Goal: Task Accomplishment & Management: Complete application form

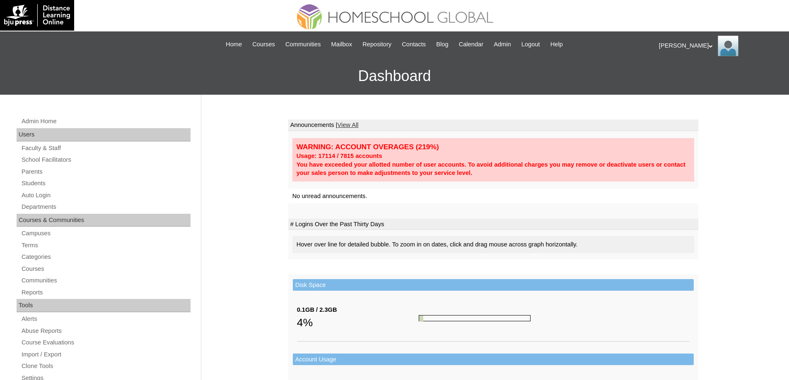
click at [668, 214] on td at bounding box center [493, 211] width 410 height 15
click at [43, 196] on link "Auto Login" at bounding box center [106, 195] width 170 height 10
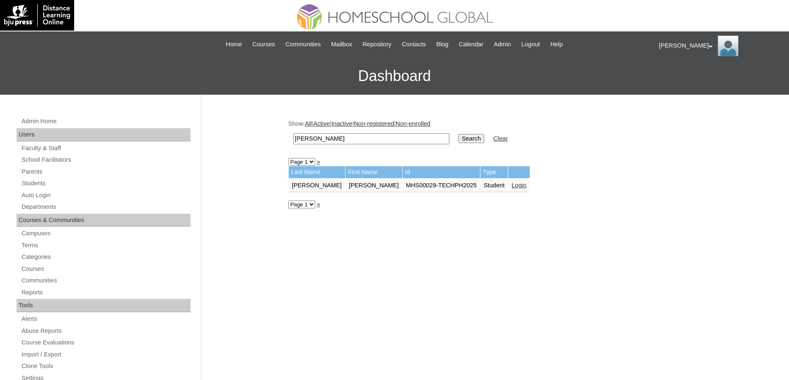
click at [511, 186] on link "Login" at bounding box center [518, 185] width 15 height 7
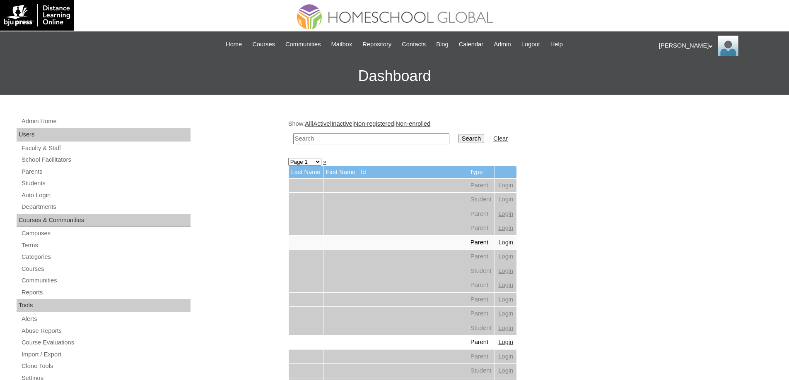
drag, startPoint x: 415, startPoint y: 139, endPoint x: 423, endPoint y: 140, distance: 8.3
click at [417, 139] on input "text" at bounding box center [371, 138] width 156 height 11
paste input "Lia Arabe"
type input "Lia Arabe"
click at [474, 137] on input "Search" at bounding box center [471, 138] width 26 height 9
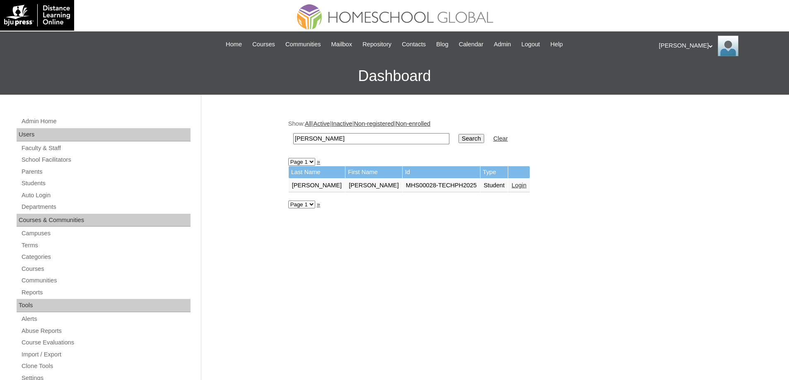
click at [508, 180] on td "Login" at bounding box center [519, 186] width 22 height 14
click at [511, 187] on link "Login" at bounding box center [518, 185] width 15 height 7
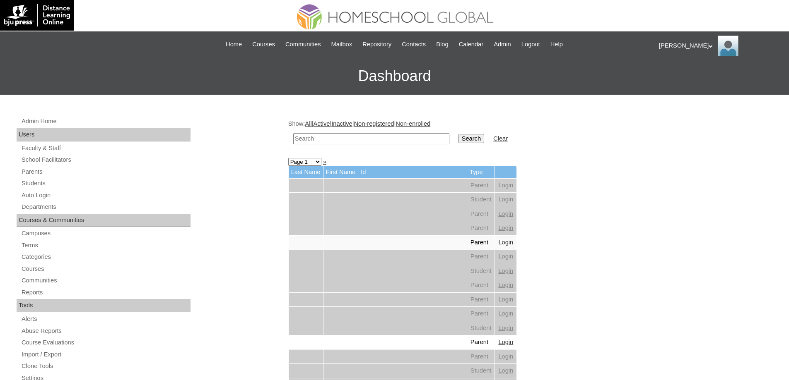
click at [385, 139] on input "text" at bounding box center [371, 138] width 156 height 11
paste input "Guasque"
type input "Guasque"
click at [478, 140] on input "Search" at bounding box center [471, 138] width 26 height 9
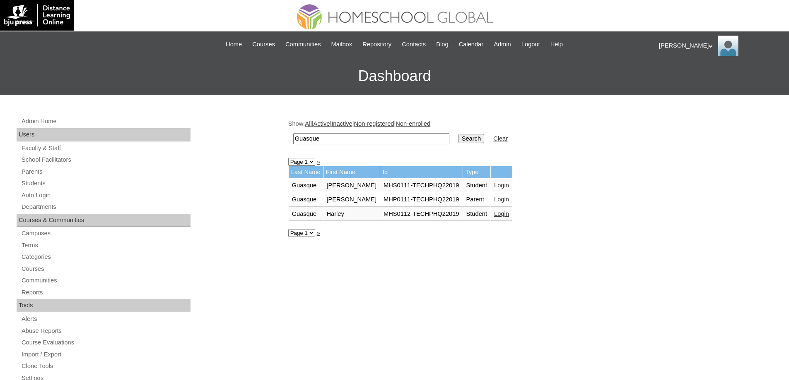
click at [498, 214] on link "Login" at bounding box center [501, 214] width 15 height 7
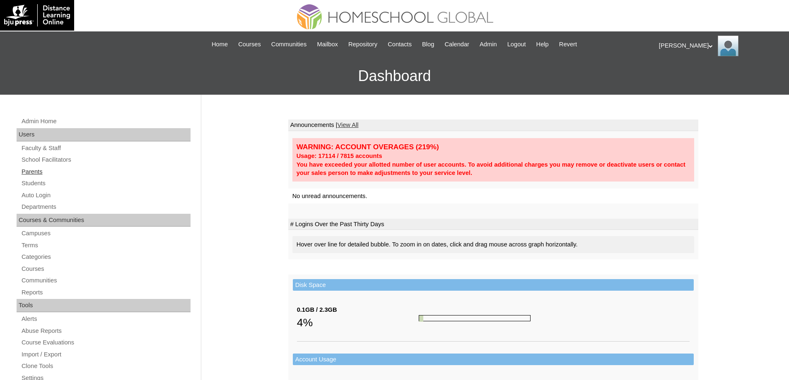
click at [75, 171] on link "Parents" at bounding box center [106, 172] width 170 height 10
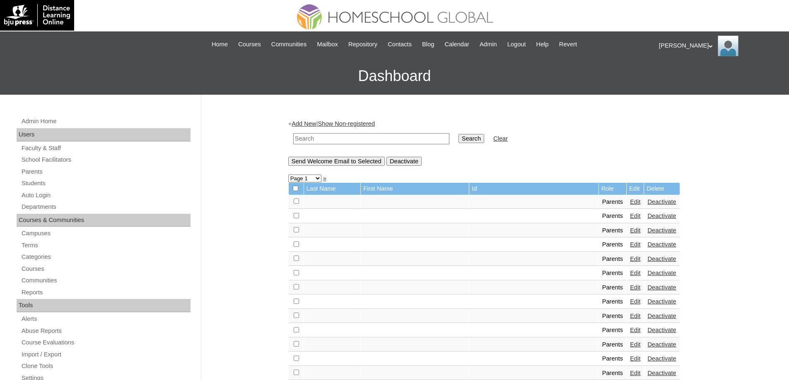
drag, startPoint x: 352, startPoint y: 142, endPoint x: 379, endPoint y: 144, distance: 26.9
click at [353, 142] on input "text" at bounding box center [371, 138] width 156 height 11
paste input "MHP0249-TECHPH2025"
type input "MHP0249-TECHPH2025"
drag, startPoint x: 489, startPoint y: 144, endPoint x: 485, endPoint y: 142, distance: 4.5
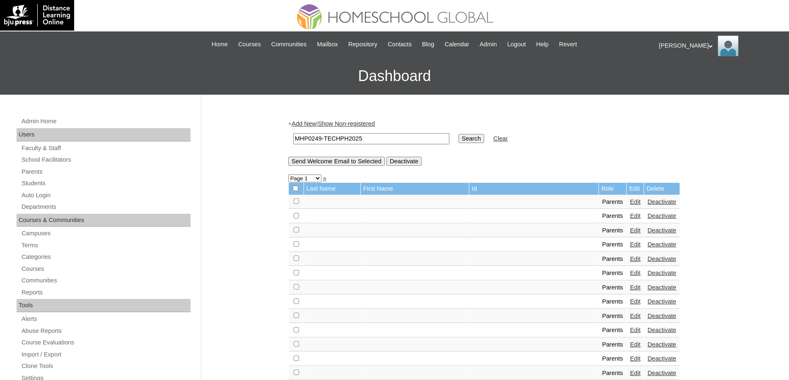
click at [488, 144] on td "Search" at bounding box center [471, 138] width 34 height 19
click at [484, 142] on input "Search" at bounding box center [471, 138] width 26 height 9
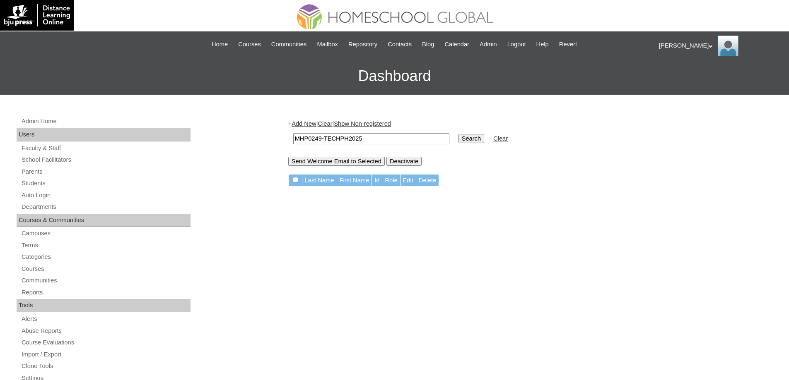
click at [309, 125] on link "Add New" at bounding box center [303, 123] width 24 height 7
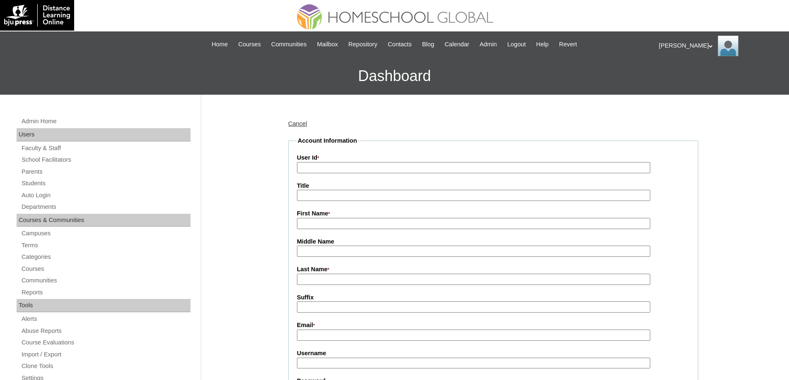
click at [324, 171] on input "User Id *" at bounding box center [473, 167] width 353 height 11
paste input "MHP0249-TECHPH2025"
type input "MHP0249-TECHPH2025"
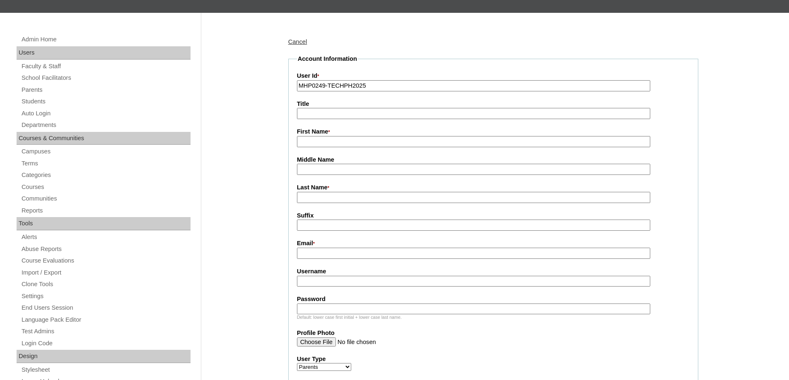
scroll to position [83, 0]
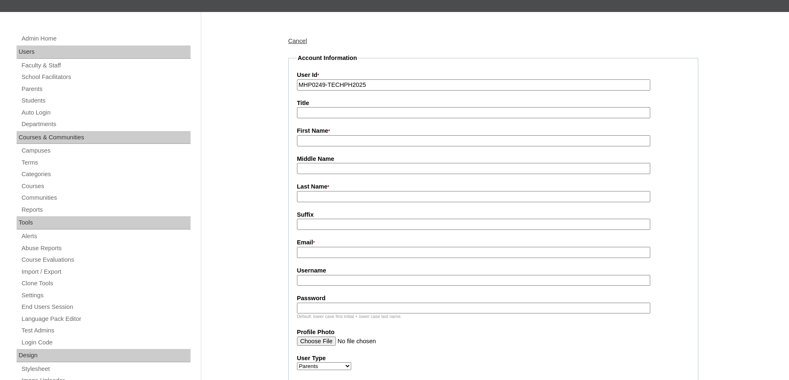
click at [310, 142] on input "First Name *" at bounding box center [473, 140] width 353 height 11
paste input "[PERSON_NAME]"
type input "[PERSON_NAME]"
click at [322, 200] on input "Last Name *" at bounding box center [473, 196] width 353 height 11
paste input "Mok"
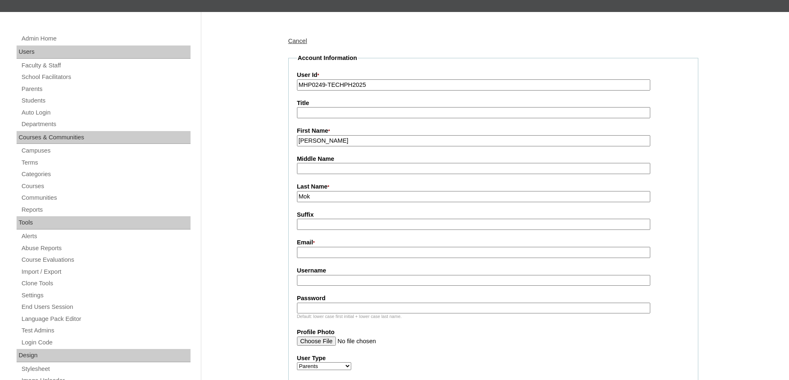
type input "Mok"
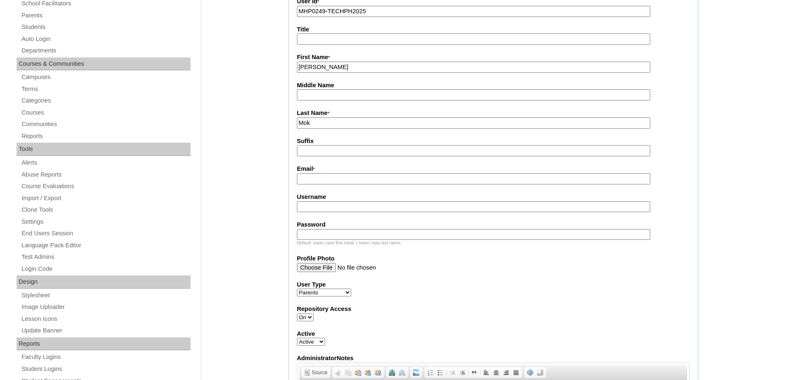
scroll to position [166, 0]
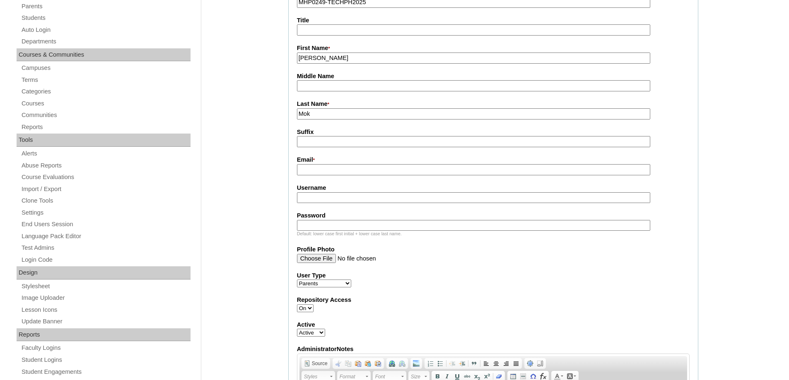
click at [310, 171] on input "Email *" at bounding box center [473, 169] width 353 height 11
paste input "georgebaingp@gmailcom"
type input "georgebaingp@gmailcom"
click at [308, 203] on input "Username" at bounding box center [473, 197] width 353 height 11
paste input "mokEL2025"
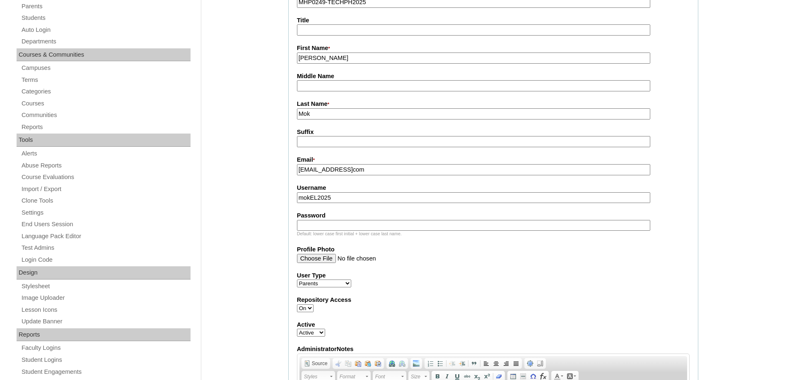
type input "mokEL2025"
drag, startPoint x: 326, startPoint y: 228, endPoint x: 316, endPoint y: 227, distance: 10.0
click at [326, 228] on input "Password" at bounding box center [473, 225] width 353 height 11
paste input "techLgm164"
type input "techLgm164"
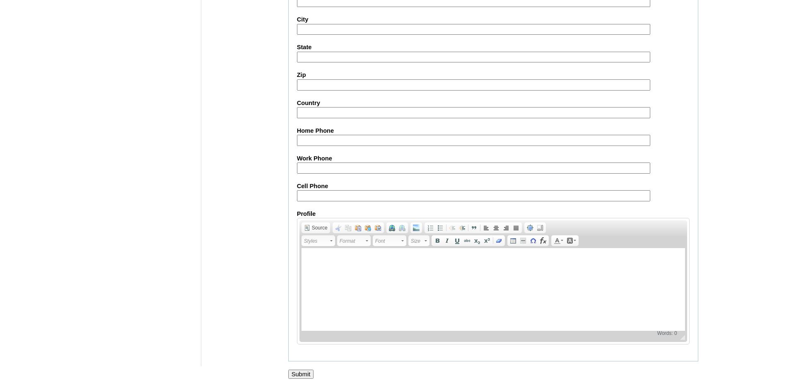
scroll to position [738, 0]
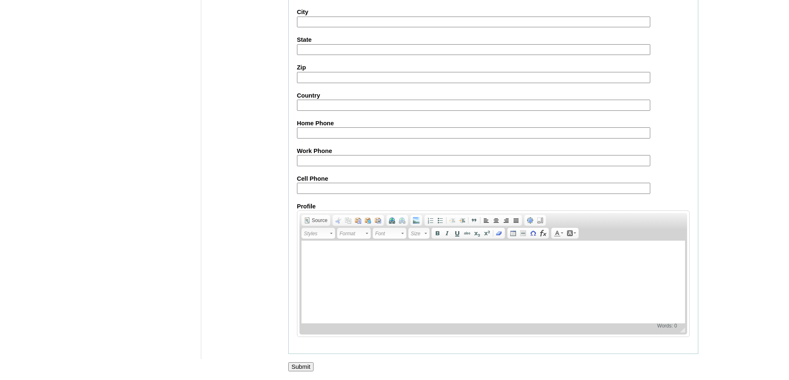
click at [306, 183] on input "Cell Phone" at bounding box center [473, 188] width 353 height 11
click at [322, 184] on input "Cell Phone" at bounding box center [473, 188] width 353 height 11
paste input "63-9684468420"
type input "63-9684468420"
drag, startPoint x: 212, startPoint y: 248, endPoint x: 280, endPoint y: 350, distance: 123.3
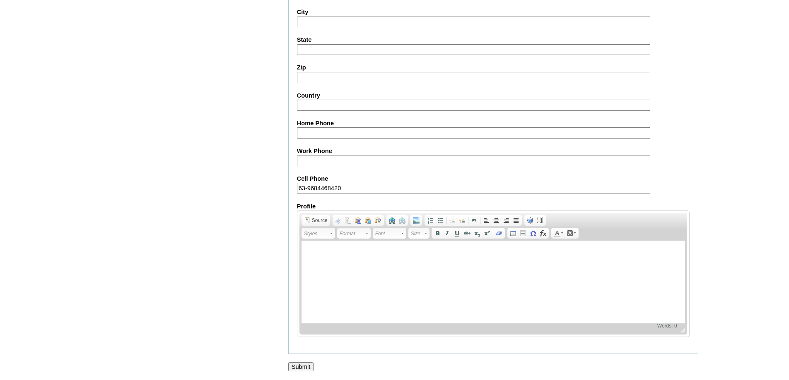
click at [297, 365] on input "Submit" at bounding box center [301, 367] width 26 height 9
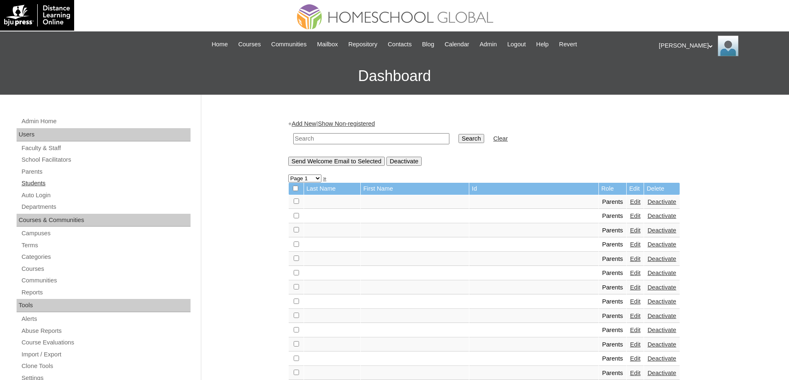
click at [46, 185] on link "Students" at bounding box center [106, 183] width 170 height 10
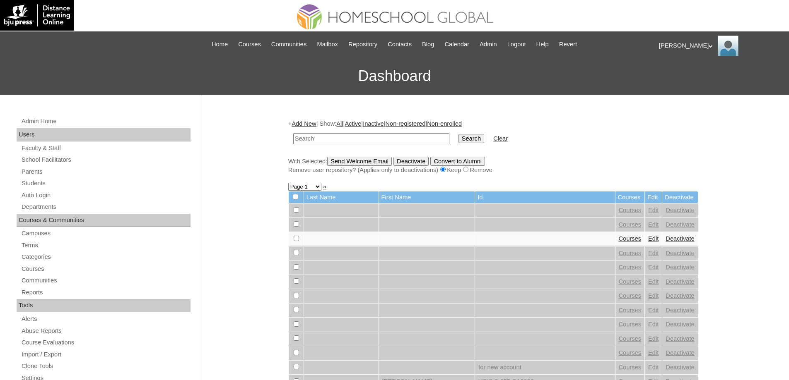
drag, startPoint x: 344, startPoint y: 140, endPoint x: 370, endPoint y: 143, distance: 26.6
click at [344, 140] on input "text" at bounding box center [371, 138] width 156 height 11
paste input "MHS00355-TECHPH2025"
type input "MHS00355-TECHPH2025"
click at [470, 141] on input "Search" at bounding box center [471, 138] width 26 height 9
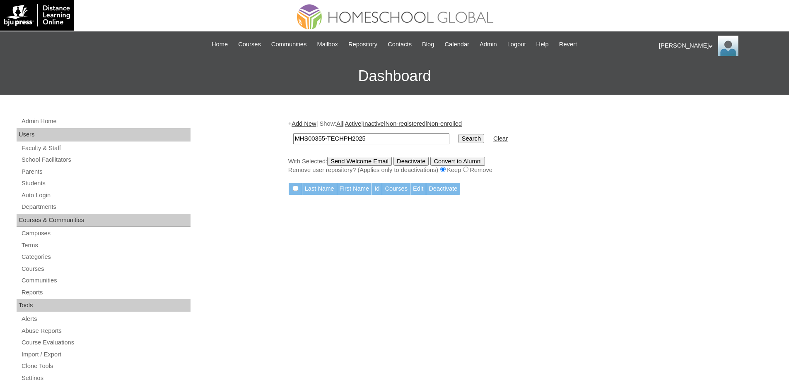
click at [308, 125] on link "Add New" at bounding box center [303, 123] width 24 height 7
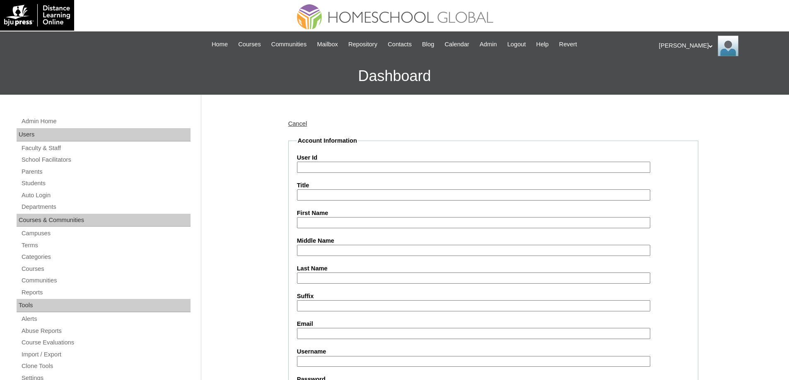
click at [309, 169] on input "User Id" at bounding box center [473, 167] width 353 height 11
paste input "MHS00355-TECHPH2025"
type input "MHS00355-TECHPH2025"
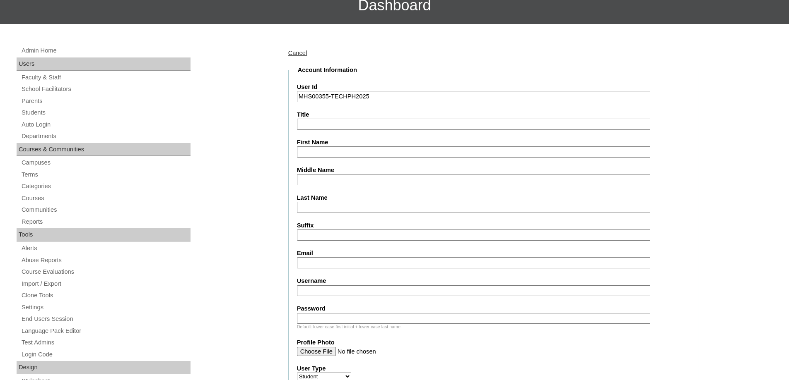
scroll to position [83, 0]
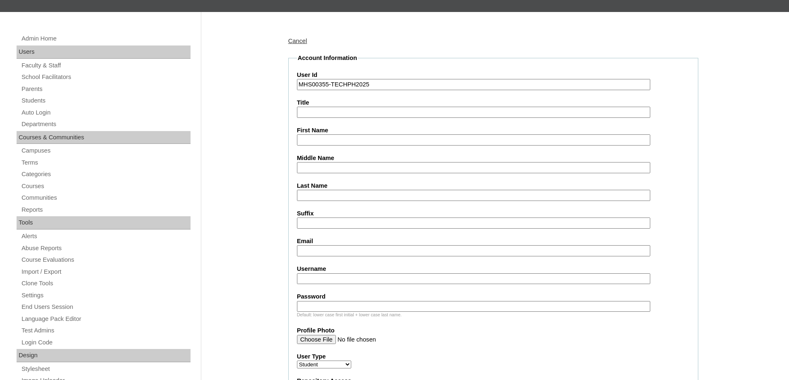
drag, startPoint x: 312, startPoint y: 135, endPoint x: 270, endPoint y: 73, distance: 75.1
click at [312, 135] on input "First Name" at bounding box center [473, 140] width 353 height 11
click at [315, 140] on input "First Name" at bounding box center [473, 140] width 353 height 11
paste input "Hoi Tung"
type input "Hoi Tung"
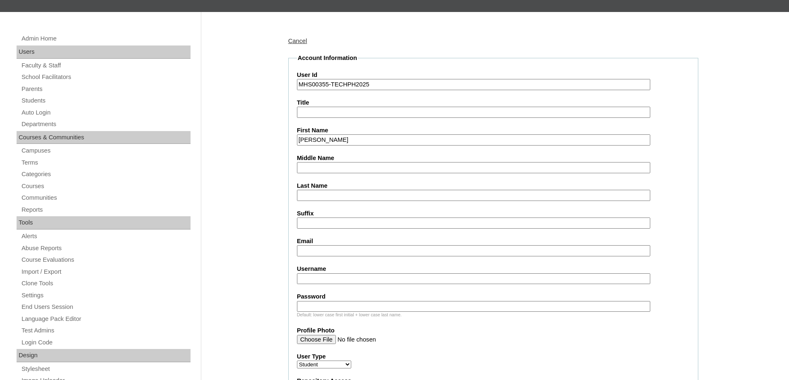
click at [319, 193] on input "Last Name" at bounding box center [473, 195] width 353 height 11
paste input "Mok"
type input "Mok"
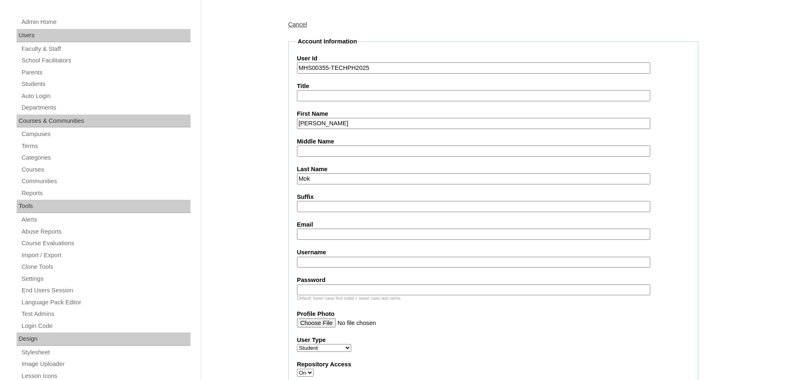
scroll to position [166, 0]
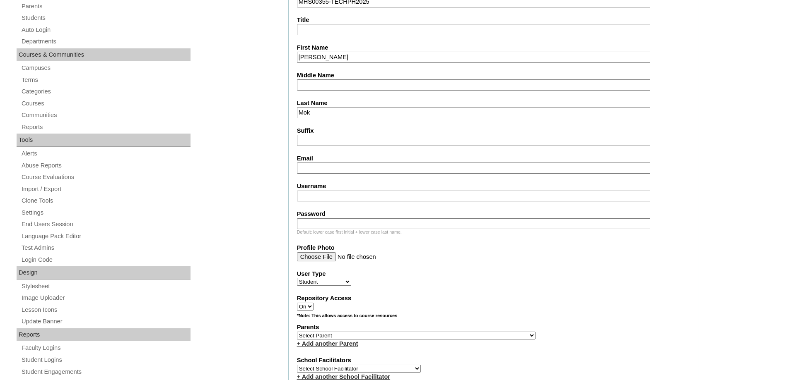
click at [311, 177] on fieldset "Account Information User Id MHS00355-TECHPH2025 Title First Name Hoi Tung Middl…" at bounding box center [493, 305] width 410 height 669
click at [309, 168] on input "Email" at bounding box center [473, 168] width 353 height 11
click at [315, 167] on input "Email" at bounding box center [473, 168] width 353 height 11
paste input "[EMAIL_ADDRESS]com"
type input "[EMAIL_ADDRESS]com"
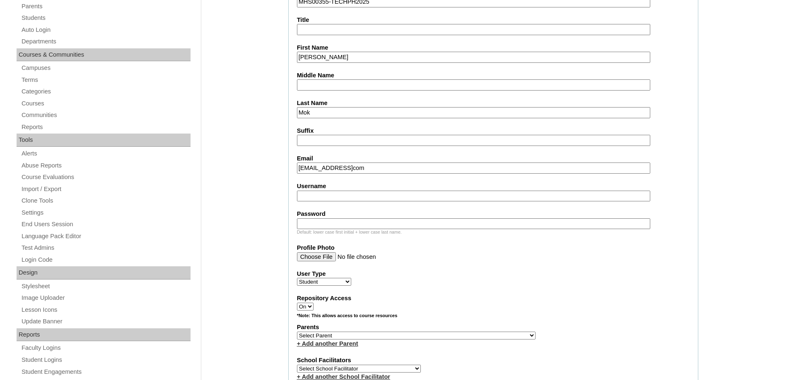
click at [376, 203] on fieldset "Account Information User Id MHS00355-TECHPH2025 Title First Name Hoi Tung Middl…" at bounding box center [493, 305] width 410 height 669
click at [380, 202] on fieldset "Account Information User Id MHS00355-TECHPH2025 Title First Name Hoi Tung Middl…" at bounding box center [493, 305] width 410 height 669
click at [377, 199] on input "Username" at bounding box center [473, 196] width 353 height 11
paste input "mokEL2025"
type input "mokEL2025"
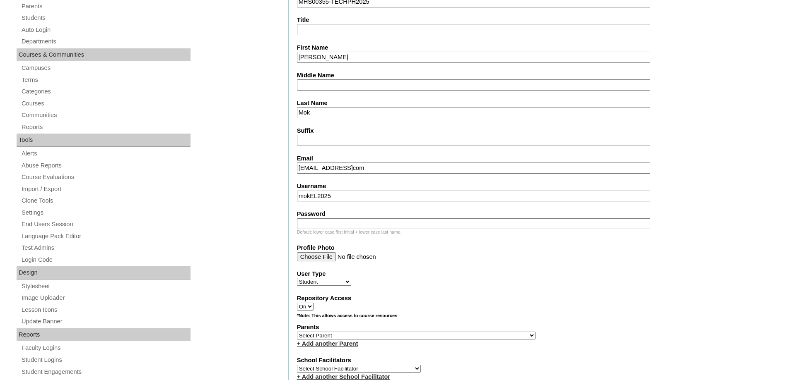
drag, startPoint x: 334, startPoint y: 227, endPoint x: 317, endPoint y: 226, distance: 17.0
click at [334, 227] on input "Password" at bounding box center [473, 224] width 353 height 11
paste input "techLgm164"
type input "techLgm164"
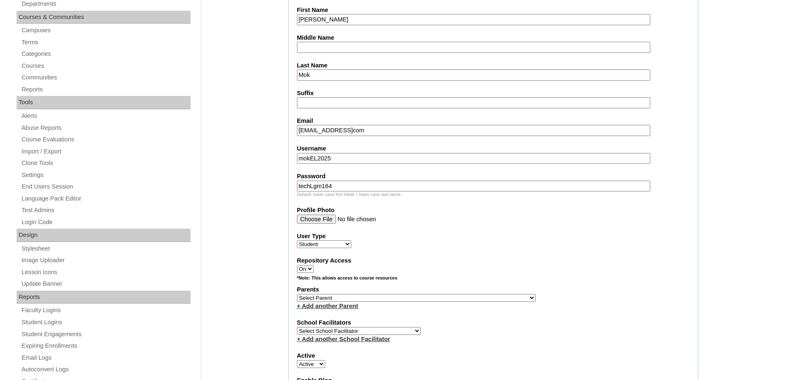
scroll to position [207, 0]
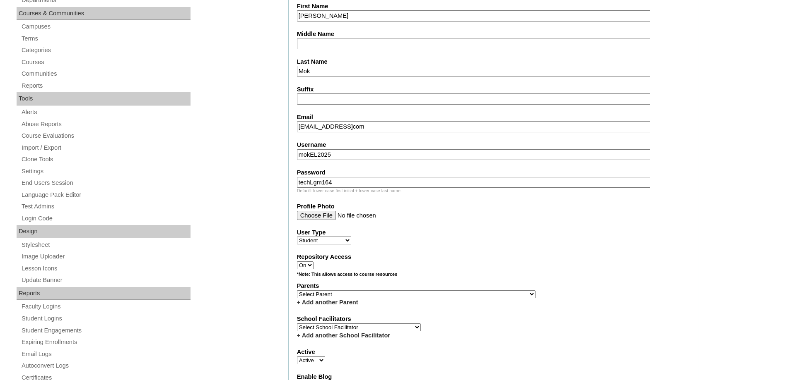
click at [328, 295] on select "Select Parent , , , , , , , , , , , , , , , , , , , , , , , , , , , , , , , , ,…" at bounding box center [416, 295] width 238 height 8
select select "44260"
click at [570, 274] on div "*Note: This allows access to course resources" at bounding box center [493, 277] width 392 height 10
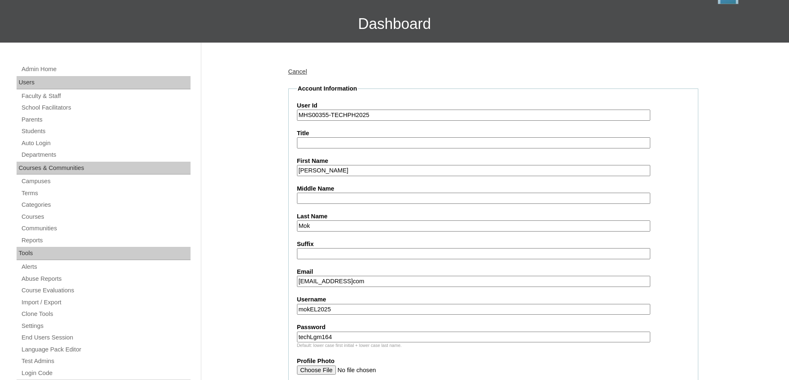
scroll to position [41, 0]
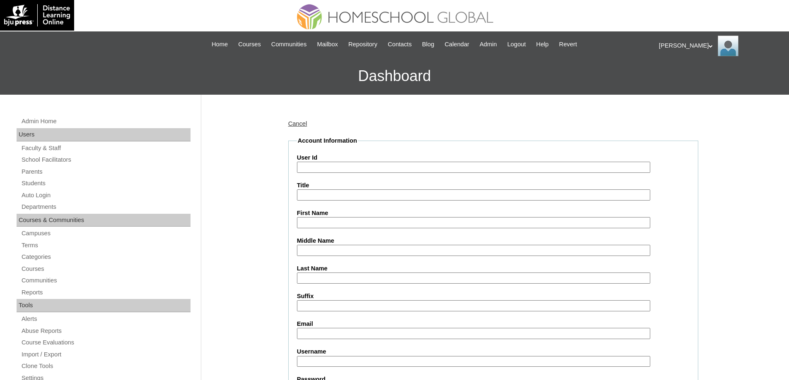
scroll to position [36, 0]
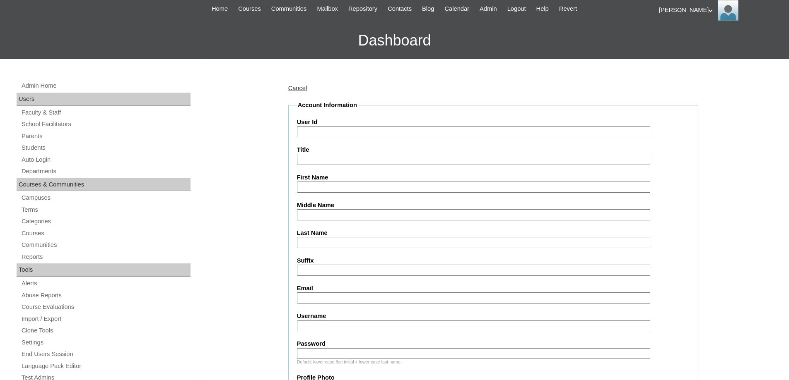
click at [325, 130] on input "User Id" at bounding box center [473, 131] width 353 height 11
paste input "MHS00356-TECHPH2025"
type input "MHS00356-TECHPH2025"
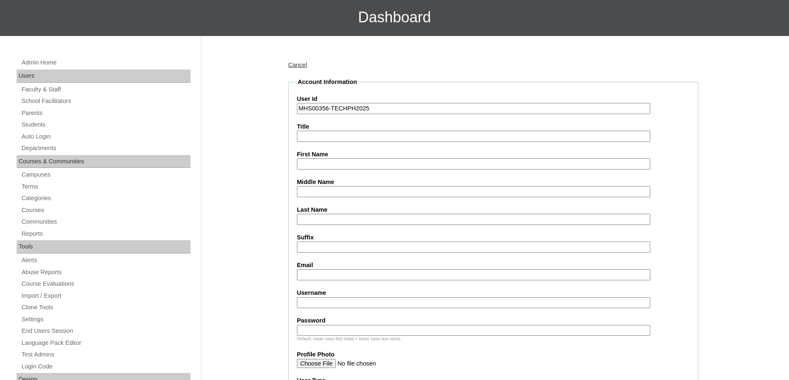
scroll to position [201, 0]
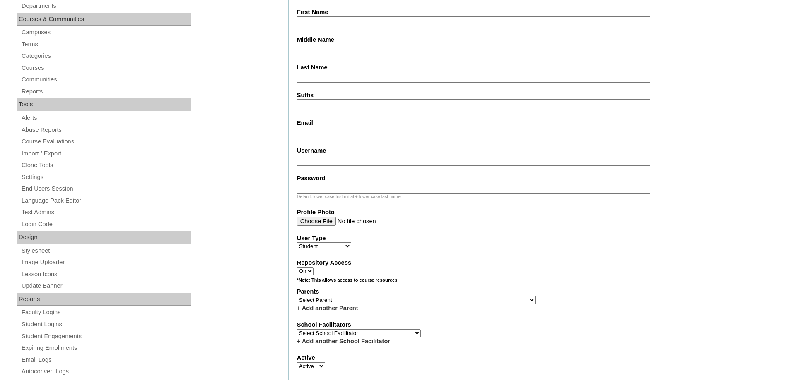
click at [309, 23] on input "First Name" at bounding box center [473, 21] width 353 height 11
click at [308, 26] on input "First Name" at bounding box center [473, 21] width 353 height 11
paste input "Hoi Ching"
type input "Hoi Ching"
click at [313, 72] on input "Last Name" at bounding box center [473, 77] width 353 height 11
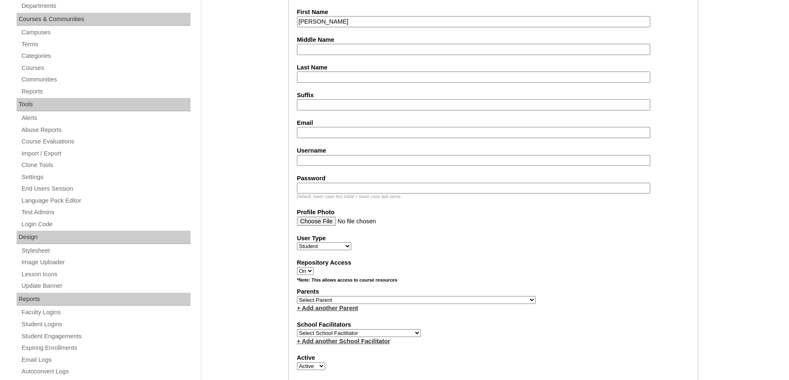
paste input "Mok"
type input "Mok"
drag, startPoint x: 260, startPoint y: 94, endPoint x: 273, endPoint y: 110, distance: 20.6
click at [305, 127] on label "Email" at bounding box center [493, 123] width 392 height 9
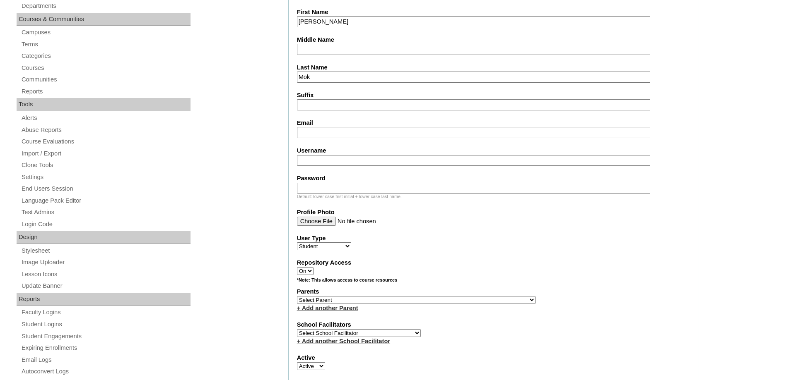
click at [305, 127] on input "Email" at bounding box center [473, 132] width 353 height 11
paste input "georgebaingp@gmailcom"
type input "georgebaingp@gmailcom"
click at [339, 164] on input "Username" at bounding box center [473, 160] width 353 height 11
paste input "hoichingmok"
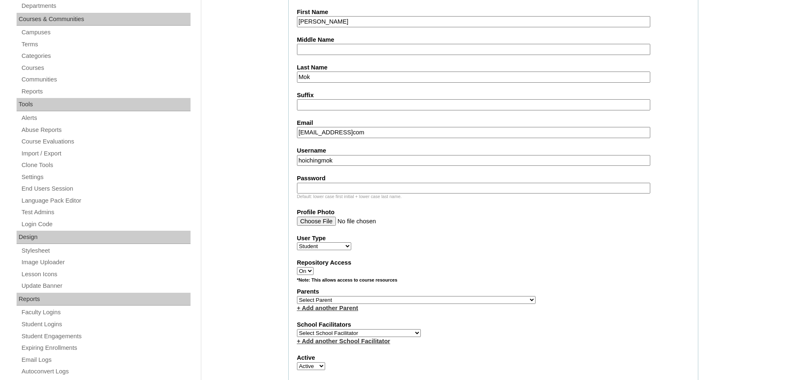
type input "hoichingmok"
click at [316, 189] on input "Password" at bounding box center [473, 188] width 353 height 11
paste input "250006919"
type input "250006919"
click at [316, 299] on select "Select Parent , , , , , , , , , , , , , , , , , , , , , , , , , , , , , , , , ,…" at bounding box center [416, 300] width 238 height 8
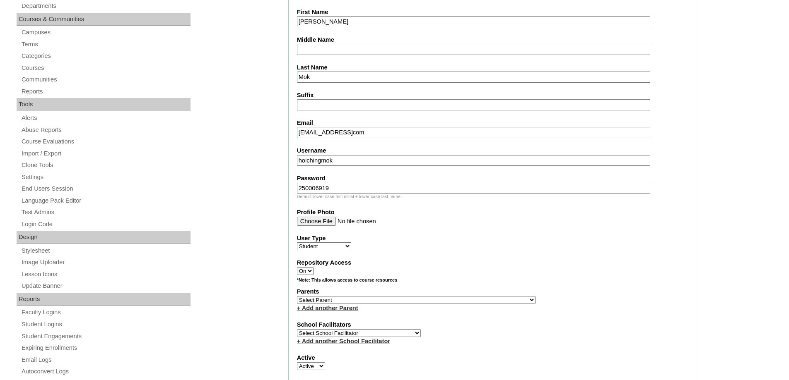
select select "32428"
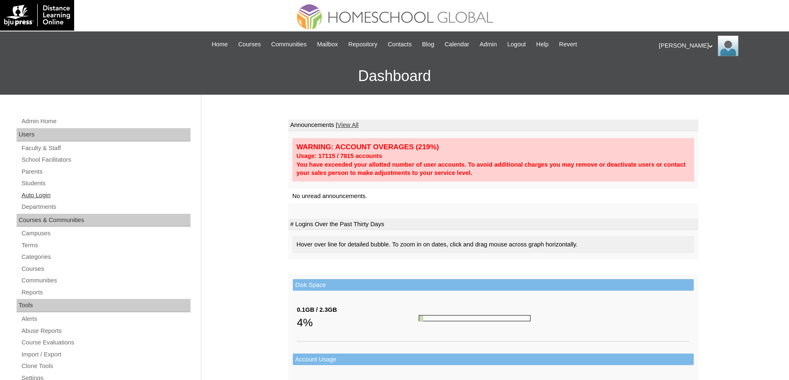
click at [56, 197] on link "Auto Login" at bounding box center [106, 195] width 170 height 10
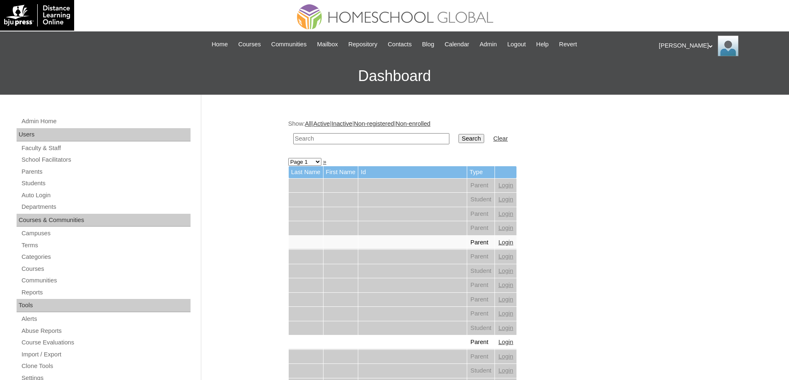
drag, startPoint x: 0, startPoint y: 0, endPoint x: 363, endPoint y: 138, distance: 387.9
click at [363, 138] on input "text" at bounding box center [371, 138] width 156 height 11
paste input "MHP0249-TECHPH2025"
type input "MHP0249-TECHPH2025"
click at [473, 135] on input "Search" at bounding box center [471, 138] width 26 height 9
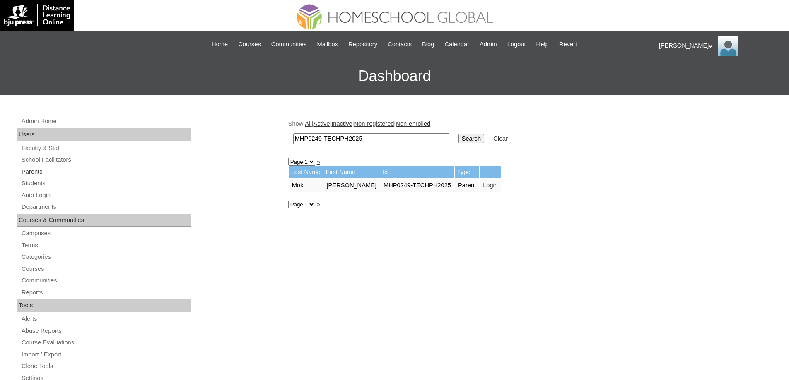
click at [42, 173] on link "Parents" at bounding box center [106, 172] width 170 height 10
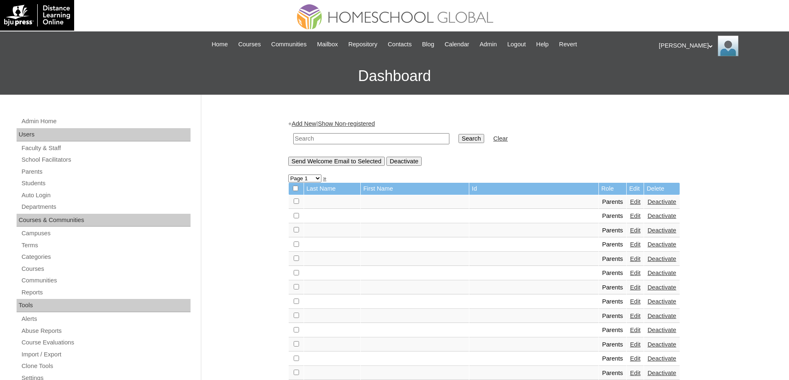
drag, startPoint x: 0, startPoint y: 0, endPoint x: 451, endPoint y: 142, distance: 472.9
click at [389, 140] on input "text" at bounding box center [371, 138] width 156 height 11
paste input "MHP0249-TECHPH2025"
type input "MHP0249-TECHPH2025"
click at [453, 140] on td "MHP0249-TECHPH2025" at bounding box center [371, 138] width 164 height 19
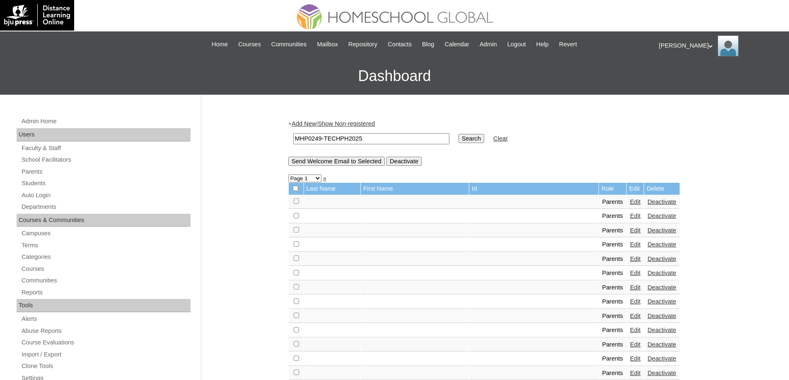
click at [472, 139] on input "Search" at bounding box center [471, 138] width 26 height 9
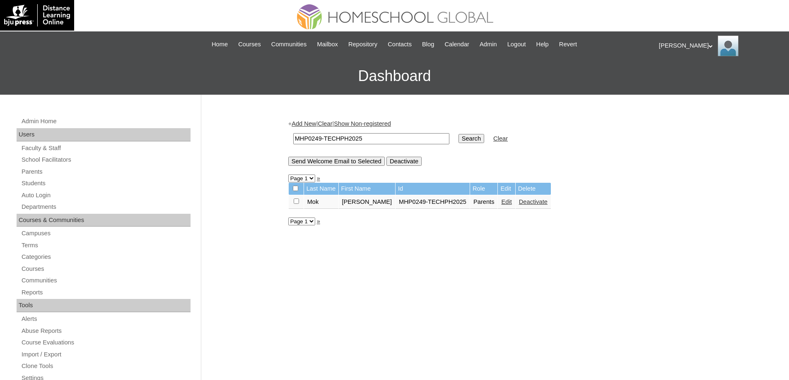
click at [501, 202] on link "Edit" at bounding box center [506, 202] width 10 height 7
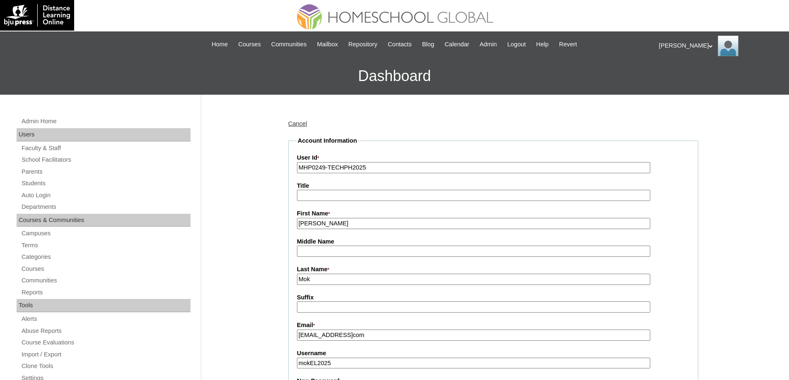
drag, startPoint x: 291, startPoint y: 218, endPoint x: 291, endPoint y: 228, distance: 10.4
paste input "[PERSON_NAME]"
type input "[PERSON_NAME]"
drag, startPoint x: 329, startPoint y: 282, endPoint x: 266, endPoint y: 273, distance: 64.0
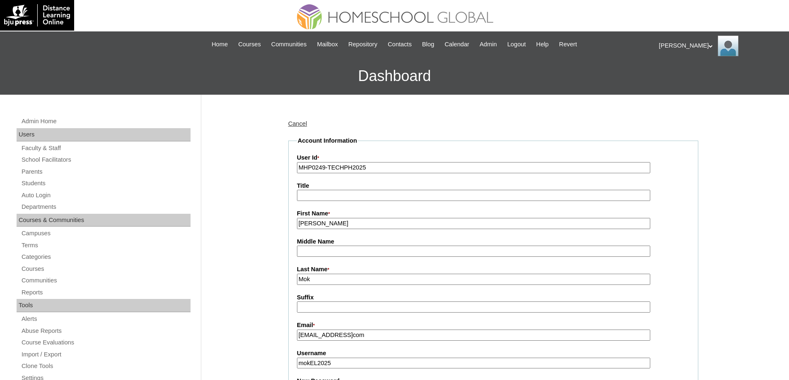
type input "LUK"
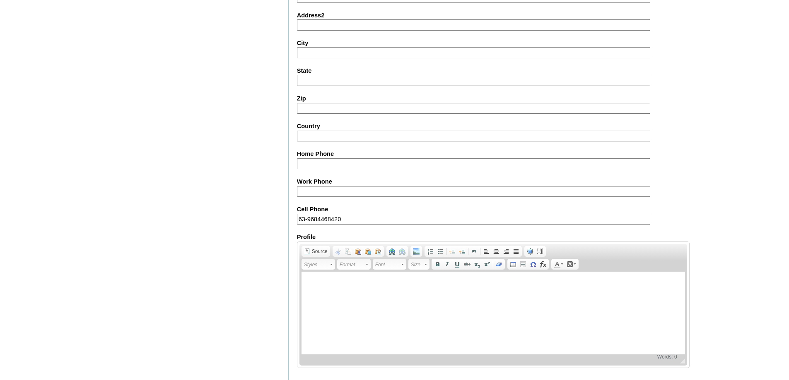
scroll to position [707, 0]
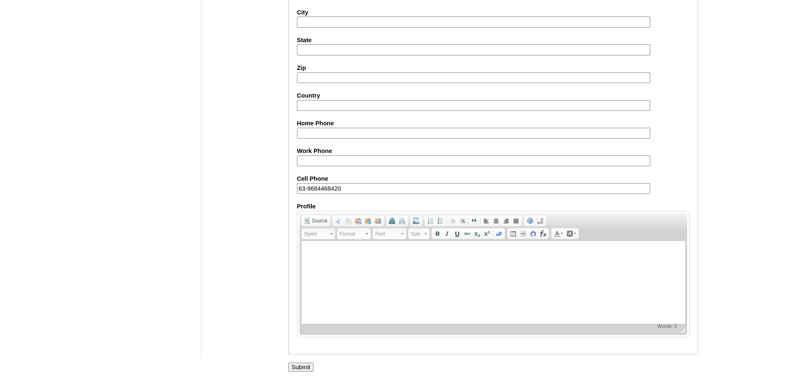
click at [303, 370] on input "Submit" at bounding box center [301, 367] width 26 height 9
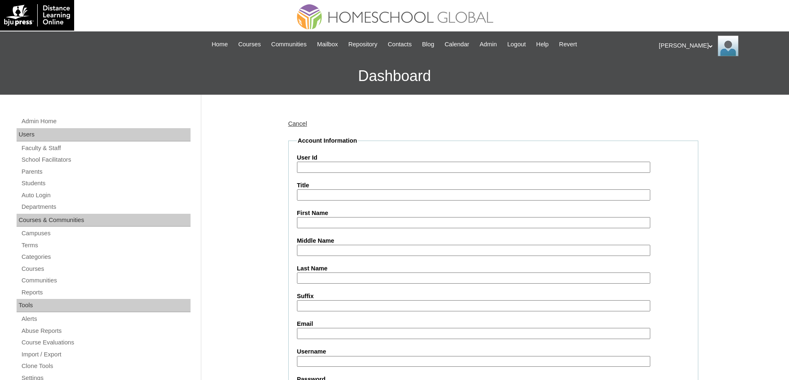
scroll to position [201, 0]
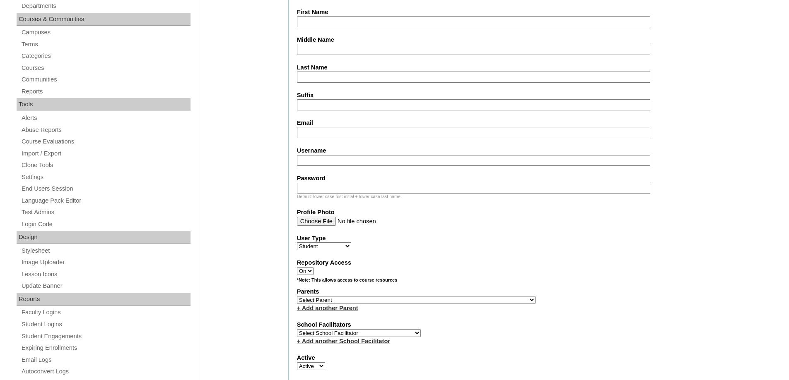
click at [314, 303] on select "Select Parent , , , , , , , , , , , , , , , , , , , , , , , , , , , , , , , , ,…" at bounding box center [416, 300] width 238 height 8
select select "44260"
click at [297, 296] on select "Select Parent , , , , , , , , , , , , , , , , , , , , , , , , , , , , , , , , ,…" at bounding box center [416, 300] width 238 height 8
drag, startPoint x: 550, startPoint y: 284, endPoint x: 528, endPoint y: 244, distance: 45.0
click at [549, 281] on div "*Note: This allows access to course resources" at bounding box center [493, 282] width 392 height 10
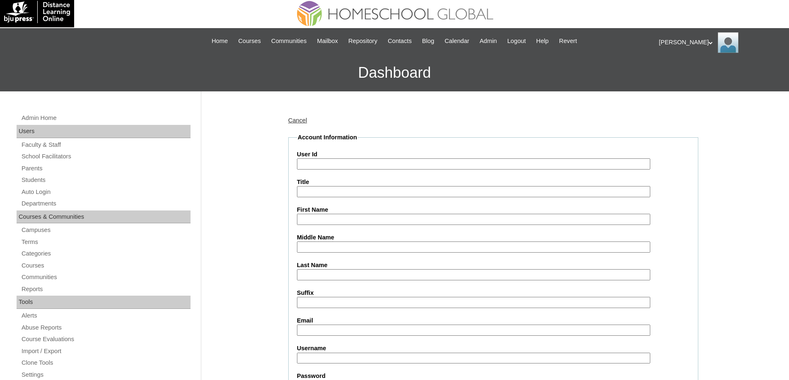
scroll to position [0, 0]
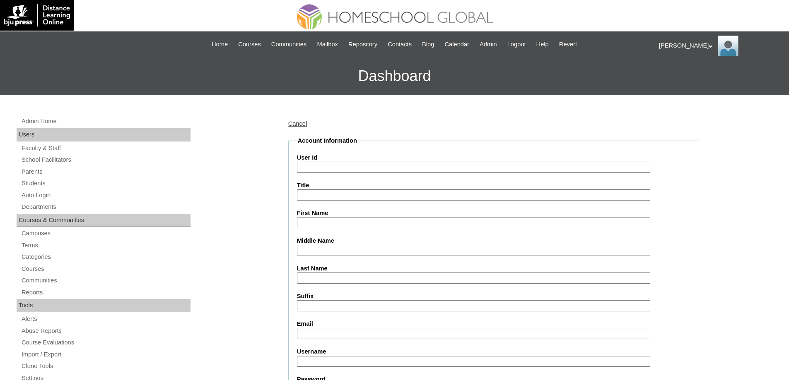
drag, startPoint x: 329, startPoint y: 166, endPoint x: 245, endPoint y: 0, distance: 186.4
click at [328, 166] on input "User Id" at bounding box center [473, 167] width 353 height 11
click at [325, 166] on input "User Id" at bounding box center [473, 167] width 353 height 11
paste input "mokEL2025"
type input "mokEL2025"
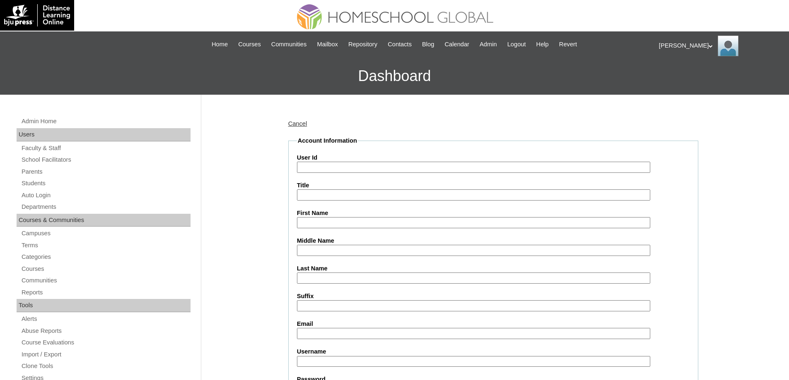
click at [335, 170] on input "User Id" at bounding box center [473, 167] width 353 height 11
paste input "MHS00355-TECHPH2025"
type input "MHS00355-TECHPH2025"
click at [320, 222] on input "First Name" at bounding box center [473, 222] width 353 height 11
paste input "Hoi Tung"
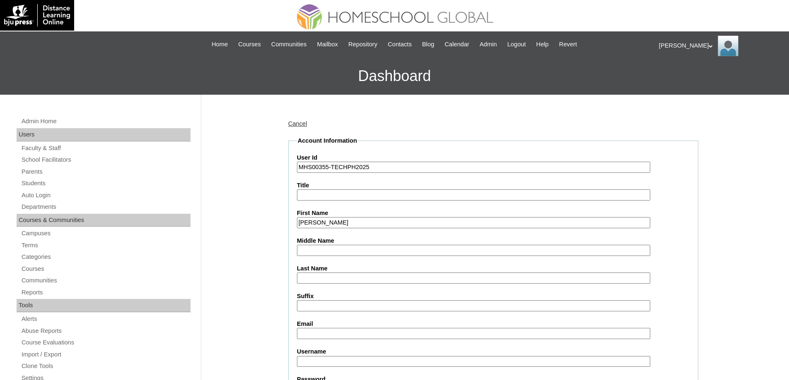
type input "Hoi Tung"
click at [320, 277] on input "Last Name" at bounding box center [473, 278] width 353 height 11
paste input "Mok"
type input "Mok"
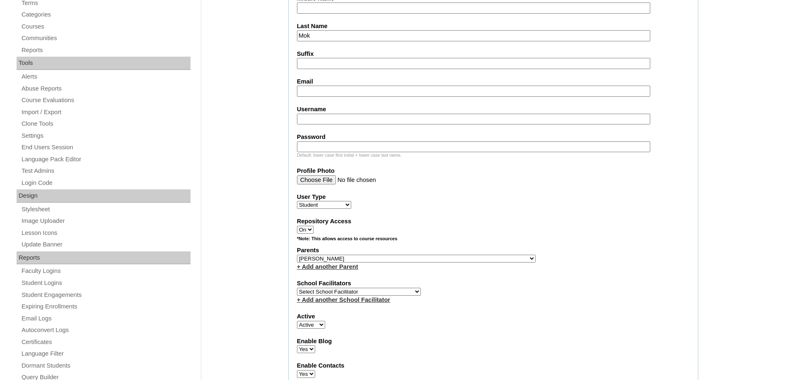
scroll to position [248, 0]
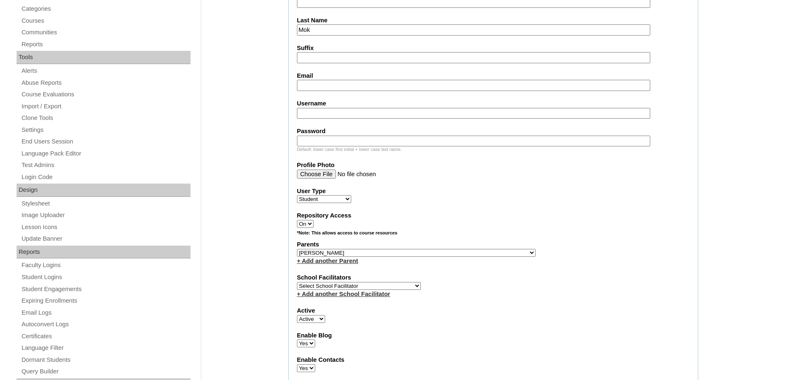
click at [317, 86] on input "Email" at bounding box center [473, 85] width 353 height 11
click at [321, 89] on input "Email" at bounding box center [473, 85] width 353 height 11
paste input "georgebaingp@gmailcom"
type input "georgebaingp@gmailcom"
click at [339, 117] on input "Username" at bounding box center [473, 113] width 353 height 11
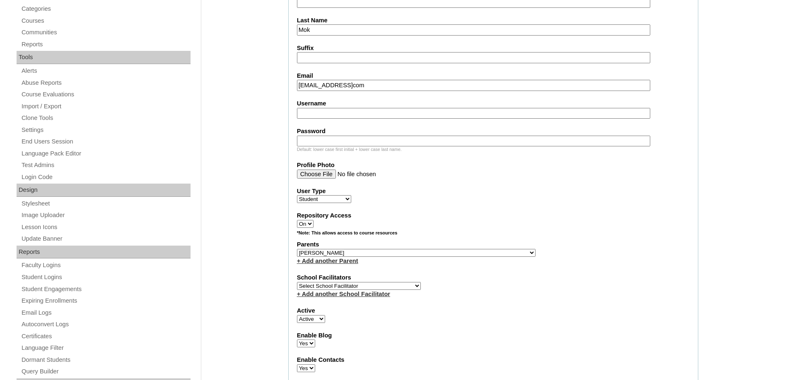
drag, startPoint x: 332, startPoint y: 115, endPoint x: 336, endPoint y: 119, distance: 5.0
click at [332, 115] on input "Username" at bounding box center [473, 113] width 353 height 11
paste input "hoitungmok"
type input "hoitungmok"
click at [325, 144] on input "Password" at bounding box center [473, 141] width 353 height 11
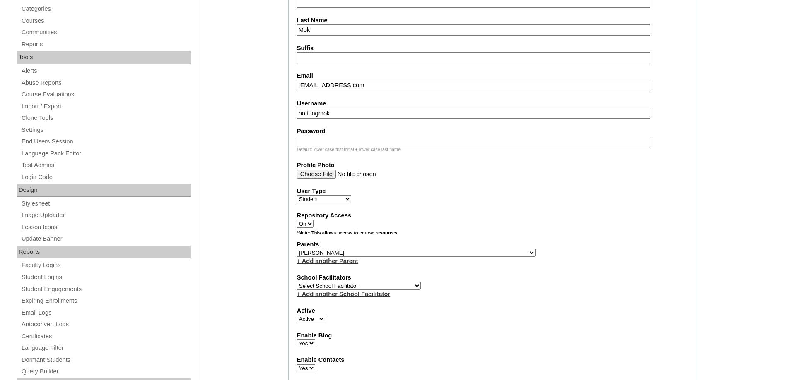
paste input "250006921"
type input "250006921"
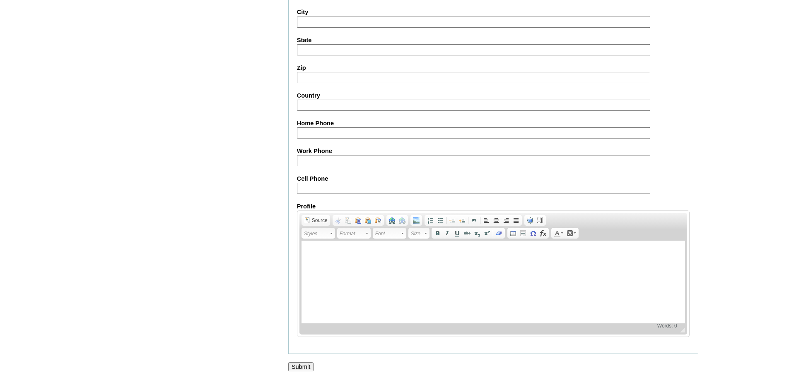
scroll to position [879, 0]
click at [326, 186] on input "Cell Phone" at bounding box center [473, 188] width 353 height 11
paste input "63-9684468420"
type input "63-9684468420"
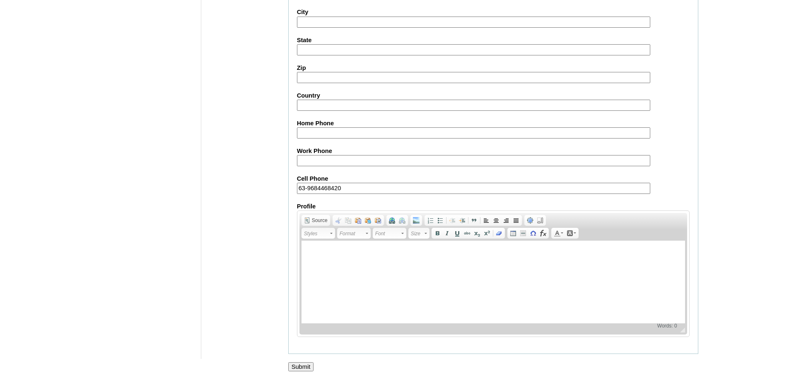
click at [306, 370] on input "Submit" at bounding box center [301, 367] width 26 height 9
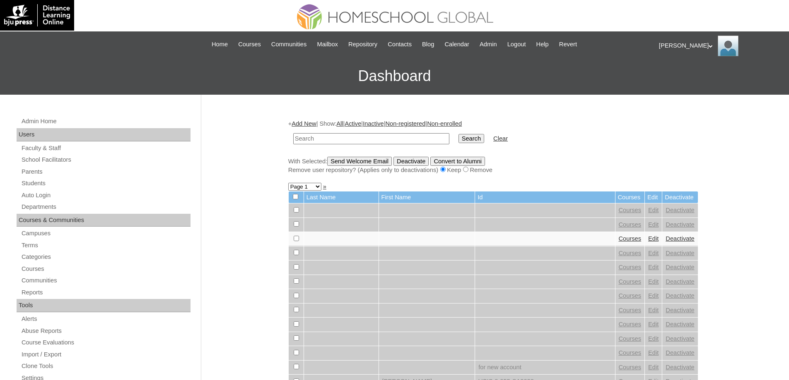
click at [347, 140] on input "text" at bounding box center [371, 138] width 156 height 11
drag, startPoint x: 347, startPoint y: 139, endPoint x: 387, endPoint y: 141, distance: 39.8
click at [347, 139] on input "text" at bounding box center [371, 138] width 156 height 11
paste input "MHS00355-TECHPH2025"
type input "MHS00355-TECHPH2025"
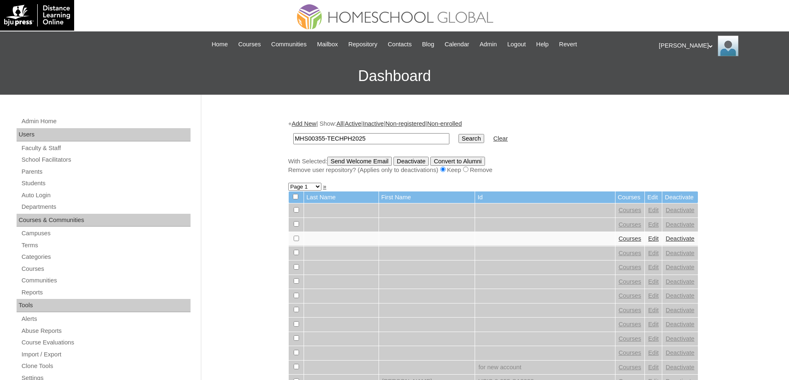
click at [482, 142] on input "Search" at bounding box center [471, 138] width 26 height 9
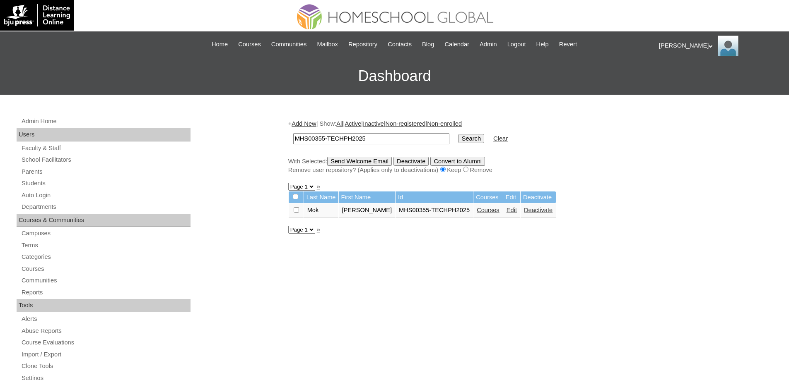
click at [483, 212] on link "Courses" at bounding box center [487, 210] width 23 height 7
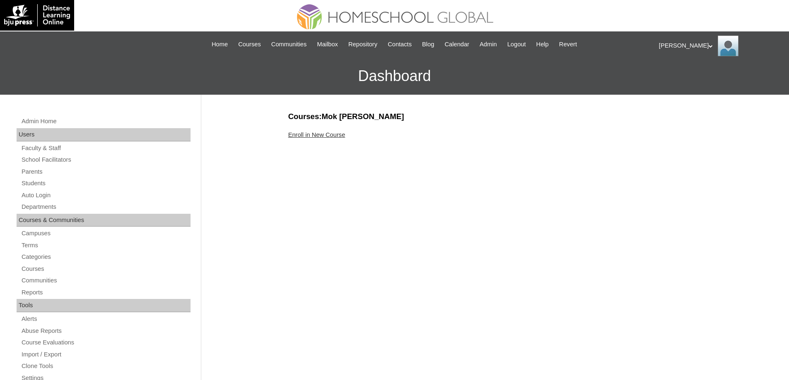
click at [317, 138] on link "Enroll in New Course" at bounding box center [316, 135] width 57 height 7
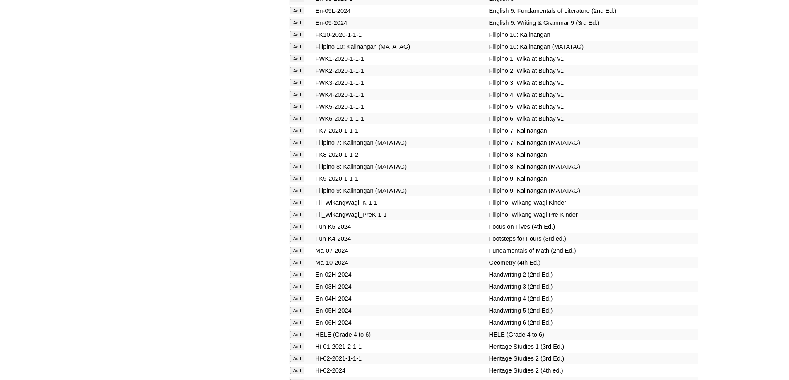
scroll to position [2773, 0]
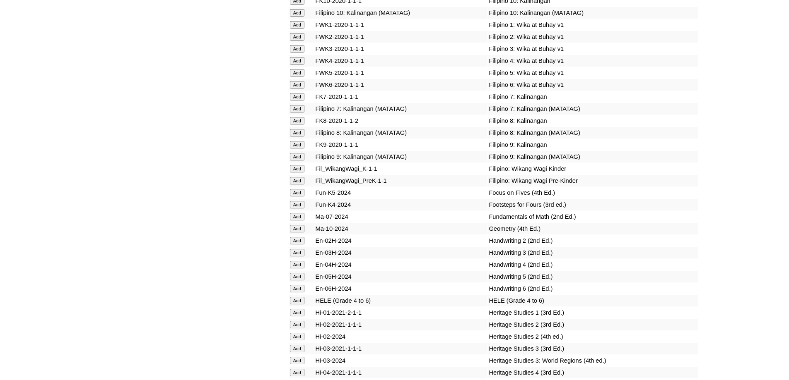
click at [295, 173] on input "Add" at bounding box center [297, 168] width 14 height 7
click at [298, 197] on input "Add" at bounding box center [297, 192] width 14 height 7
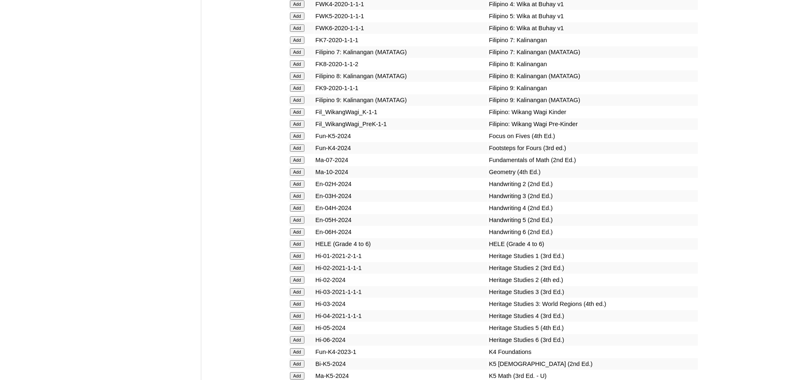
scroll to position [2980, 0]
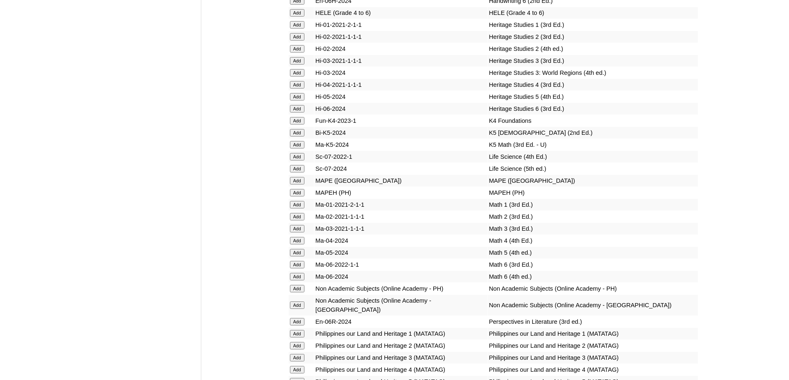
scroll to position [3132, 0]
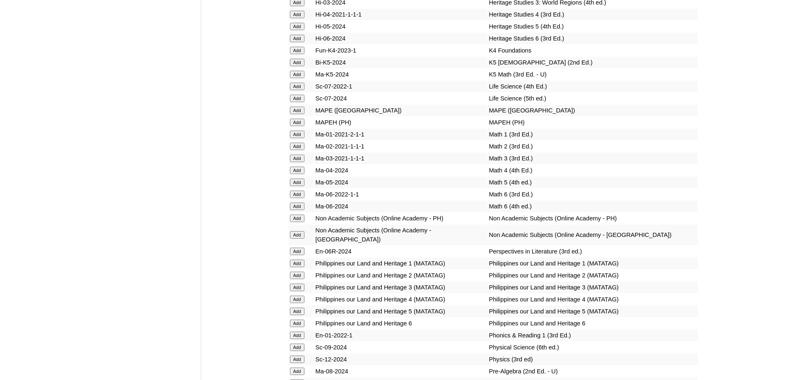
click at [293, 68] on td "Add" at bounding box center [300, 63] width 25 height 12
click at [294, 66] on input "Add" at bounding box center [297, 62] width 14 height 7
click at [295, 66] on input "Add" at bounding box center [297, 62] width 14 height 7
click at [298, 78] on input "Add" at bounding box center [297, 74] width 14 height 7
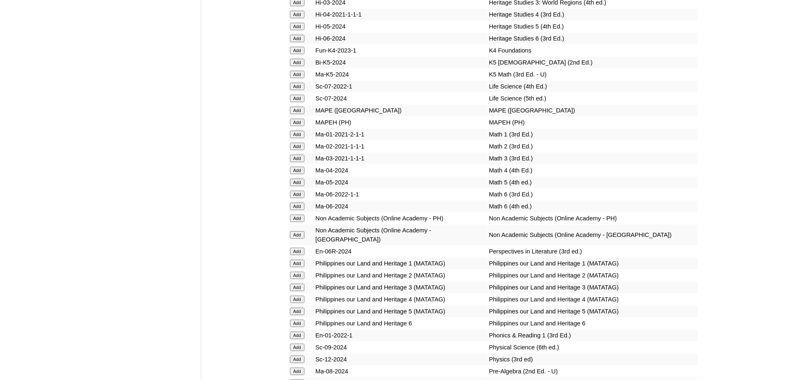
click at [299, 78] on input "Add" at bounding box center [297, 74] width 14 height 7
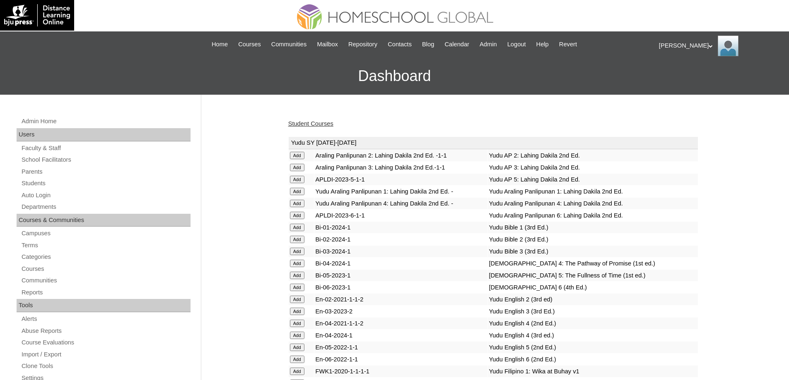
click at [298, 120] on link "Student Courses" at bounding box center [310, 123] width 45 height 7
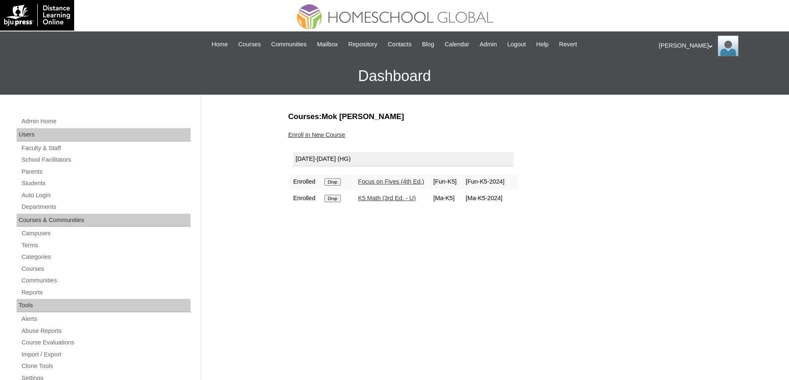
click at [319, 133] on link "Enroll in New Course" at bounding box center [316, 135] width 57 height 7
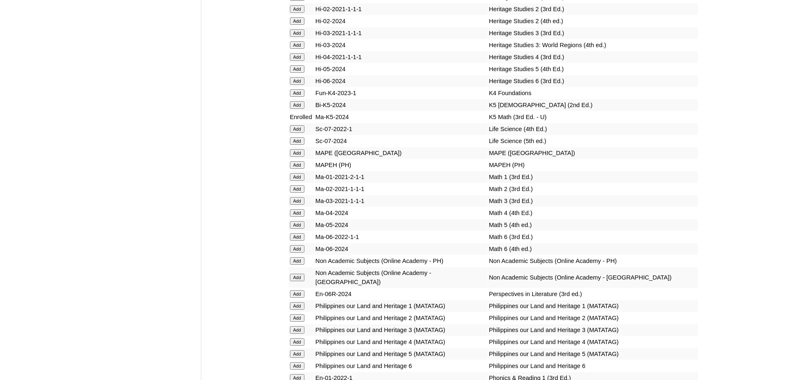
scroll to position [3077, 0]
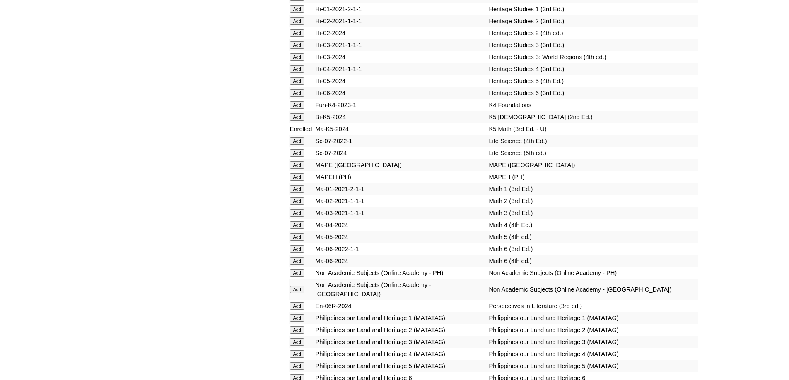
click at [298, 121] on input "Add" at bounding box center [297, 116] width 14 height 7
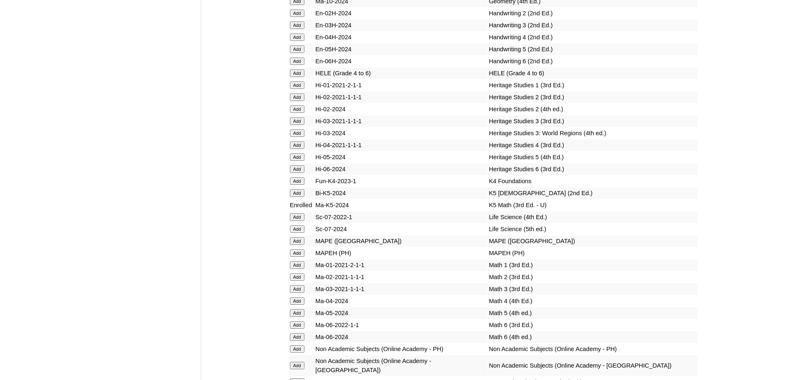
scroll to position [2953, 0]
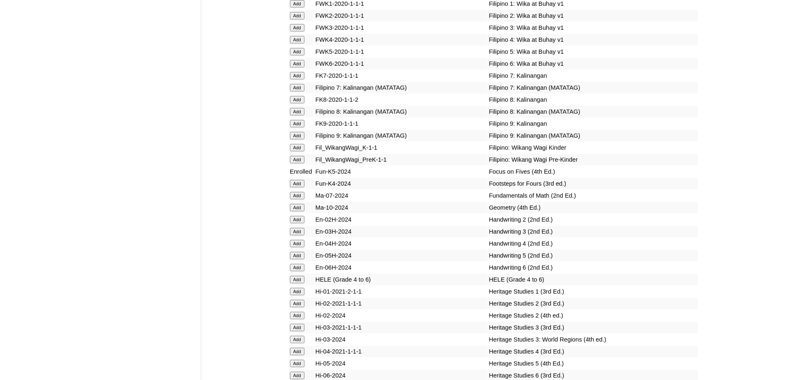
scroll to position [2796, 0]
click at [299, 150] on input "Add" at bounding box center [297, 146] width 14 height 7
drag, startPoint x: 299, startPoint y: 228, endPoint x: 295, endPoint y: 221, distance: 8.2
click at [299, 150] on input "Add" at bounding box center [297, 146] width 14 height 7
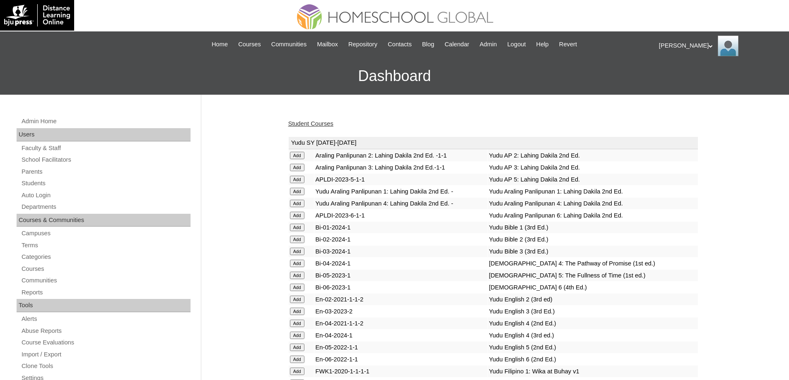
click at [307, 125] on link "Student Courses" at bounding box center [310, 123] width 45 height 7
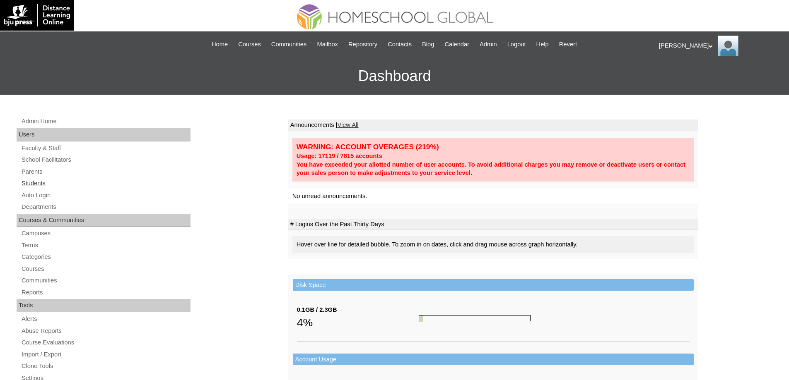
click at [66, 188] on link "Students" at bounding box center [106, 183] width 170 height 10
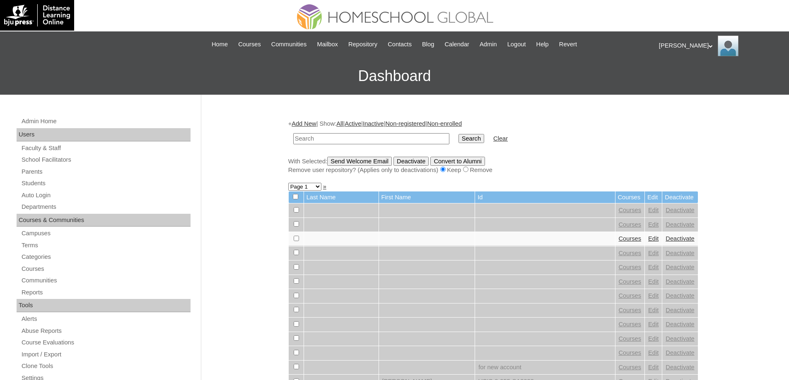
click at [379, 135] on input "text" at bounding box center [371, 138] width 156 height 11
drag, startPoint x: 380, startPoint y: 136, endPoint x: 415, endPoint y: 141, distance: 35.5
click at [380, 136] on input "text" at bounding box center [371, 138] width 156 height 11
type input "MHS00356-TECHPH2025"
click at [462, 142] on td "Search" at bounding box center [471, 138] width 34 height 19
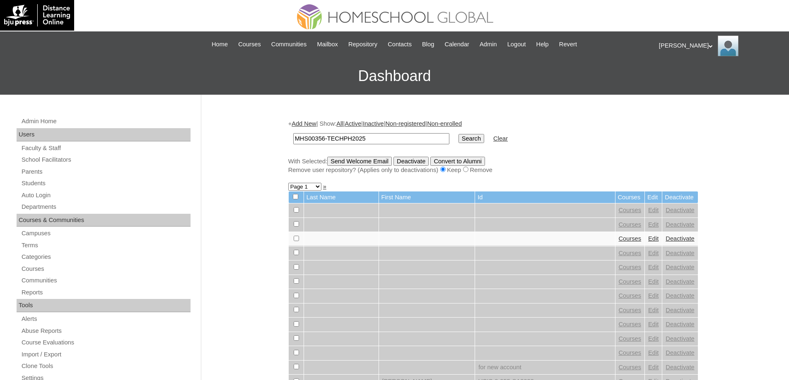
click at [472, 142] on input "Search" at bounding box center [471, 138] width 26 height 9
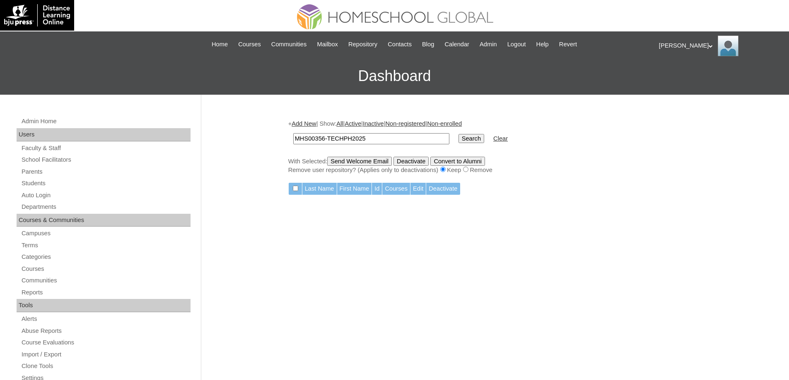
click at [310, 125] on link "Add New" at bounding box center [303, 123] width 24 height 7
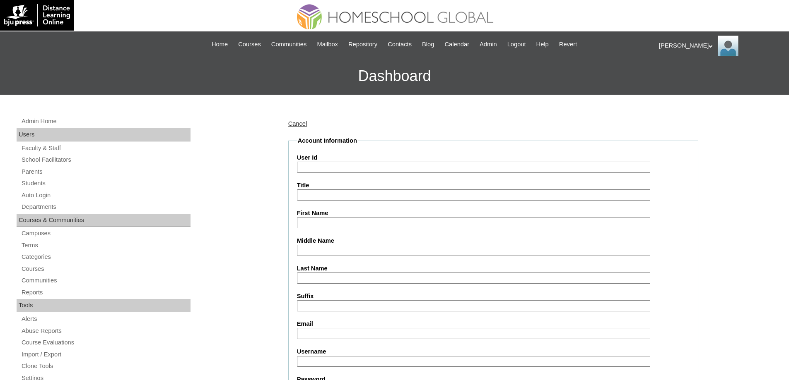
click at [346, 163] on input "User Id" at bounding box center [473, 167] width 353 height 11
paste input "MHS00356-TECHPH2025"
type input "MHS00356-TECHPH2025"
click at [267, 183] on div "Admin Home Users Faculty & Staff School Facilitators Parents Students Auto Logi…" at bounding box center [394, 380] width 789 height 571
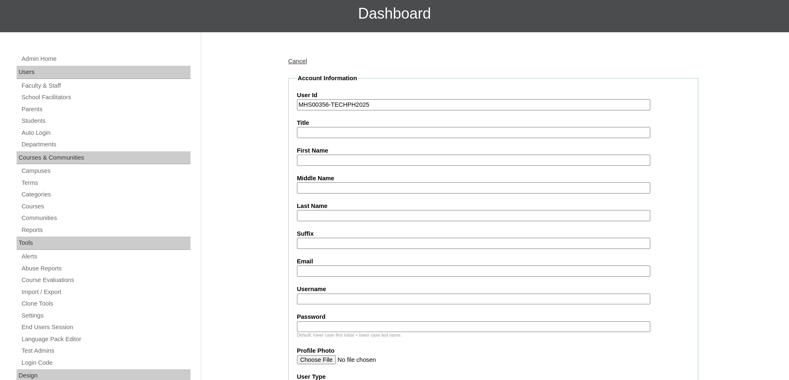
scroll to position [124, 0]
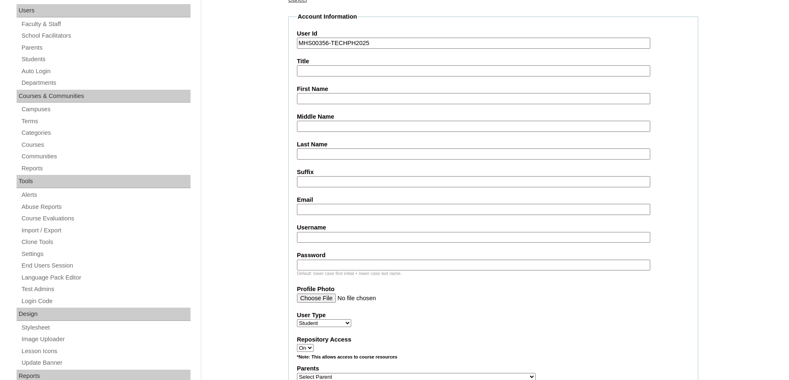
click at [302, 97] on input "First Name" at bounding box center [473, 98] width 353 height 11
click at [313, 97] on input "First Name" at bounding box center [473, 98] width 353 height 11
paste input "Hoi Ching"
type input "Hoi Ching"
click at [311, 157] on input "Last Name" at bounding box center [473, 154] width 353 height 11
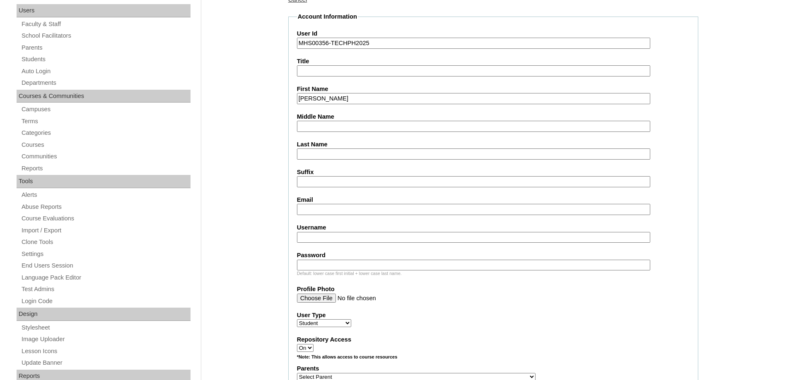
paste input "Mok"
type input "Mok"
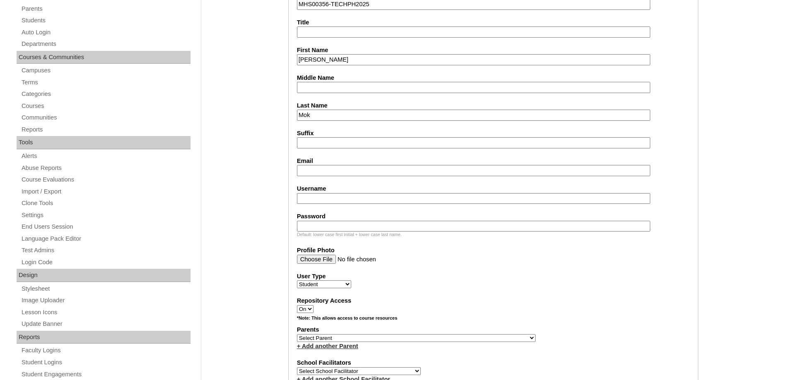
scroll to position [166, 0]
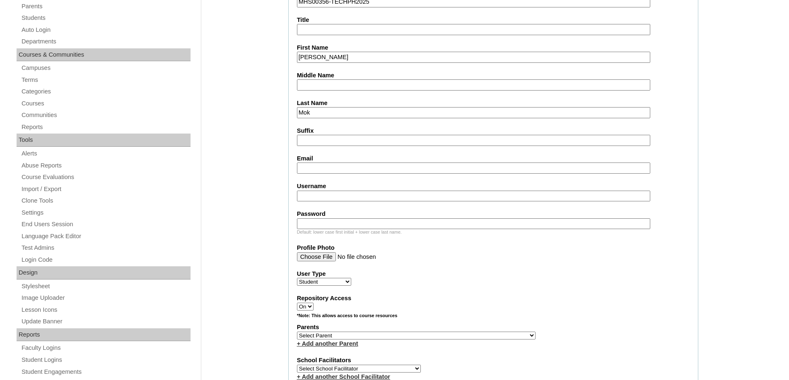
click at [310, 167] on input "Email" at bounding box center [473, 168] width 353 height 11
paste input "georgebaingp@gmailcom"
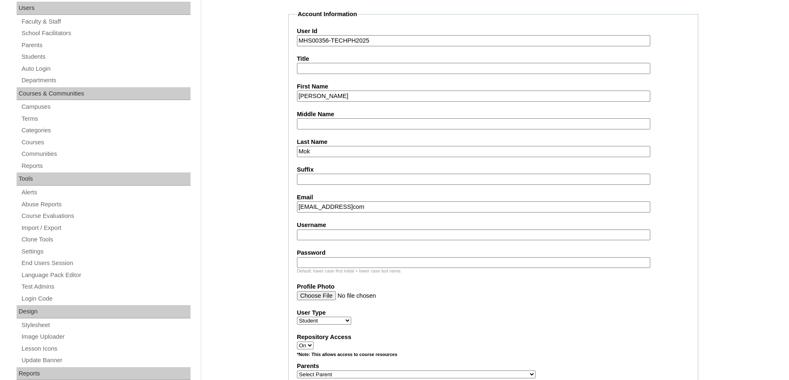
scroll to position [124, 0]
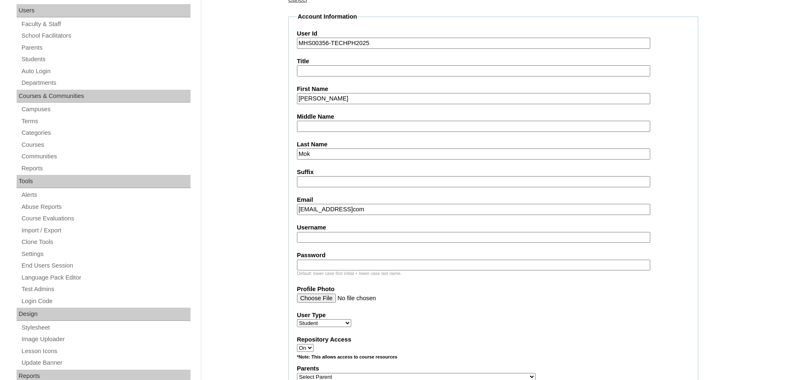
type input "georgebaingp@gmailcom"
click at [341, 243] on input "Username" at bounding box center [473, 237] width 353 height 11
paste input "hoichingmok"
type input "hoichingmok"
click at [353, 268] on input "Password" at bounding box center [473, 265] width 353 height 11
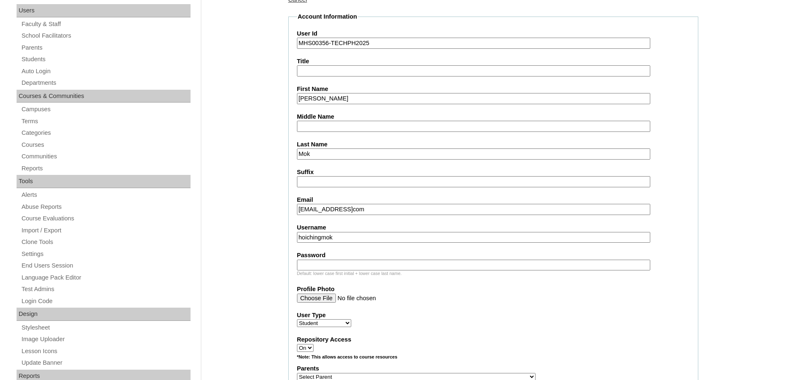
paste input "250006919"
type input "250006919"
click at [493, 318] on label "User Type" at bounding box center [493, 315] width 392 height 9
click at [351, 320] on select "Faculty Staff Student Parents School Facilitators" at bounding box center [324, 324] width 54 height 8
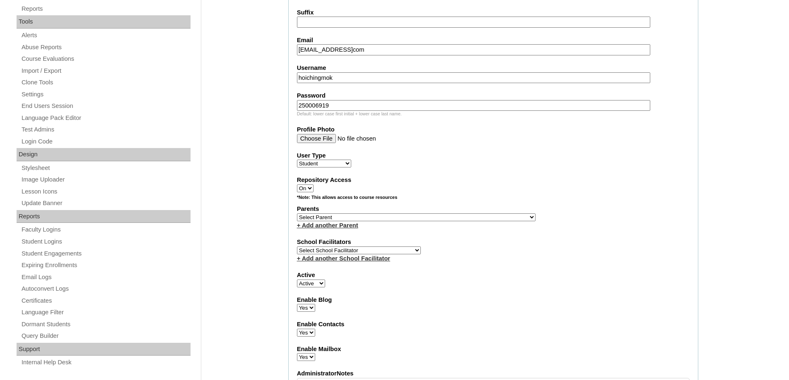
scroll to position [290, 0]
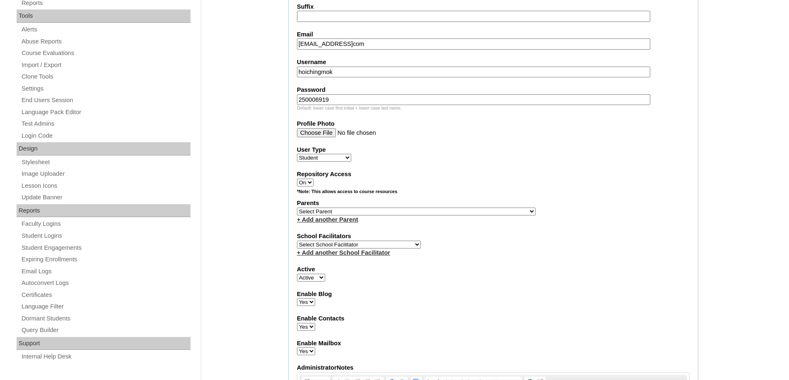
click at [336, 212] on select "Select Parent , , , , , , , , , , , , , , , , , , , , , , , , , , , , , , , , ,…" at bounding box center [416, 212] width 238 height 8
select select "44260"
click at [297, 208] on select "Select Parent , , , , , , , , , , , , , , , , , , , , , , , , , , , , , , , , ,…" at bounding box center [416, 212] width 238 height 8
click at [514, 273] on label "Active" at bounding box center [493, 269] width 392 height 9
click at [325, 274] on select "Active Inactive" at bounding box center [311, 278] width 28 height 8
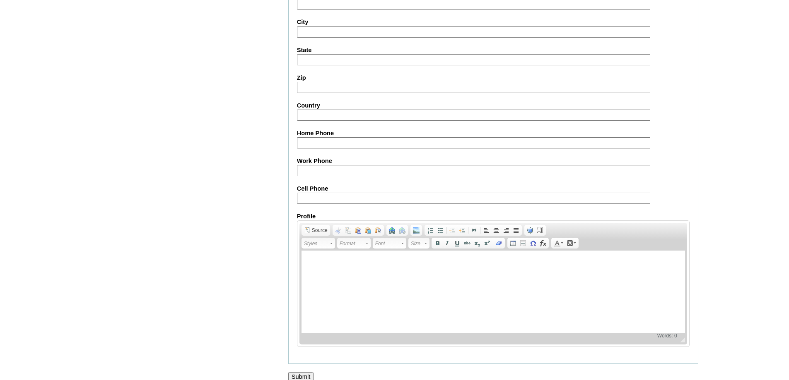
scroll to position [879, 0]
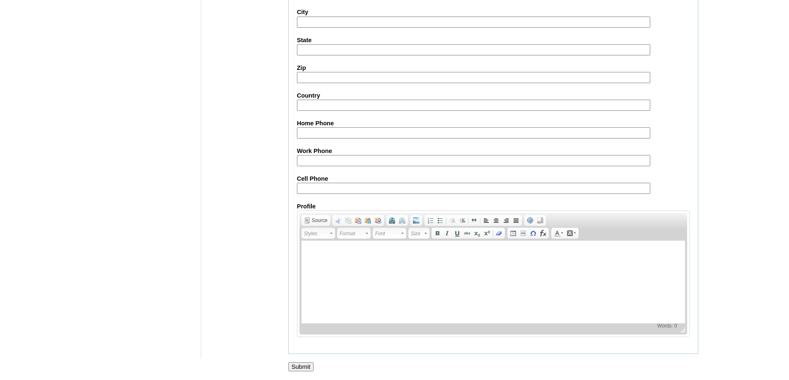
click at [299, 365] on input "Submit" at bounding box center [301, 367] width 26 height 9
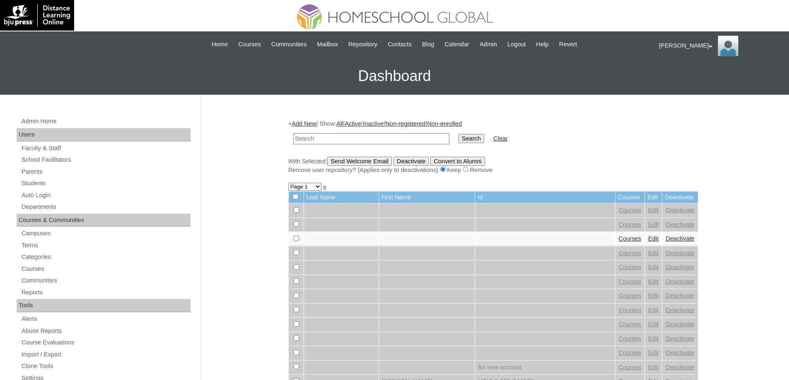
drag, startPoint x: 369, startPoint y: 139, endPoint x: 411, endPoint y: 144, distance: 42.2
click at [373, 141] on input "text" at bounding box center [371, 138] width 156 height 11
type input "MHS00356-TECHPH2025"
click at [474, 145] on td "Search" at bounding box center [471, 138] width 34 height 19
click at [474, 142] on input "Search" at bounding box center [471, 138] width 26 height 9
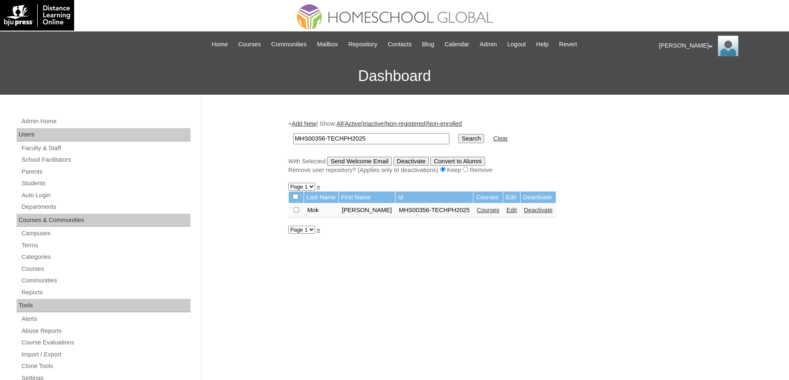
click at [480, 212] on link "Courses" at bounding box center [487, 210] width 23 height 7
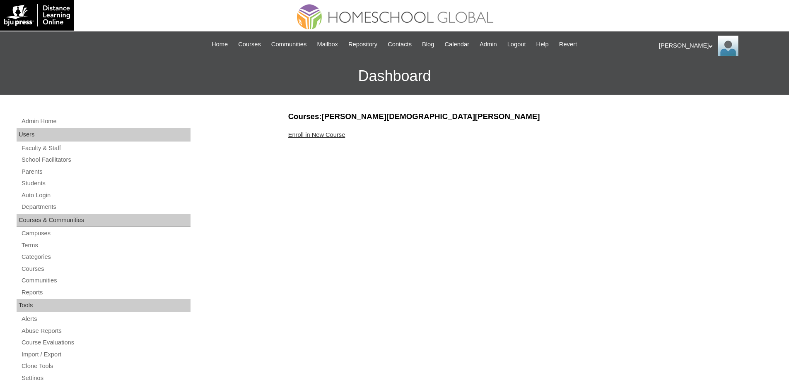
click at [322, 135] on link "Enroll in New Course" at bounding box center [316, 135] width 57 height 7
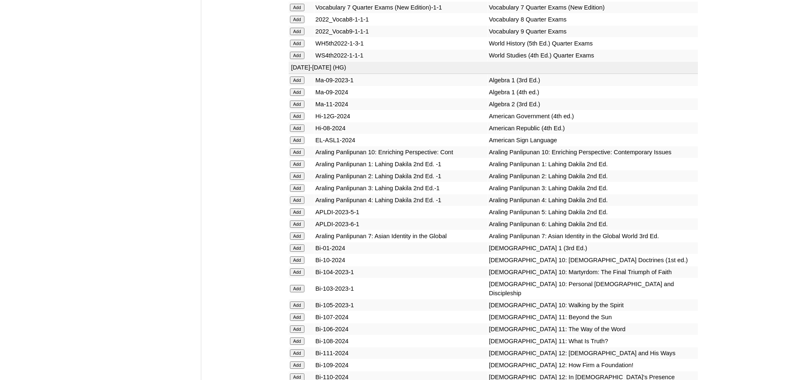
scroll to position [2070, 0]
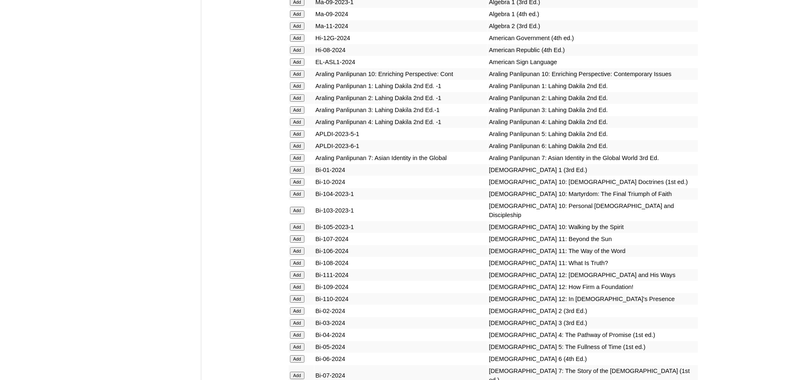
click at [296, 114] on input "Add" at bounding box center [297, 109] width 14 height 7
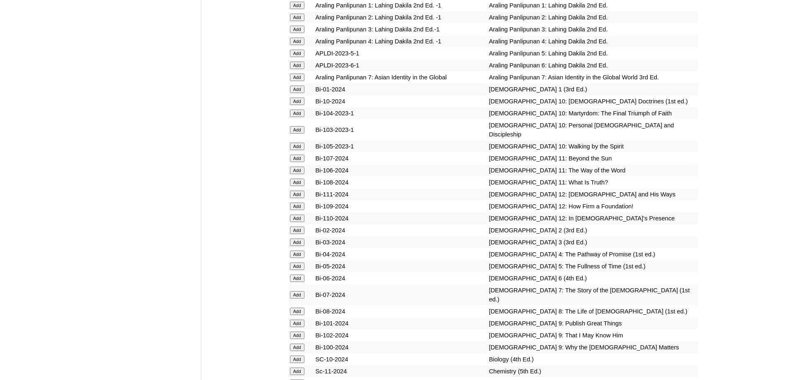
scroll to position [2152, 0]
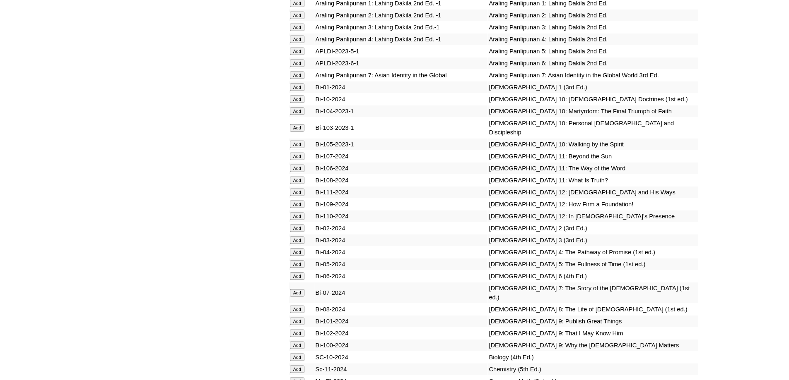
click at [302, 244] on input "Add" at bounding box center [297, 240] width 14 height 7
click at [301, 244] on input "Add" at bounding box center [297, 240] width 14 height 7
drag, startPoint x: 301, startPoint y: 323, endPoint x: 653, endPoint y: 172, distance: 383.7
click at [301, 244] on input "Add" at bounding box center [297, 240] width 14 height 7
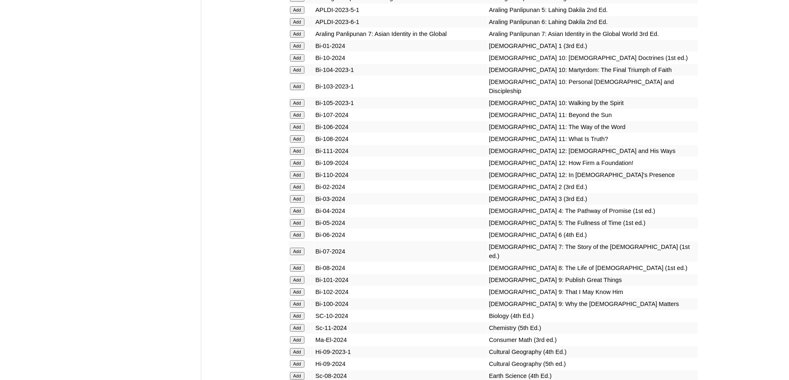
scroll to position [2527, 0]
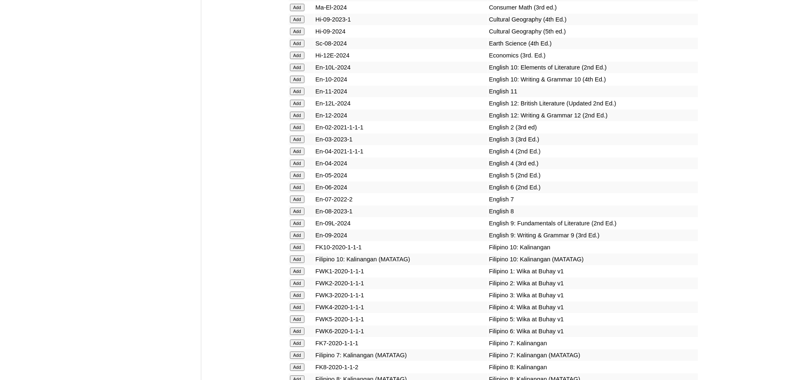
click at [295, 143] on input "Add" at bounding box center [297, 139] width 14 height 7
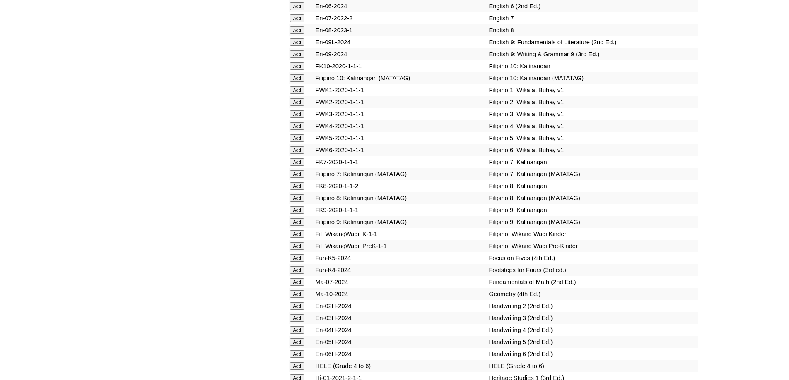
scroll to position [2733, 0]
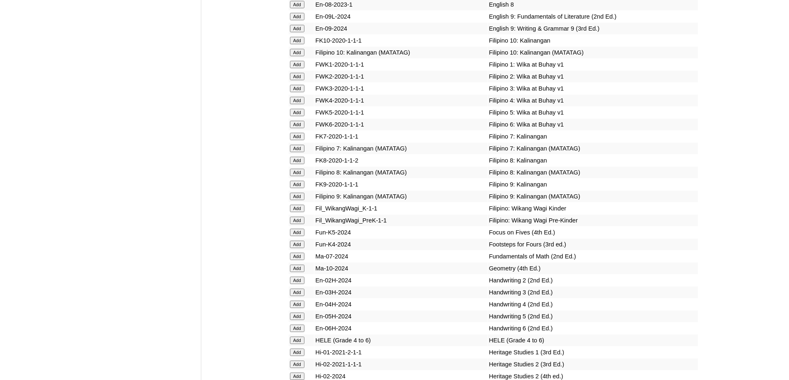
click at [297, 92] on input "Add" at bounding box center [297, 88] width 14 height 7
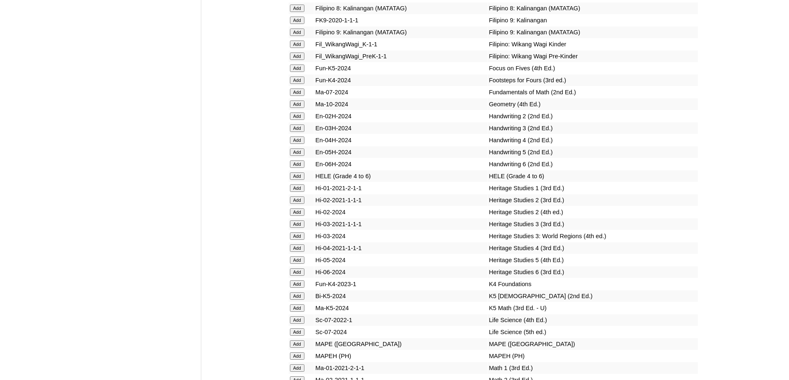
scroll to position [2899, 0]
click at [301, 131] on input "Add" at bounding box center [297, 126] width 14 height 7
click at [300, 131] on input "Add" at bounding box center [297, 126] width 14 height 7
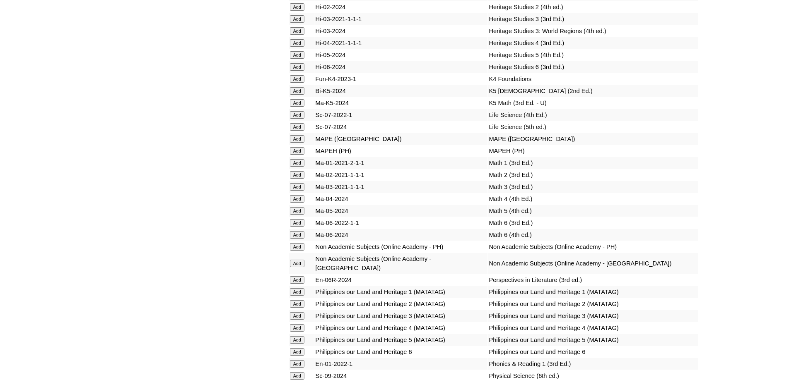
scroll to position [3147, 0]
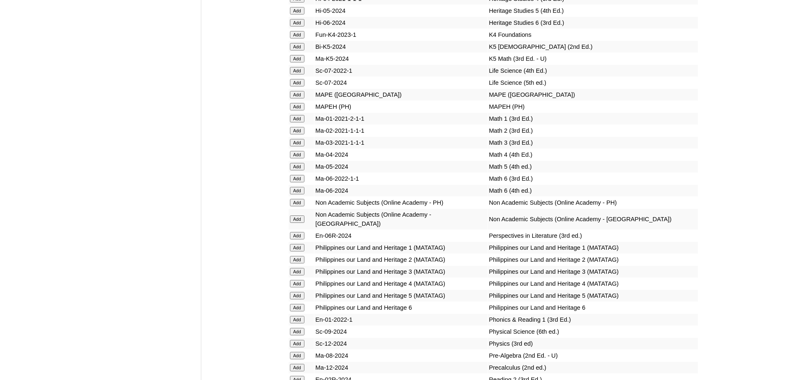
click at [297, 111] on input "Add" at bounding box center [297, 106] width 14 height 7
click at [293, 147] on input "Add" at bounding box center [297, 142] width 14 height 7
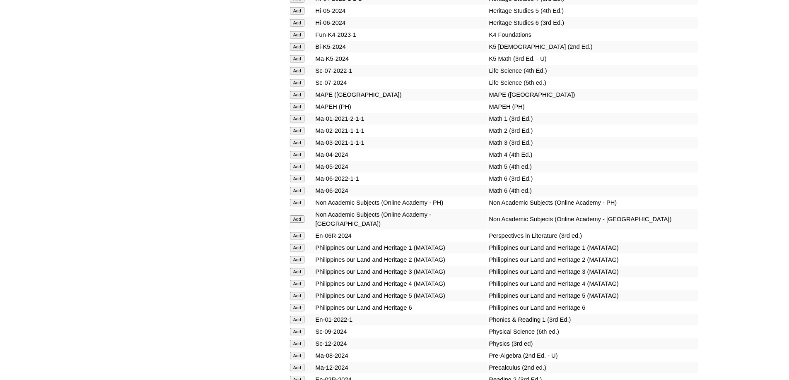
click at [293, 147] on input "Add" at bounding box center [297, 142] width 14 height 7
click at [294, 147] on input "Add" at bounding box center [297, 142] width 14 height 7
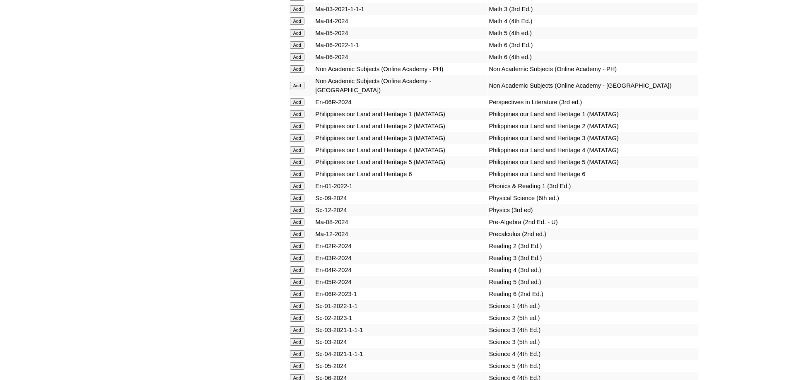
scroll to position [3354, 0]
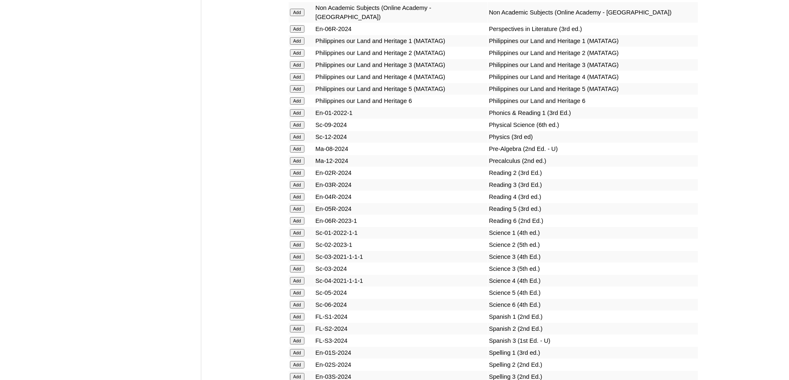
click at [301, 189] on input "Add" at bounding box center [297, 184] width 14 height 7
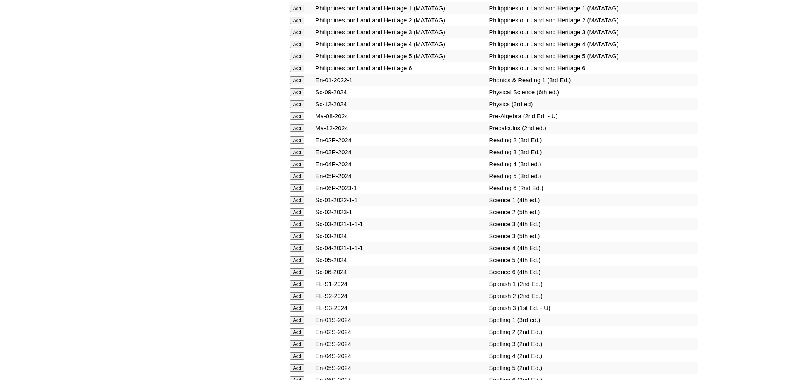
scroll to position [3479, 0]
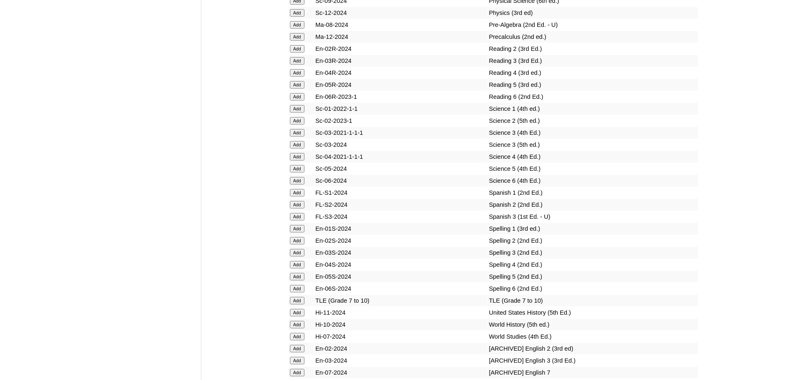
click at [302, 149] on input "Add" at bounding box center [297, 144] width 14 height 7
click at [300, 149] on input "Add" at bounding box center [297, 144] width 14 height 7
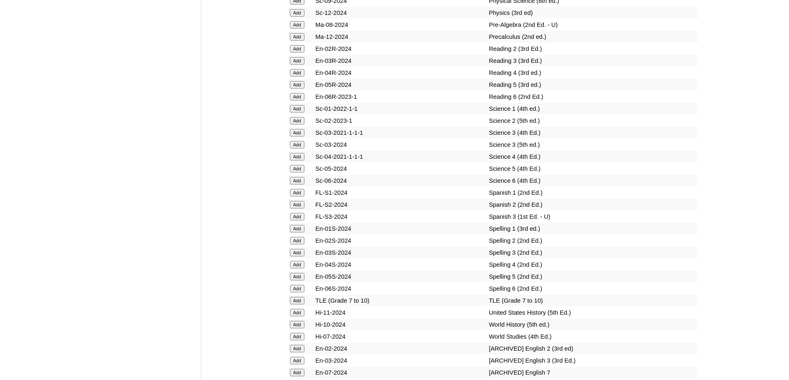
click at [300, 149] on input "Add" at bounding box center [297, 144] width 14 height 7
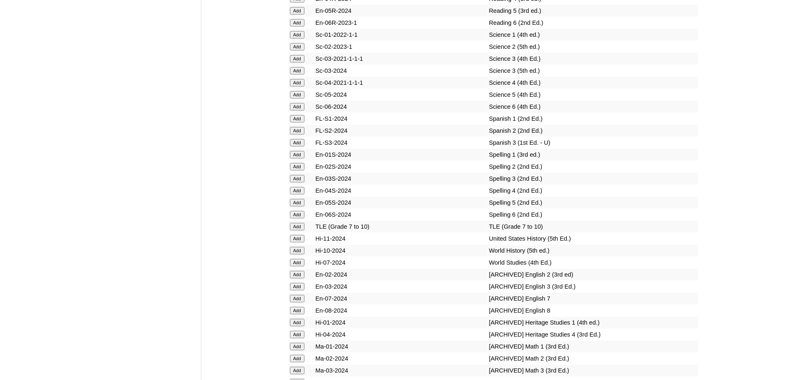
scroll to position [3561, 0]
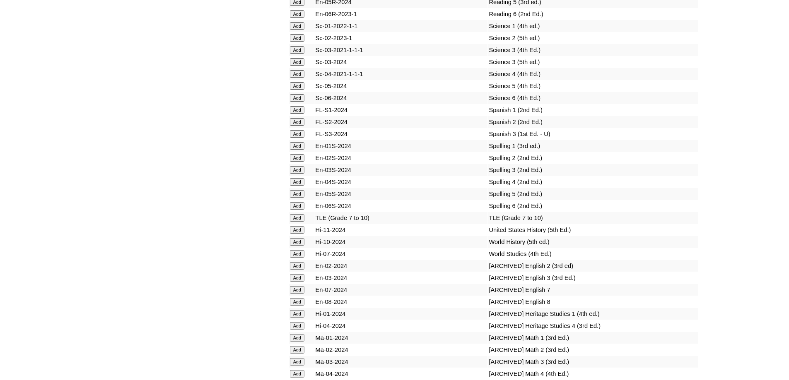
click at [297, 174] on input "Add" at bounding box center [297, 169] width 14 height 7
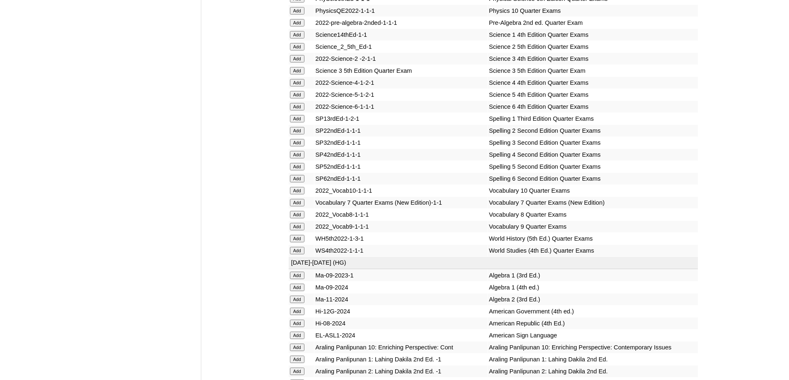
scroll to position [1781, 0]
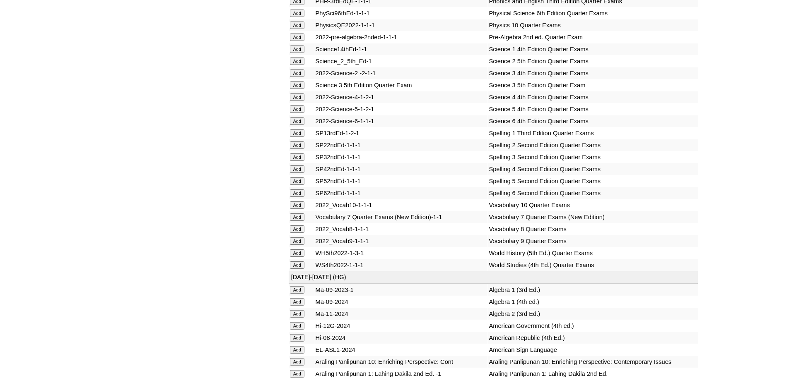
click at [296, 161] on input "Add" at bounding box center [297, 157] width 14 height 7
click at [302, 89] on input "Add" at bounding box center [297, 85] width 14 height 7
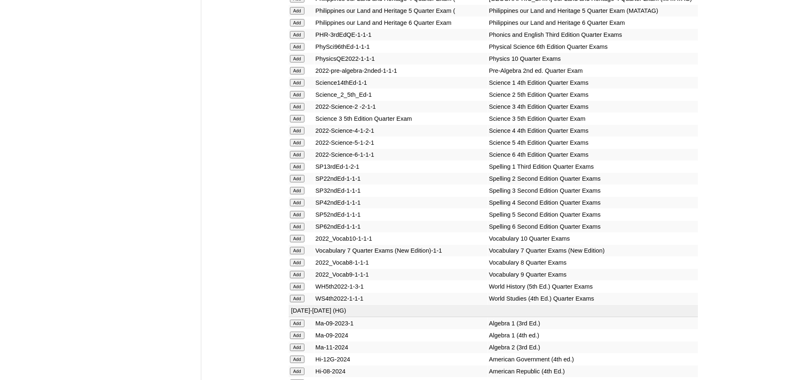
scroll to position [1616, 0]
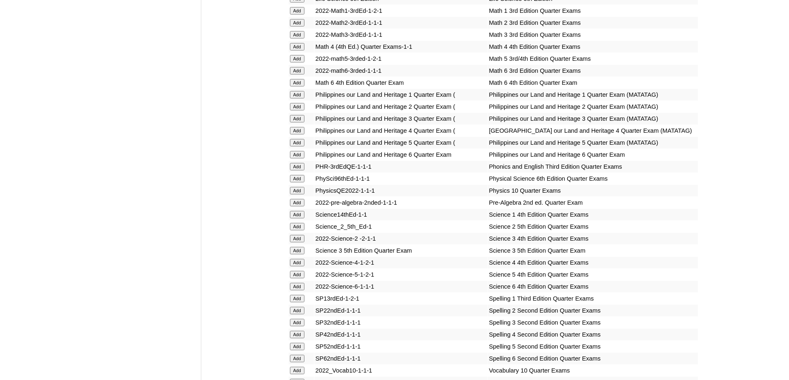
click at [295, 38] on input "Add" at bounding box center [297, 34] width 14 height 7
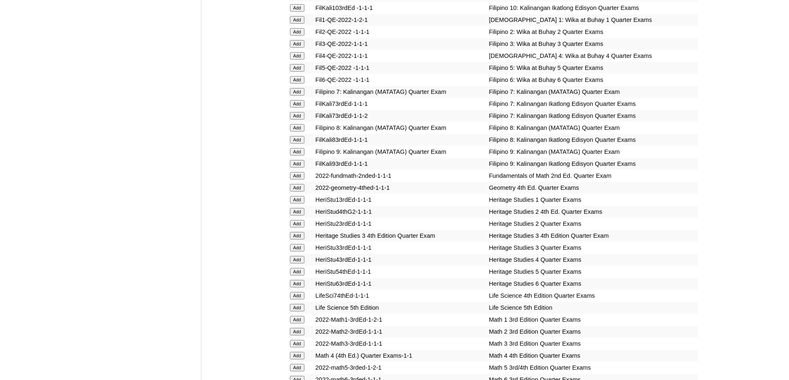
scroll to position [1285, 0]
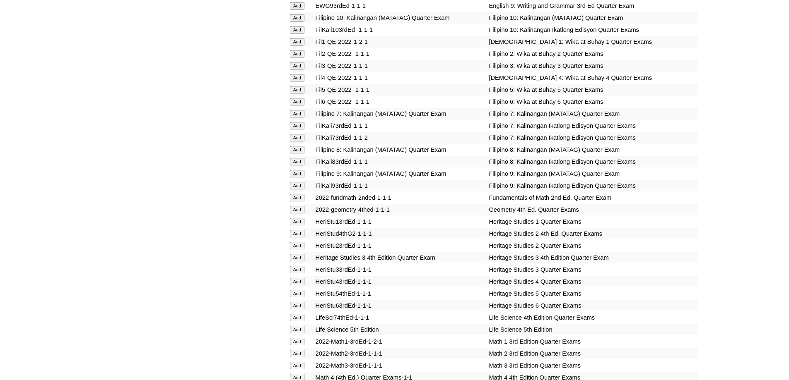
click at [293, 70] on input "Add" at bounding box center [297, 65] width 14 height 7
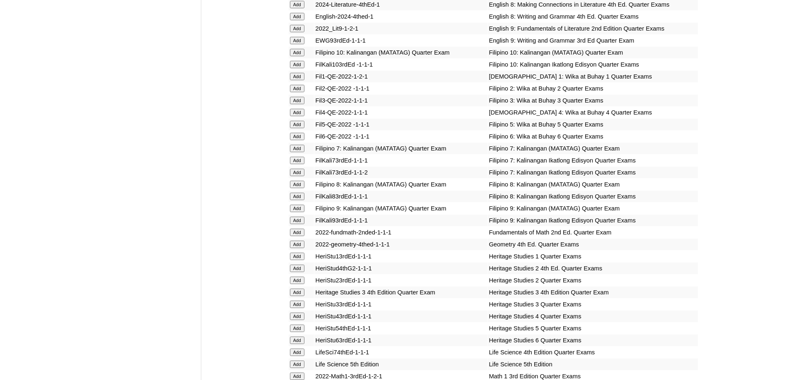
scroll to position [1119, 0]
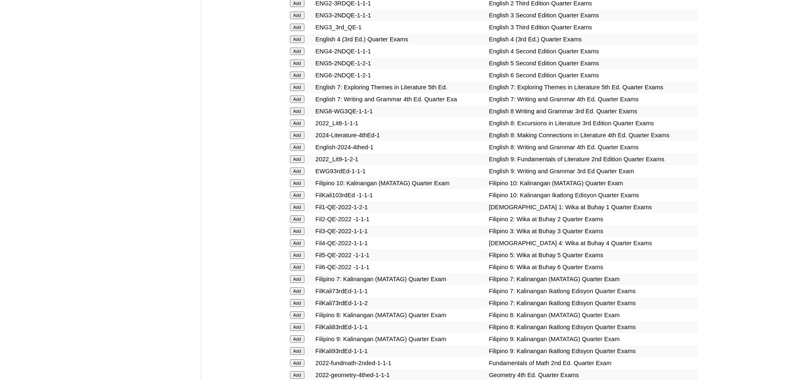
click at [298, 31] on input "Add" at bounding box center [297, 27] width 14 height 7
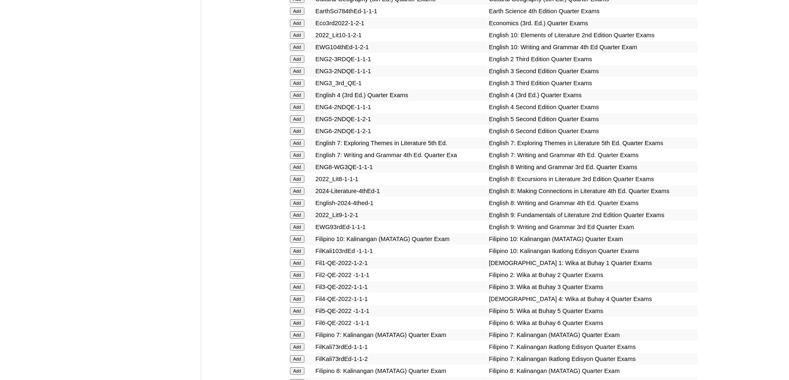
scroll to position [871, 0]
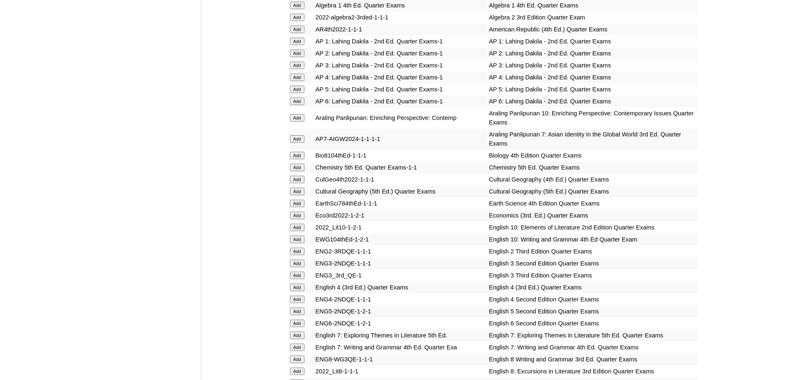
click at [299, 69] on input "Add" at bounding box center [297, 65] width 14 height 7
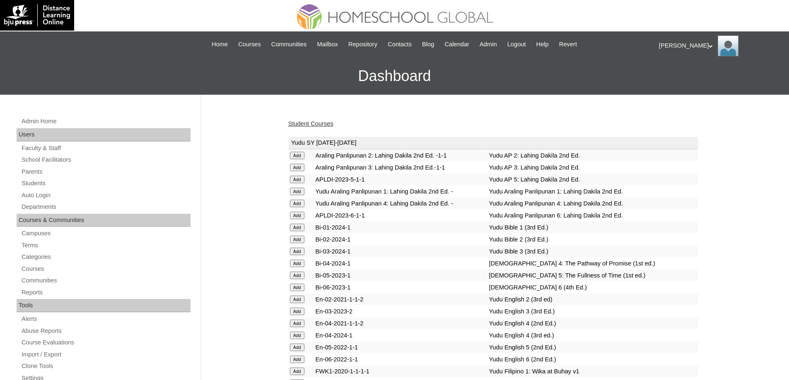
click at [319, 124] on link "Student Courses" at bounding box center [310, 123] width 45 height 7
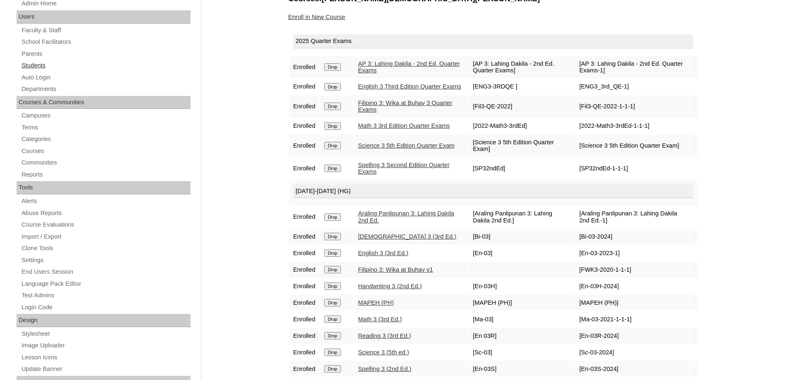
scroll to position [83, 0]
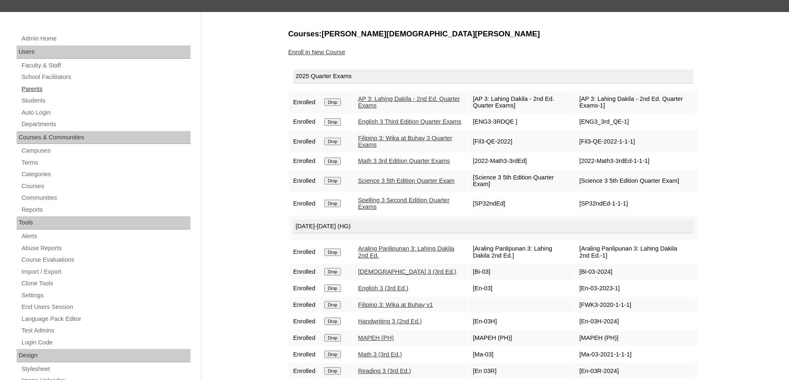
drag, startPoint x: 48, startPoint y: 99, endPoint x: 71, endPoint y: 90, distance: 24.4
click at [50, 98] on link "Students" at bounding box center [106, 101] width 170 height 10
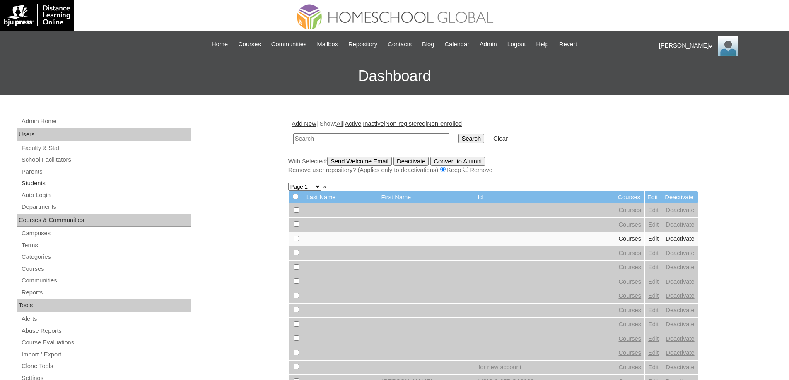
click at [74, 182] on link "Students" at bounding box center [106, 183] width 170 height 10
drag, startPoint x: 0, startPoint y: 0, endPoint x: 374, endPoint y: 139, distance: 398.9
click at [358, 141] on input "text" at bounding box center [371, 138] width 156 height 11
type input "MHS00357-TECHPH2025"
click at [476, 141] on input "Search" at bounding box center [471, 138] width 26 height 9
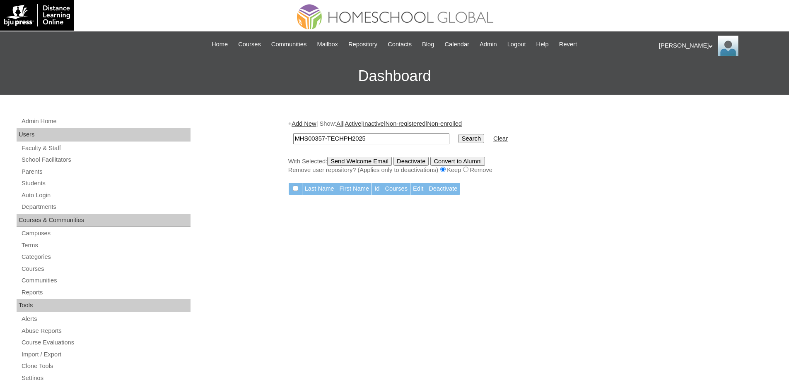
click at [305, 123] on link "Add New" at bounding box center [303, 123] width 24 height 7
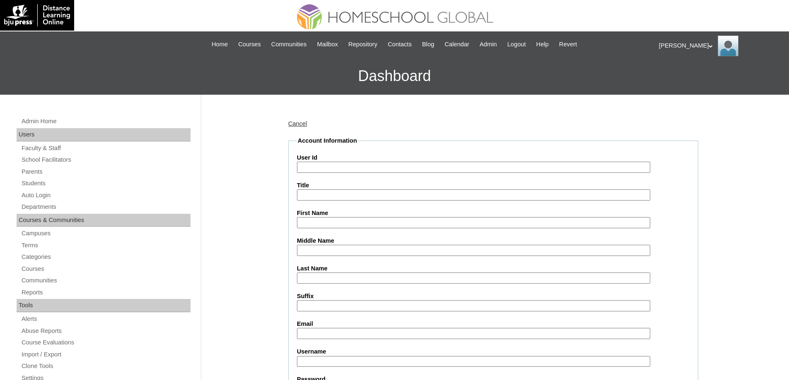
click at [327, 170] on input "User Id" at bounding box center [473, 167] width 353 height 11
paste input "MHS00357-TECHPH2025"
type input "MHS00357-TECHPH2025"
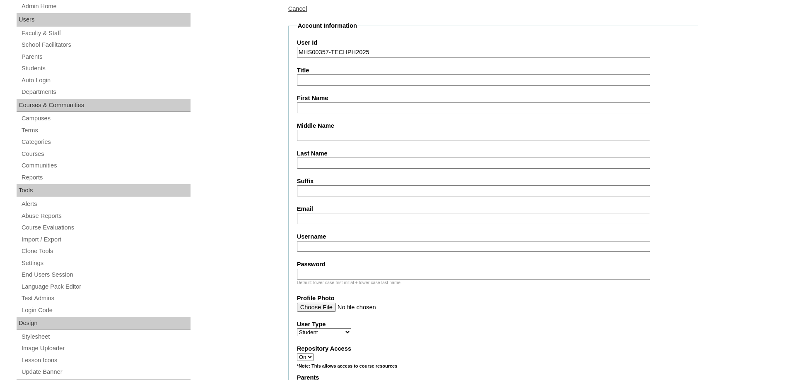
scroll to position [124, 0]
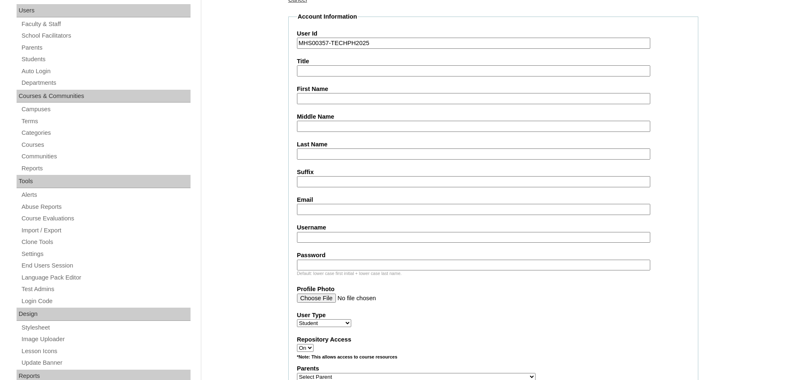
click at [308, 101] on input "First Name" at bounding box center [473, 98] width 353 height 11
paste input "Hoi Ying"
type input "Hoi Ying"
click at [315, 154] on input "Last Name" at bounding box center [473, 154] width 353 height 11
paste input "Mok"
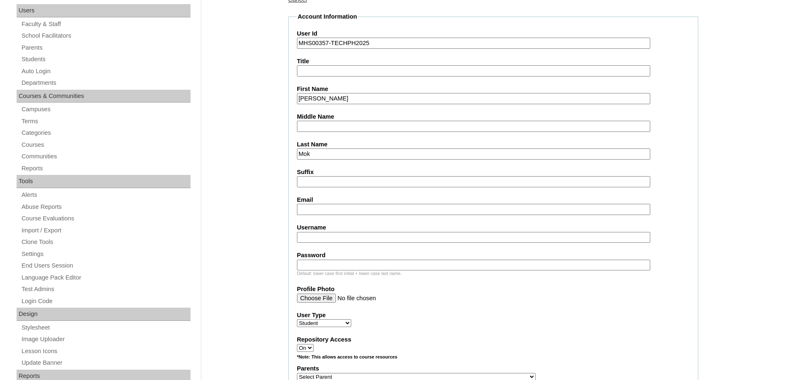
type input "Mok"
click at [321, 209] on input "Email" at bounding box center [473, 209] width 353 height 11
paste input "georgebaingp@gmailcom"
type input "georgebaingp@gmailcom"
click at [330, 232] on input "Username" at bounding box center [473, 237] width 353 height 11
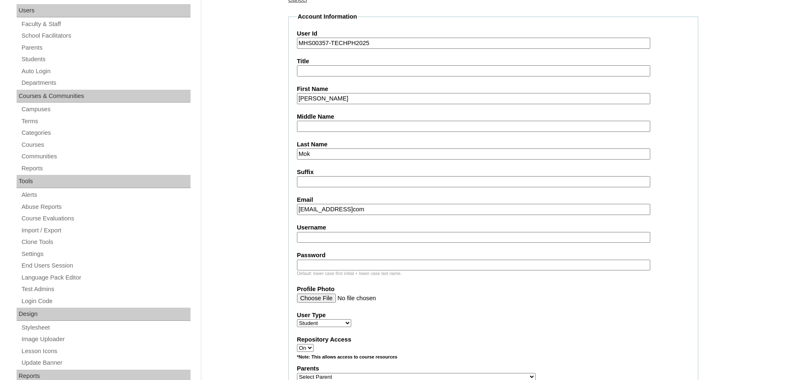
paste input "hoiyingmok"
type input "hoiyingmok"
drag, startPoint x: 368, startPoint y: 268, endPoint x: 346, endPoint y: 268, distance: 22.4
click at [368, 268] on input "Password" at bounding box center [473, 265] width 353 height 11
paste input "250006920"
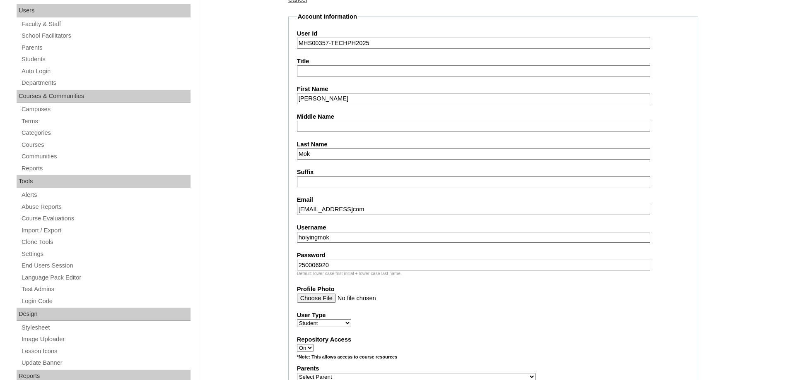
type input "250006920"
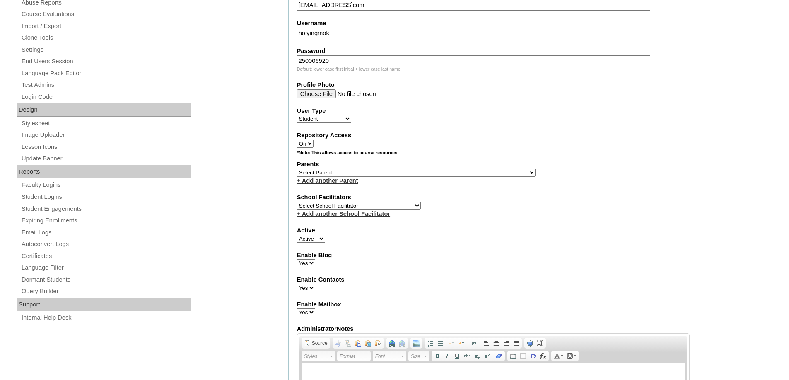
scroll to position [331, 0]
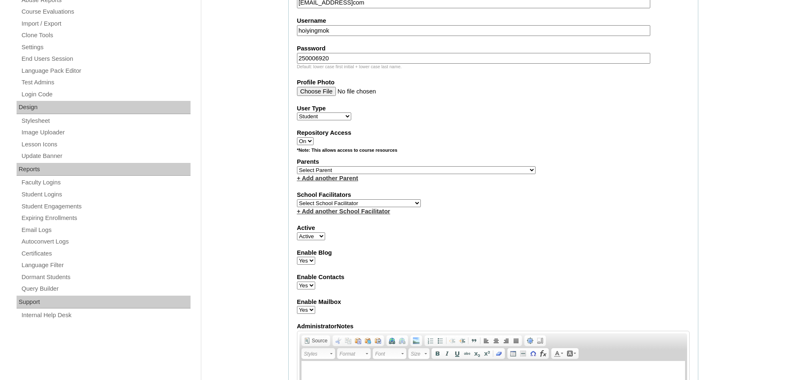
click at [307, 170] on select "Select Parent , , , , , , , , , , , , , , , , , , , , , , , , , , , , , , , , ,…" at bounding box center [416, 170] width 238 height 8
select select "44260"
click at [297, 166] on select "Select Parent , , , , , , , , , , , , , , , , , , , , , , , , , , , , , , , , ,…" at bounding box center [416, 170] width 238 height 8
click at [514, 221] on fieldset "Account Information User Id MHS00357-TECHPH2025 Title First Name Hoi Ying Middl…" at bounding box center [493, 139] width 410 height 669
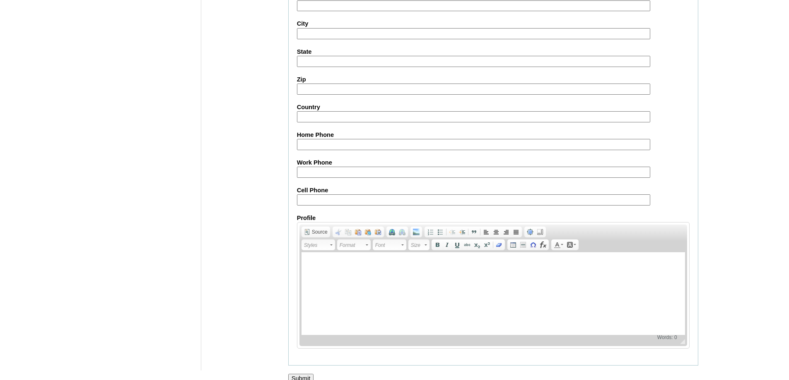
scroll to position [879, 0]
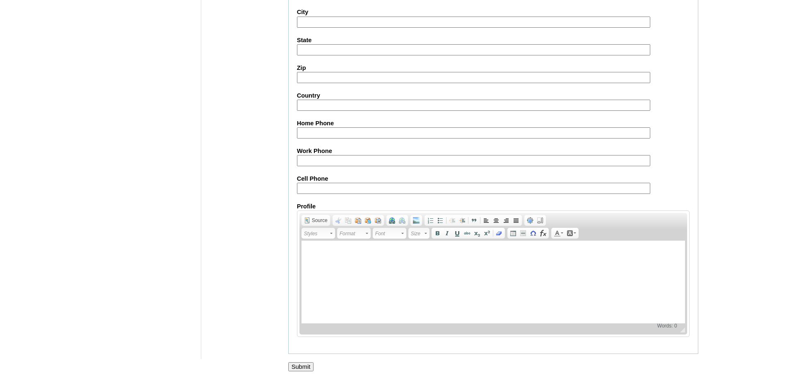
click at [325, 187] on input "Cell Phone" at bounding box center [473, 188] width 353 height 11
paste input "63-9684468420"
type input "63-9684468420"
click at [294, 364] on input "Submit" at bounding box center [301, 367] width 26 height 9
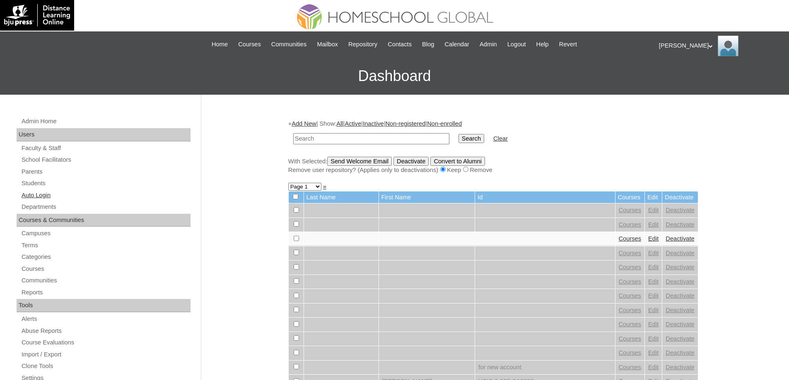
click at [94, 192] on link "Auto Login" at bounding box center [106, 195] width 170 height 10
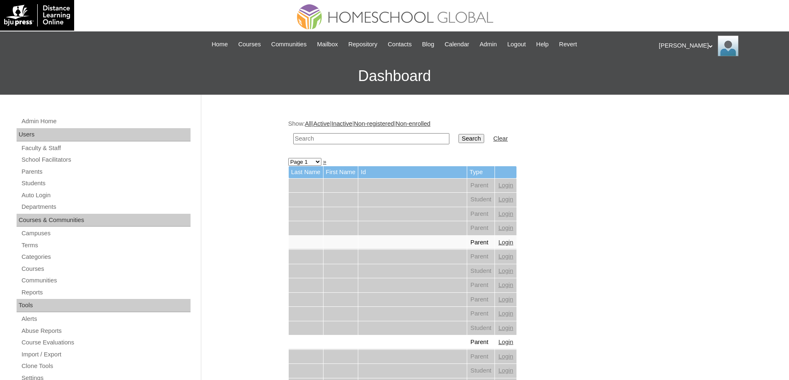
drag, startPoint x: 385, startPoint y: 140, endPoint x: 399, endPoint y: 140, distance: 14.5
click at [385, 140] on input "text" at bounding box center [371, 138] width 156 height 11
paste input "MHS00357-TECHPH2025"
type input "MHS00357-TECHPH2025"
click at [465, 143] on input "Search" at bounding box center [471, 138] width 26 height 9
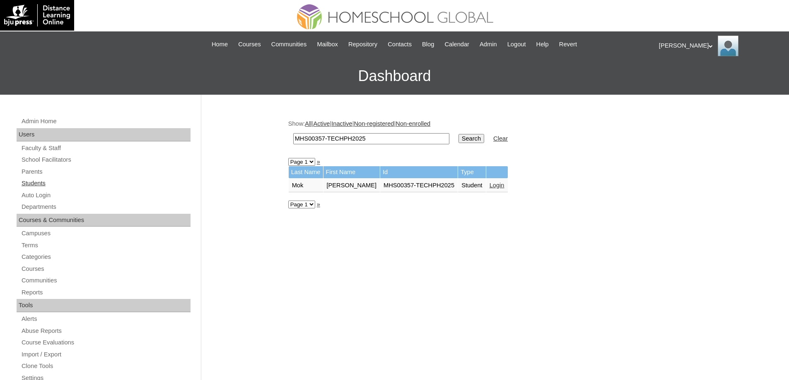
click at [41, 181] on link "Students" at bounding box center [106, 183] width 170 height 10
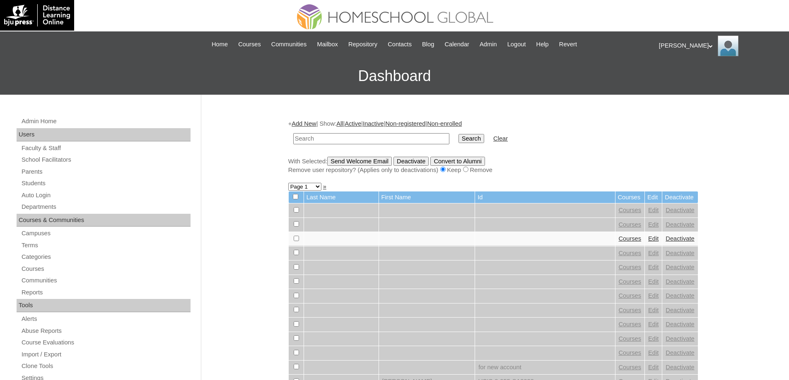
drag, startPoint x: 0, startPoint y: 0, endPoint x: 445, endPoint y: 138, distance: 465.5
click at [399, 139] on input "text" at bounding box center [371, 138] width 156 height 11
type input "MHS00357-TECHPH2025"
click at [476, 138] on input "Search" at bounding box center [471, 138] width 26 height 9
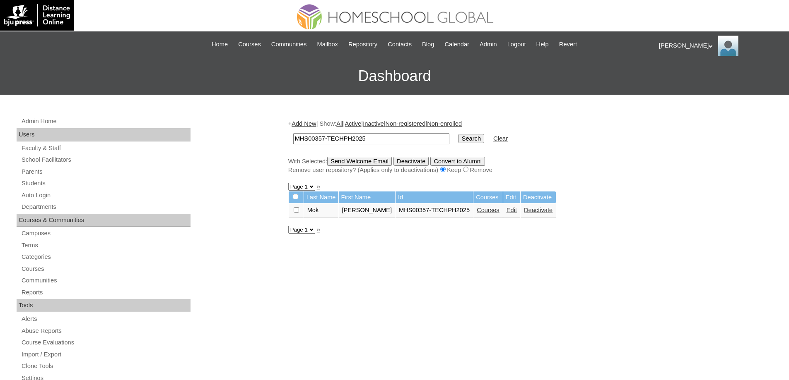
click at [480, 214] on link "Courses" at bounding box center [487, 210] width 23 height 7
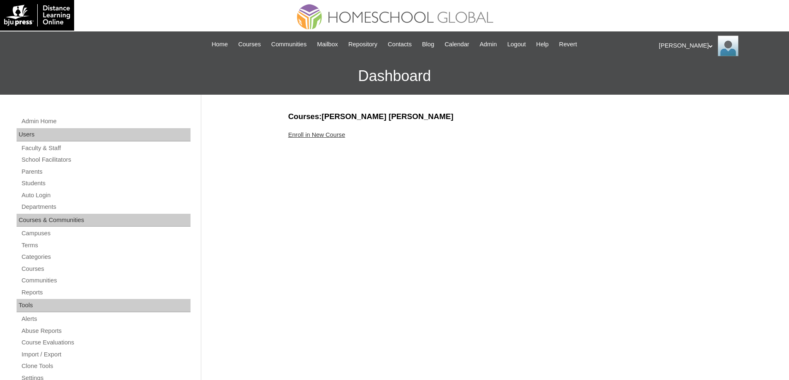
click at [341, 135] on link "Enroll in New Course" at bounding box center [316, 135] width 57 height 7
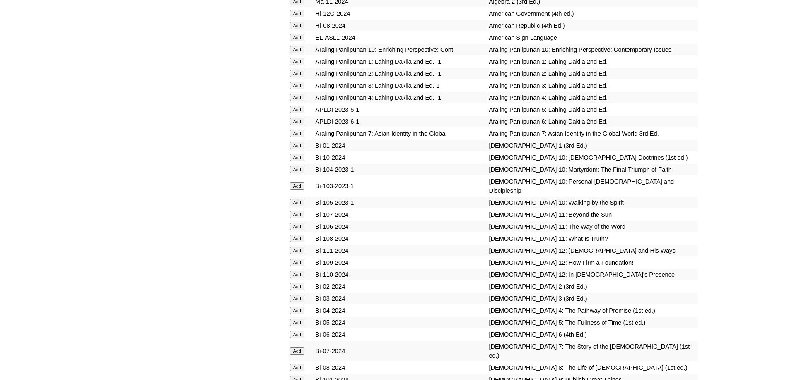
scroll to position [2111, 0]
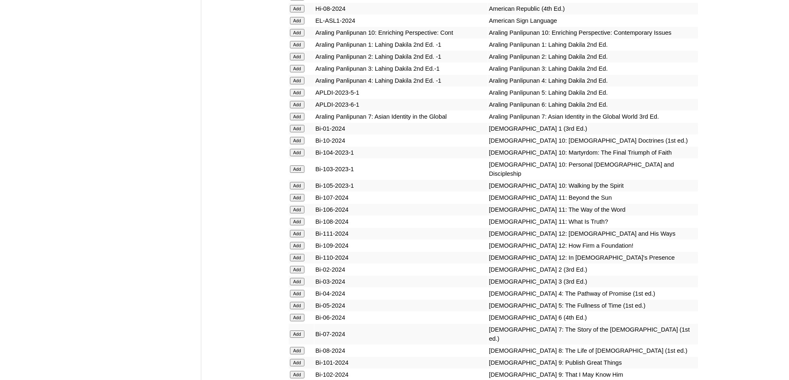
click at [296, 72] on input "Add" at bounding box center [297, 68] width 14 height 7
click at [295, 286] on input "Add" at bounding box center [297, 281] width 14 height 7
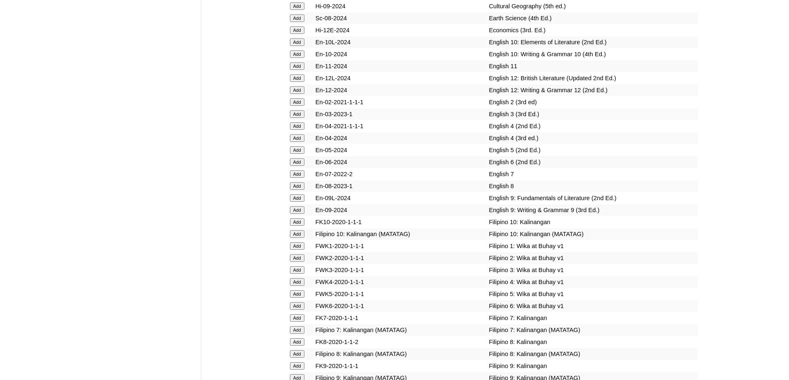
scroll to position [2568, 0]
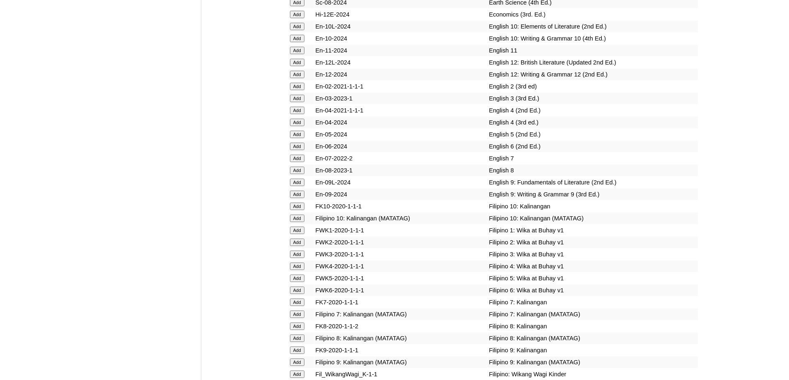
click at [296, 102] on input "Add" at bounding box center [297, 98] width 14 height 7
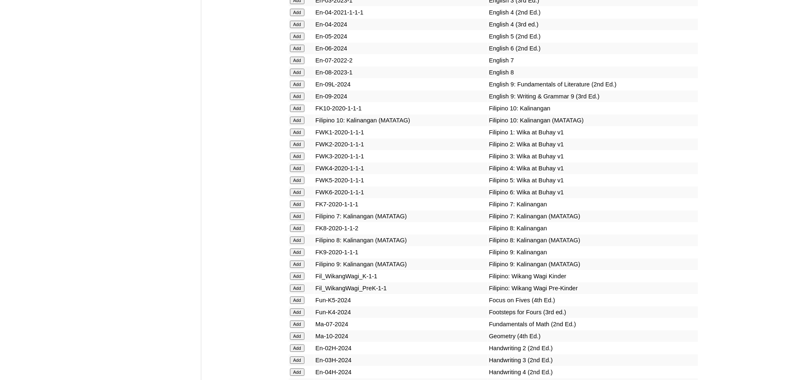
scroll to position [2733, 0]
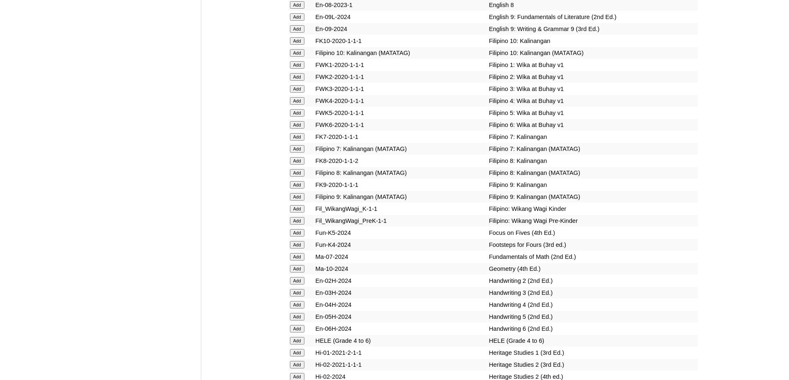
click at [302, 93] on input "Add" at bounding box center [297, 88] width 14 height 7
click at [301, 93] on input "Add" at bounding box center [297, 88] width 14 height 7
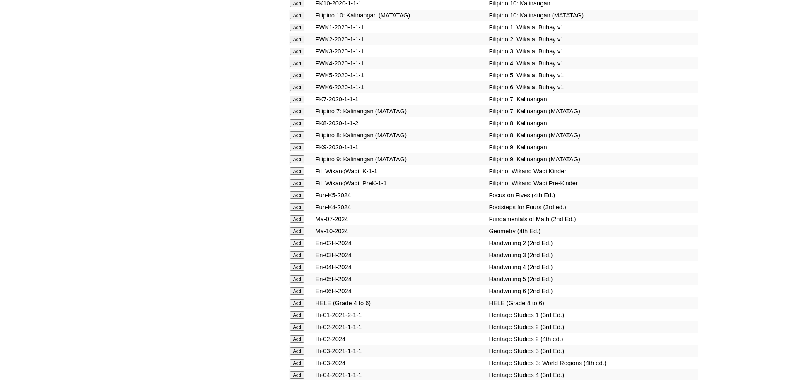
scroll to position [2899, 0]
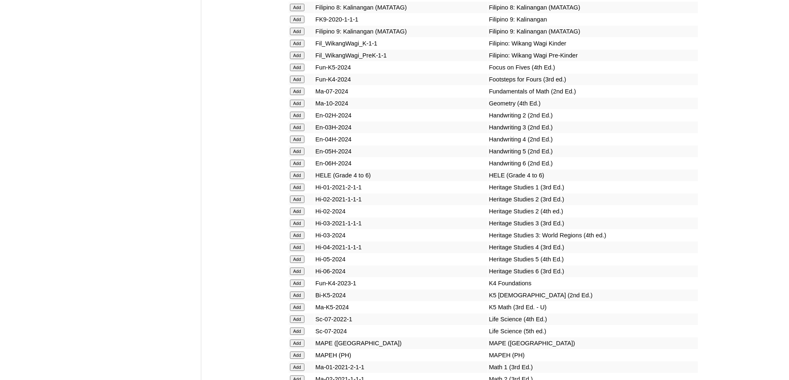
click at [297, 131] on input "Add" at bounding box center [297, 127] width 14 height 7
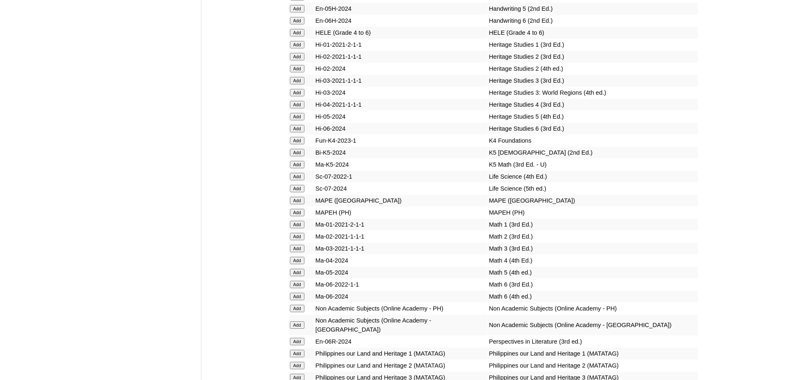
scroll to position [3106, 0]
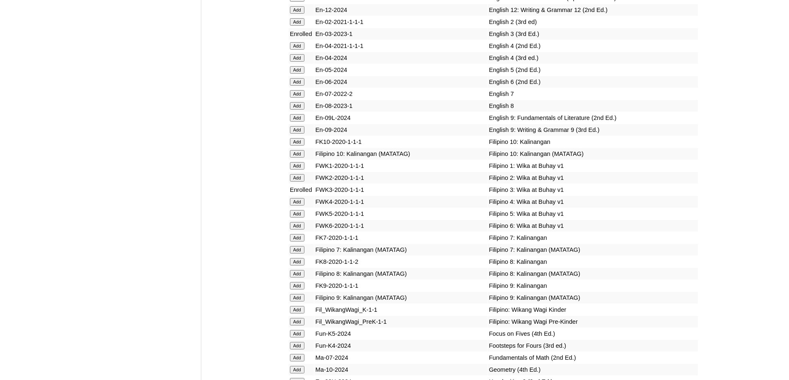
scroll to position [2672, 0]
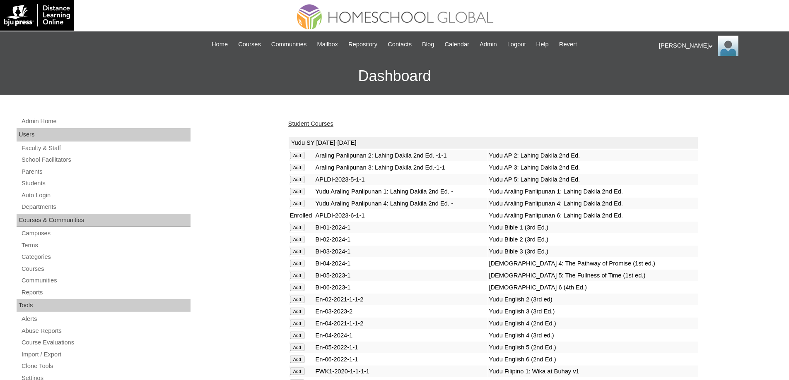
click at [315, 121] on link "Student Courses" at bounding box center [310, 123] width 45 height 7
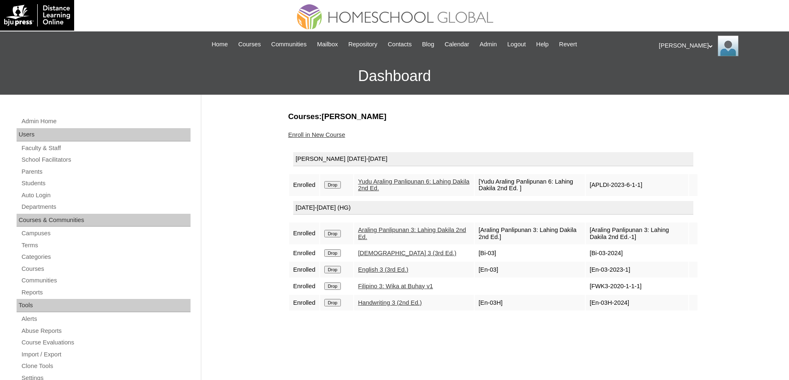
click at [334, 184] on input "Drop" at bounding box center [332, 184] width 16 height 7
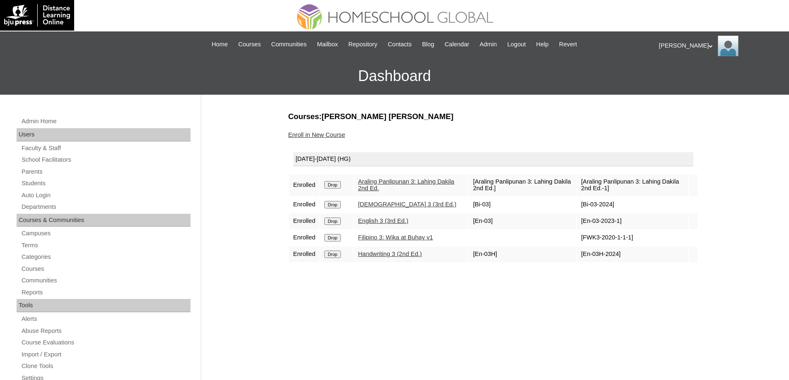
click at [316, 136] on link "Enroll in New Course" at bounding box center [316, 135] width 57 height 7
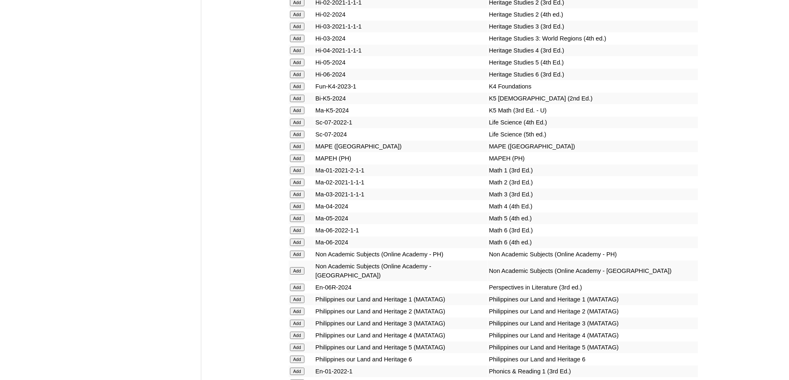
scroll to position [3096, 0]
click at [295, 163] on td "Add" at bounding box center [300, 158] width 25 height 12
click at [296, 161] on input "Add" at bounding box center [297, 157] width 14 height 7
click at [301, 200] on td "Add" at bounding box center [300, 194] width 25 height 12
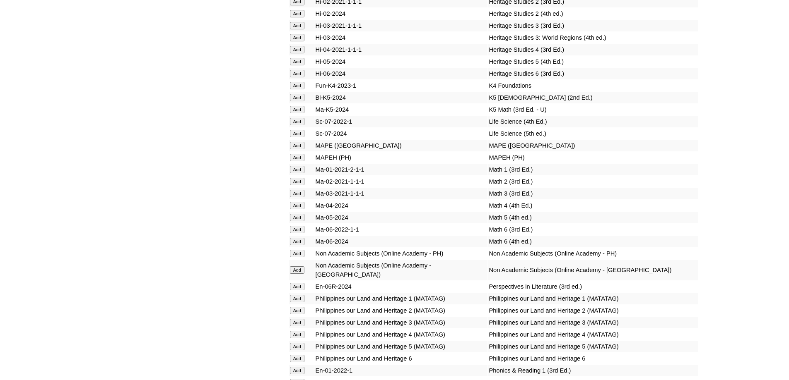
click at [301, 200] on td "Add" at bounding box center [300, 194] width 25 height 12
click at [300, 197] on input "Add" at bounding box center [297, 193] width 14 height 7
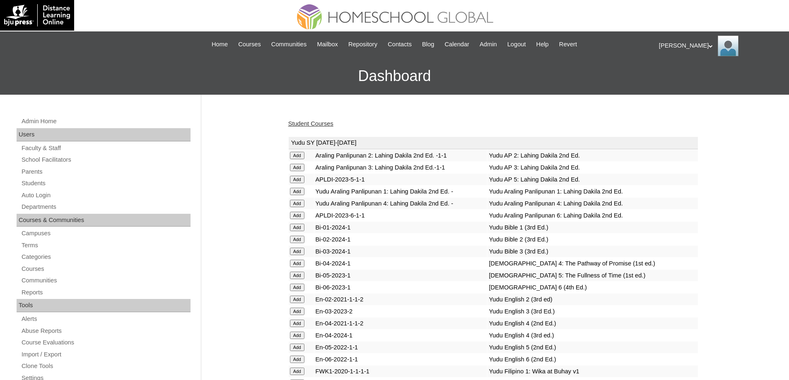
click at [317, 127] on link "Student Courses" at bounding box center [310, 123] width 45 height 7
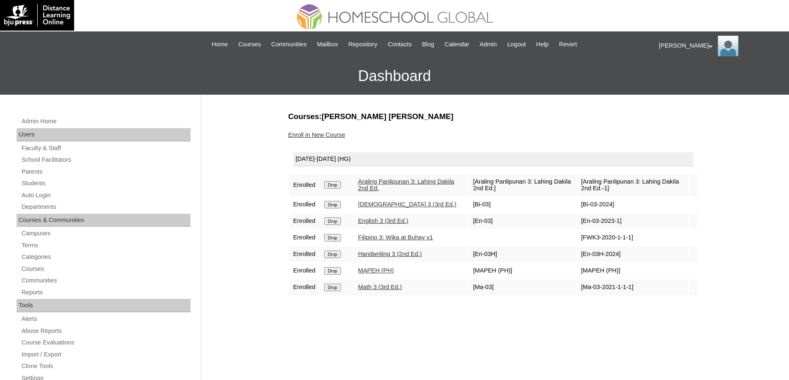
click at [330, 132] on link "Enroll in New Course" at bounding box center [316, 135] width 57 height 7
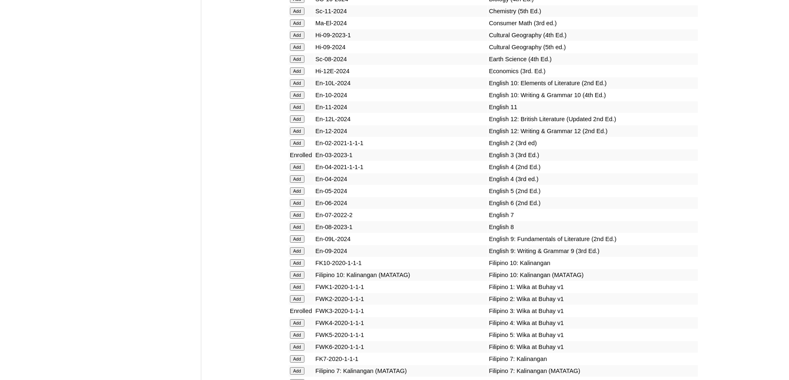
scroll to position [2672, 0]
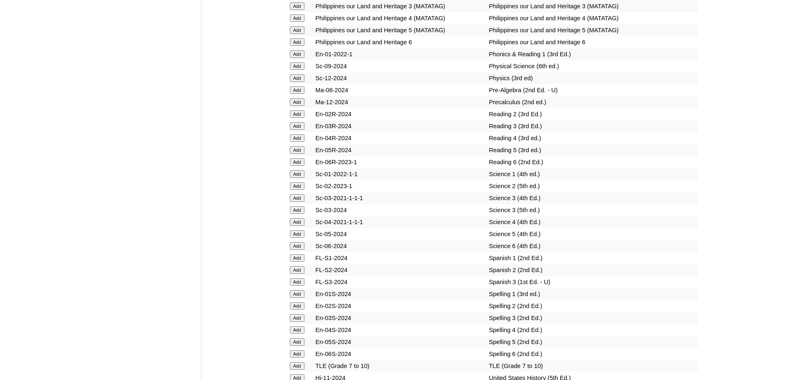
scroll to position [3417, 0]
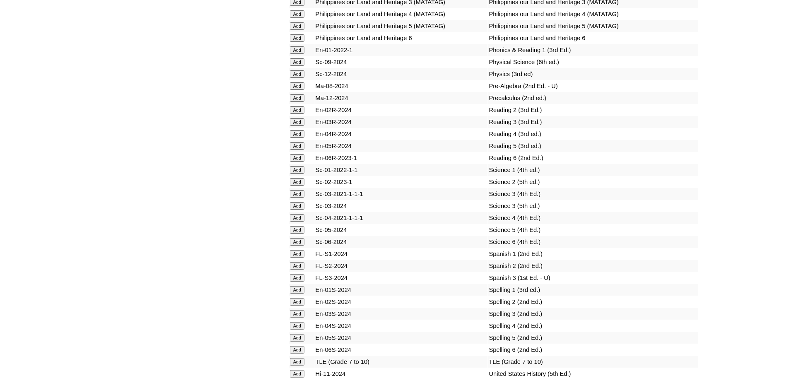
click at [303, 126] on input "Add" at bounding box center [297, 121] width 14 height 7
click at [300, 212] on td "Add" at bounding box center [300, 206] width 25 height 12
click at [299, 210] on input "Add" at bounding box center [297, 205] width 14 height 7
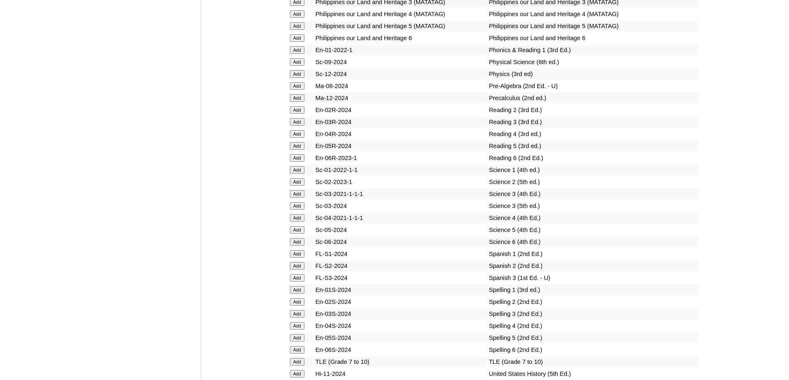
click at [299, 210] on input "Add" at bounding box center [297, 205] width 14 height 7
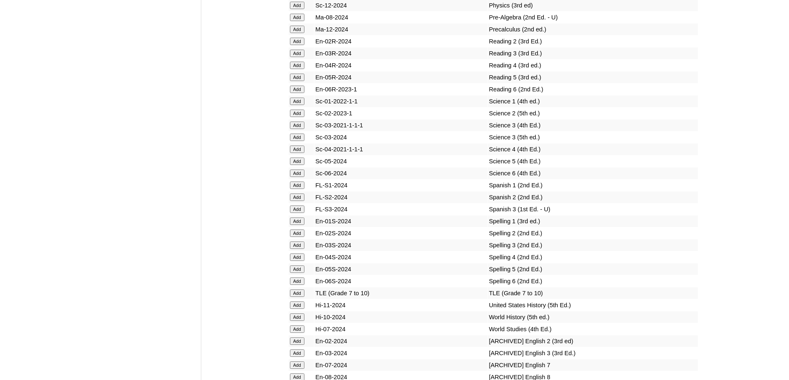
scroll to position [3500, 0]
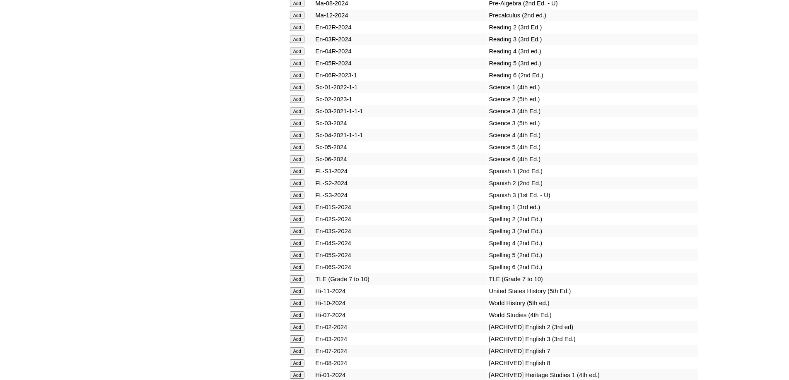
click at [298, 235] on input "Add" at bounding box center [297, 231] width 14 height 7
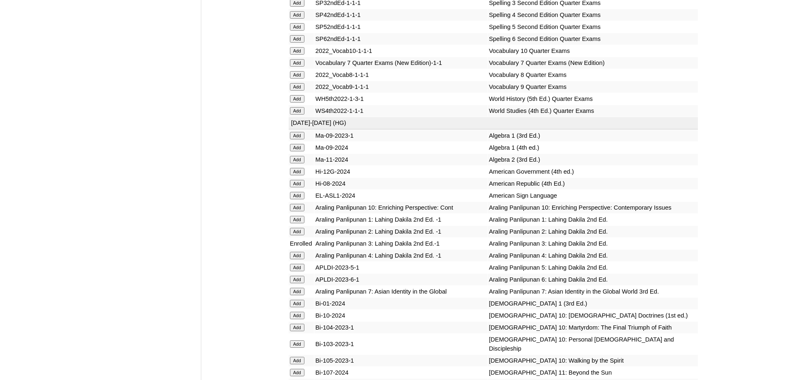
scroll to position [1927, 0]
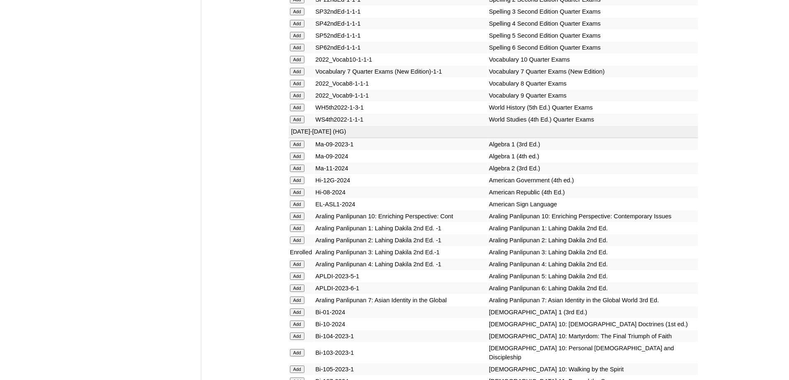
click at [297, 15] on input "Add" at bounding box center [297, 11] width 14 height 7
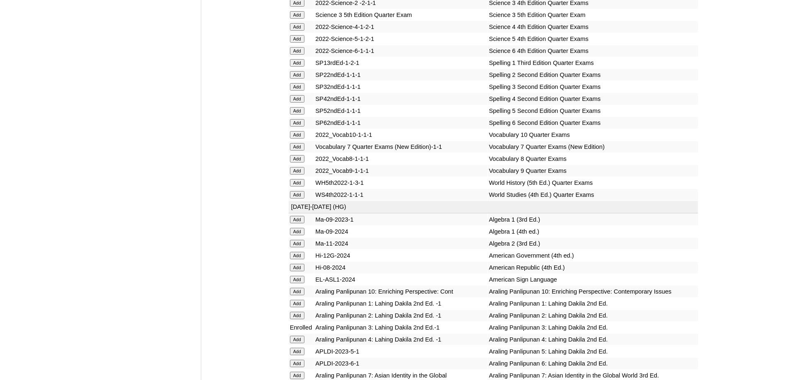
scroll to position [1803, 0]
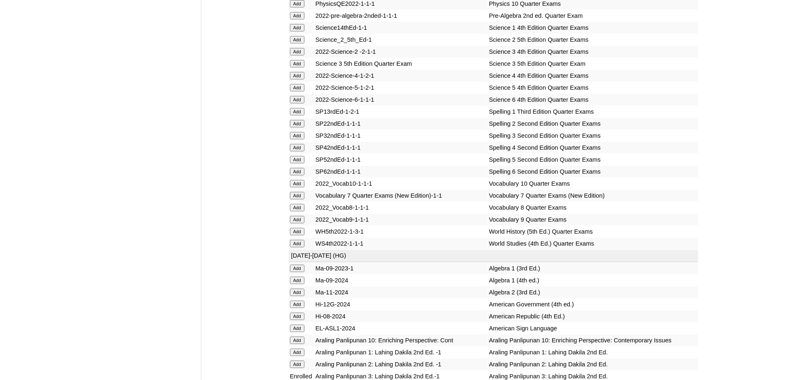
click at [296, 67] on input "Add" at bounding box center [297, 63] width 14 height 7
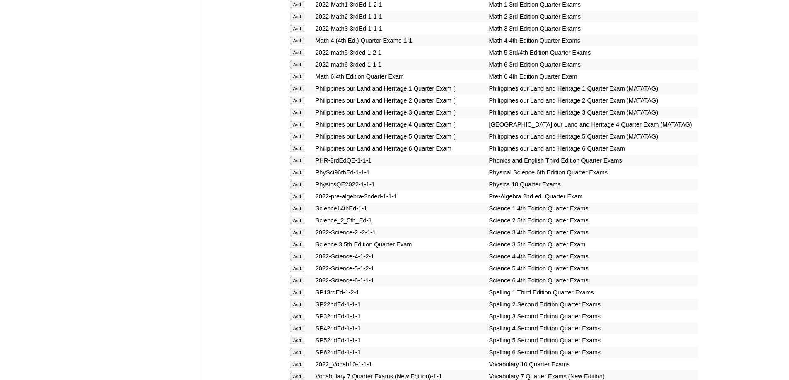
scroll to position [1596, 0]
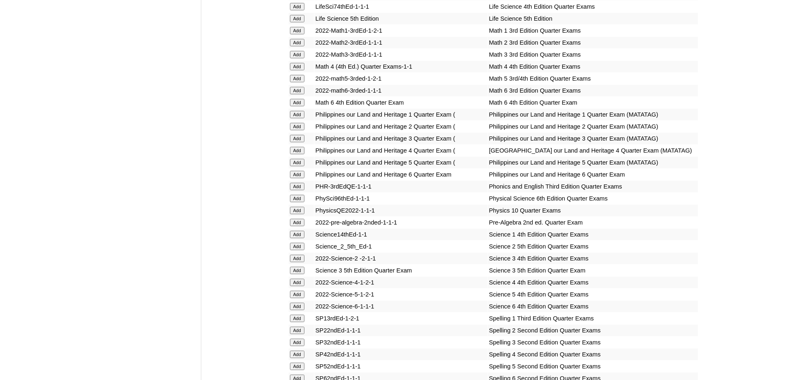
click at [299, 58] on input "Add" at bounding box center [297, 54] width 14 height 7
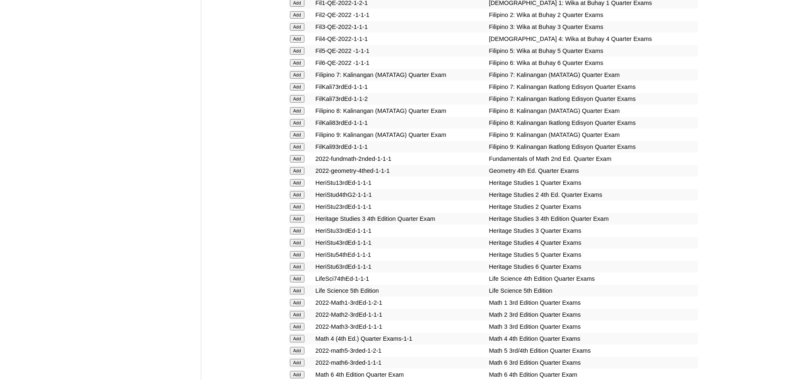
scroll to position [1306, 0]
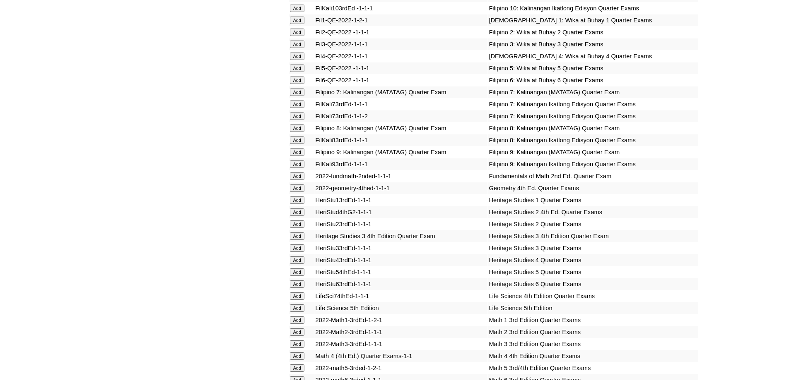
drag, startPoint x: 300, startPoint y: 76, endPoint x: 299, endPoint y: 81, distance: 4.6
click at [300, 50] on td "Add" at bounding box center [300, 44] width 25 height 12
click at [299, 48] on input "Add" at bounding box center [297, 44] width 14 height 7
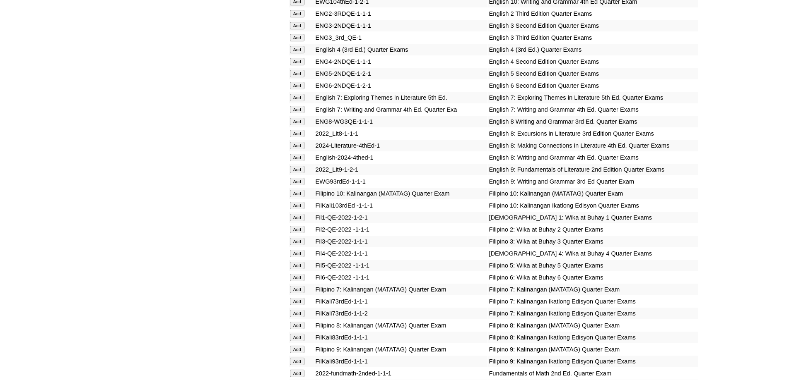
scroll to position [1099, 0]
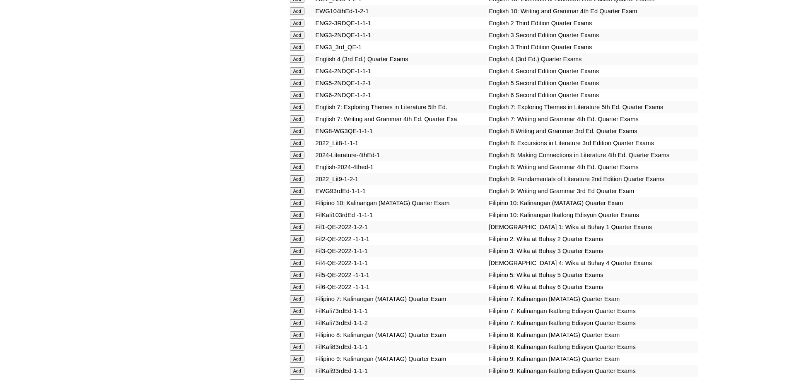
click at [296, 51] on input "Add" at bounding box center [297, 46] width 14 height 7
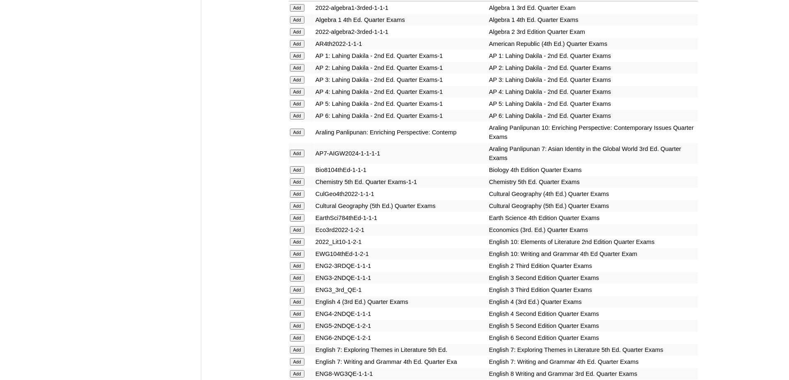
scroll to position [851, 0]
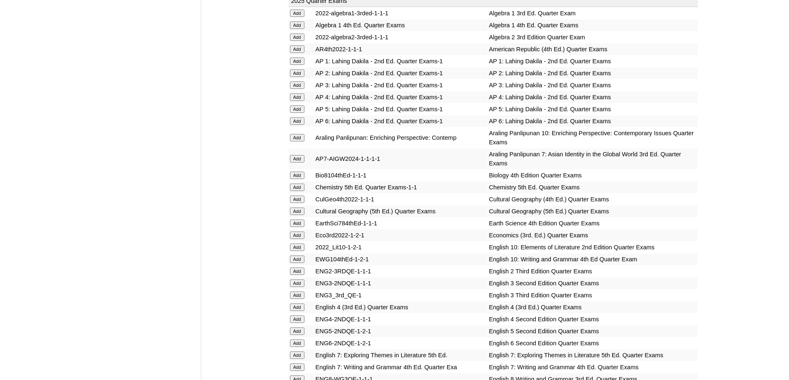
click at [306, 88] on form "Add" at bounding box center [301, 85] width 23 height 7
click at [302, 89] on input "Add" at bounding box center [297, 85] width 14 height 7
click at [297, 89] on input "Add" at bounding box center [297, 85] width 14 height 7
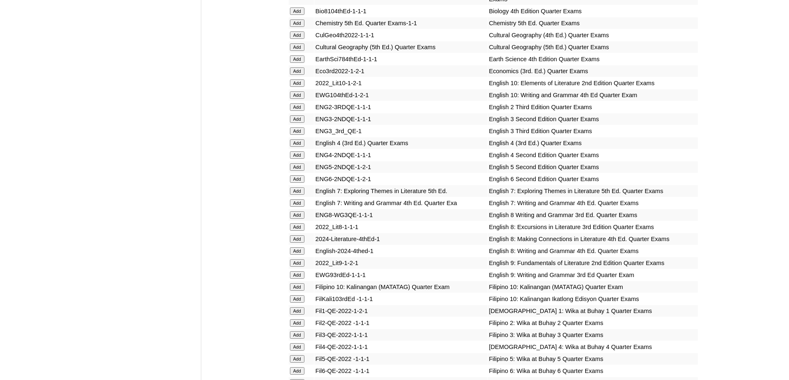
scroll to position [1017, 0]
click at [293, 134] on input "Add" at bounding box center [297, 129] width 14 height 7
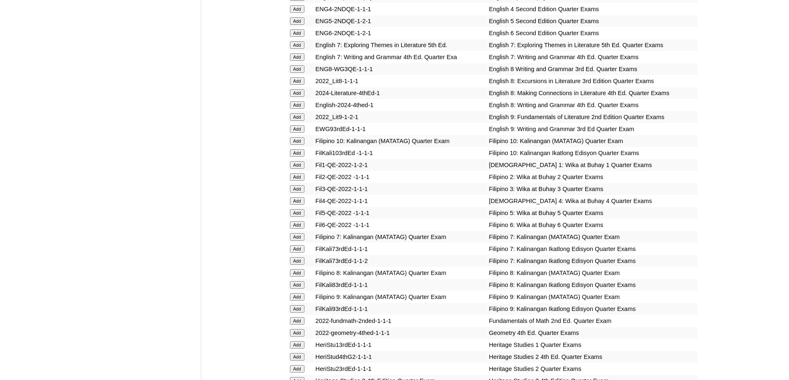
scroll to position [1182, 0]
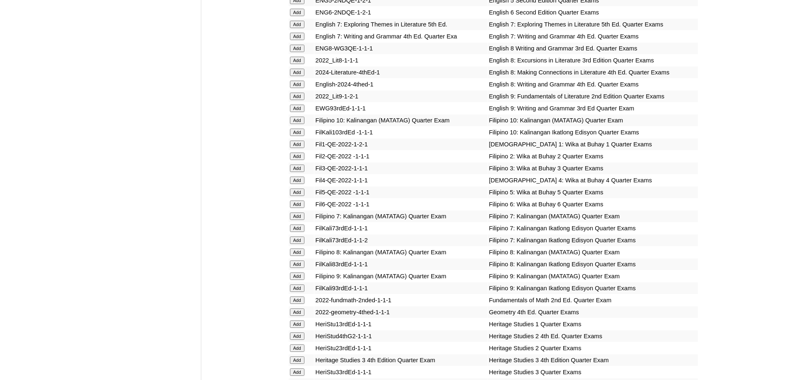
click at [300, 172] on input "Add" at bounding box center [297, 168] width 14 height 7
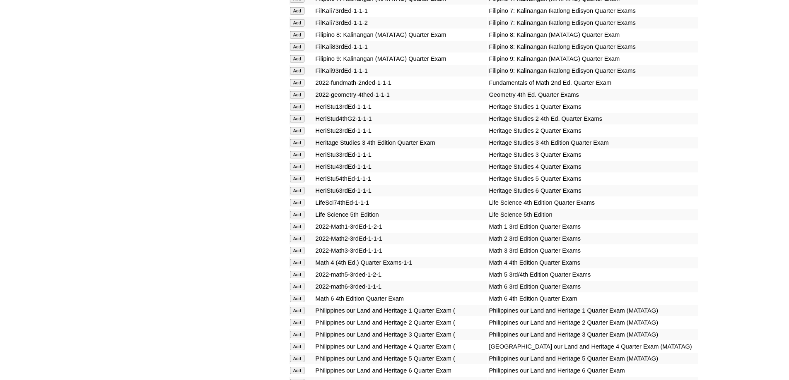
scroll to position [1430, 0]
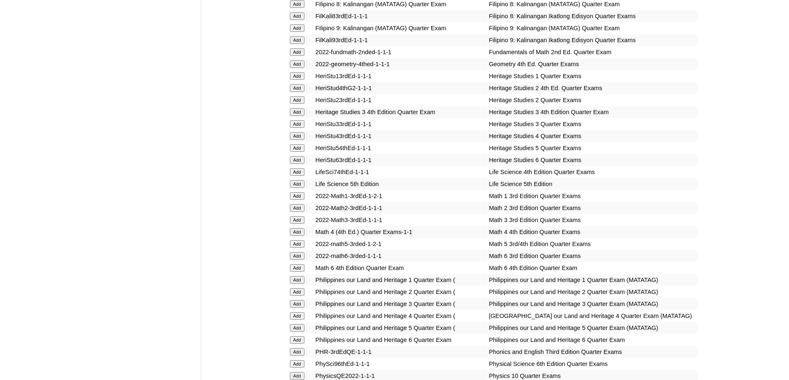
click at [298, 224] on input "Add" at bounding box center [297, 219] width 14 height 7
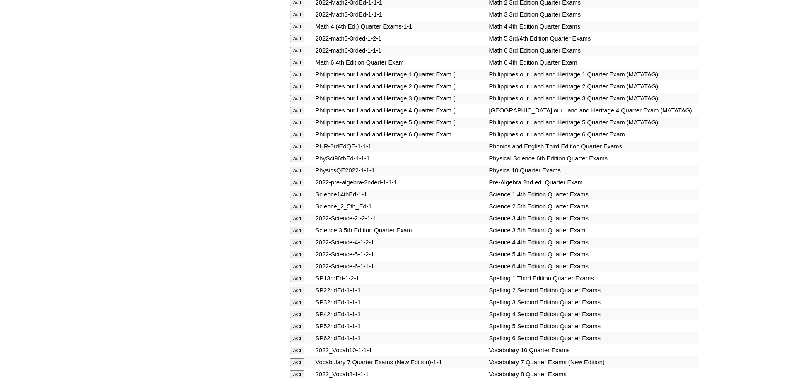
scroll to position [1637, 0]
click at [298, 221] on input "Add" at bounding box center [297, 217] width 14 height 7
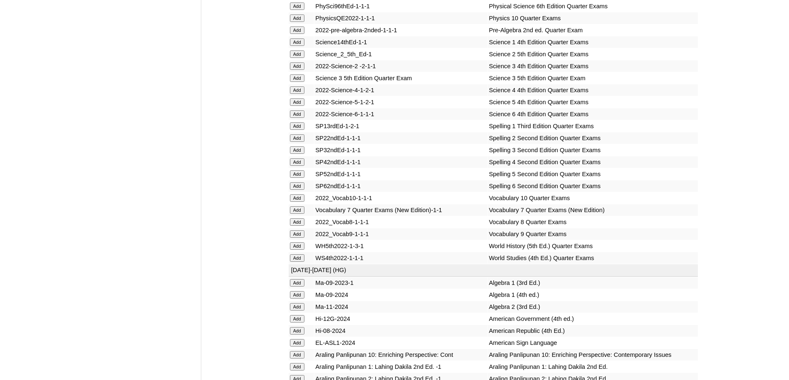
scroll to position [1803, 0]
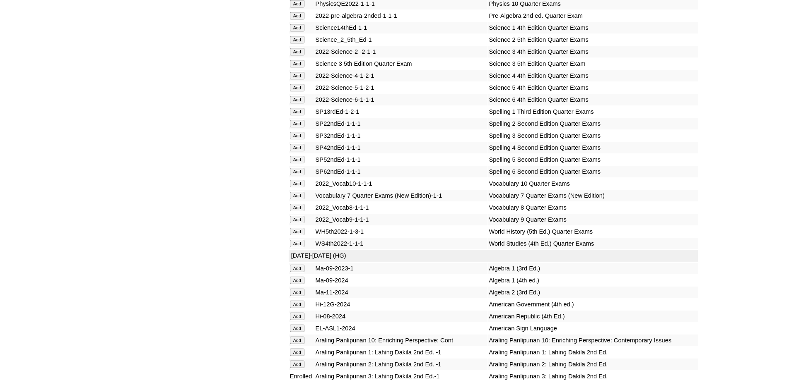
click at [298, 139] on input "Add" at bounding box center [297, 135] width 14 height 7
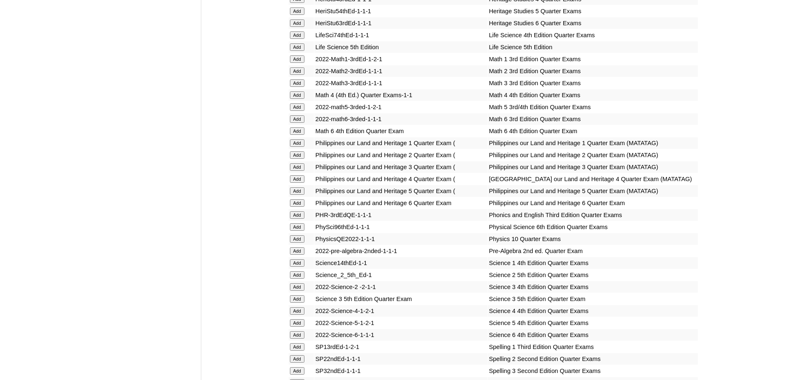
scroll to position [1555, 0]
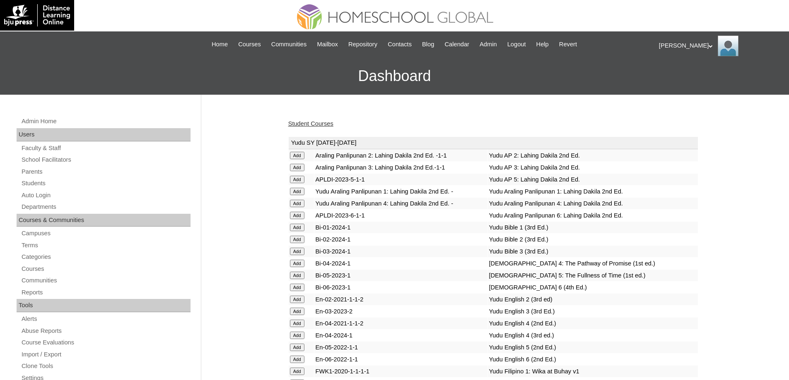
click at [319, 124] on link "Student Courses" at bounding box center [310, 123] width 45 height 7
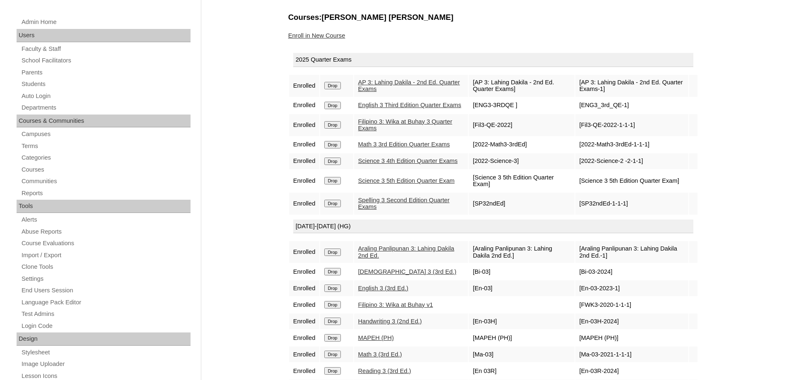
scroll to position [83, 0]
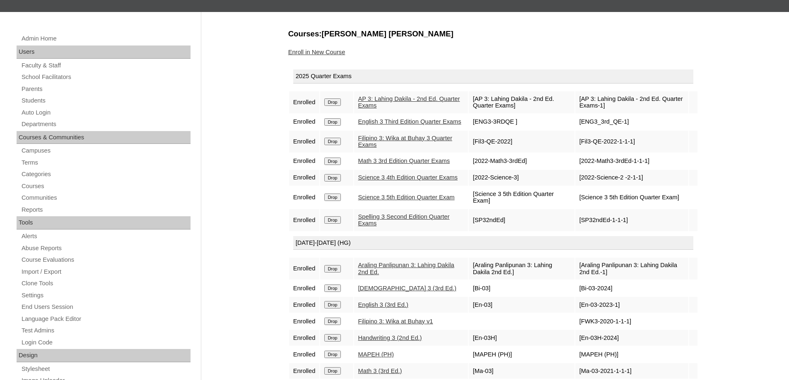
click at [340, 182] on input "Drop" at bounding box center [332, 177] width 16 height 7
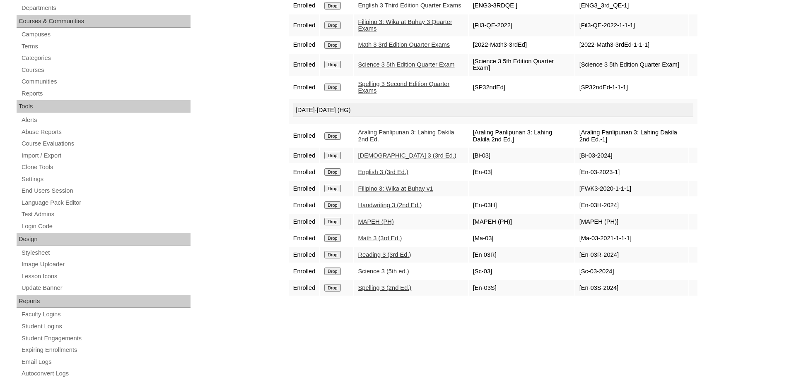
scroll to position [207, 0]
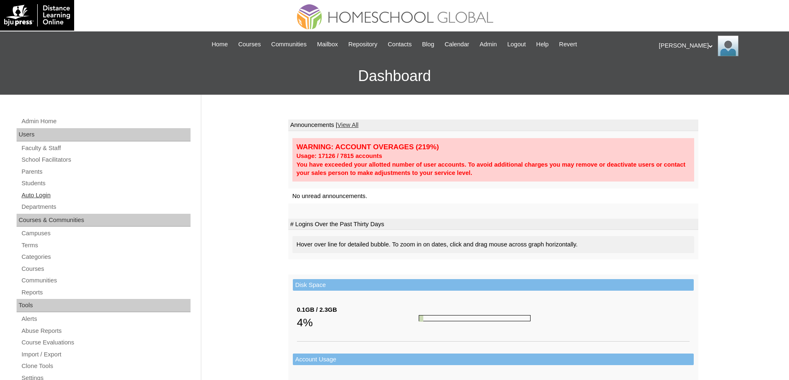
click at [46, 197] on link "Auto Login" at bounding box center [106, 195] width 170 height 10
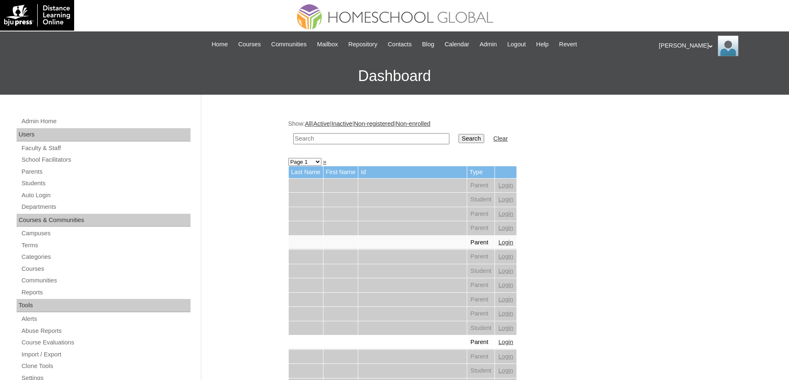
click at [371, 136] on input "text" at bounding box center [371, 138] width 156 height 11
paste input "Garingalao"
type input "Garingalao"
click at [465, 138] on input "Search" at bounding box center [471, 138] width 26 height 9
click at [467, 139] on input "Search" at bounding box center [471, 138] width 26 height 9
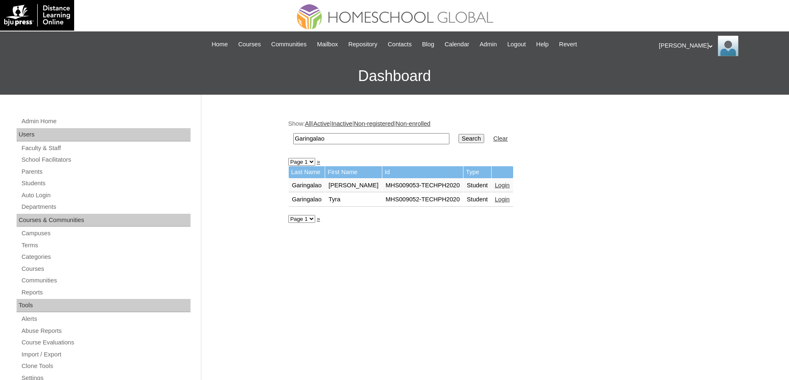
click at [504, 183] on td "Login" at bounding box center [502, 186] width 22 height 14
click at [498, 185] on link "Login" at bounding box center [502, 185] width 15 height 7
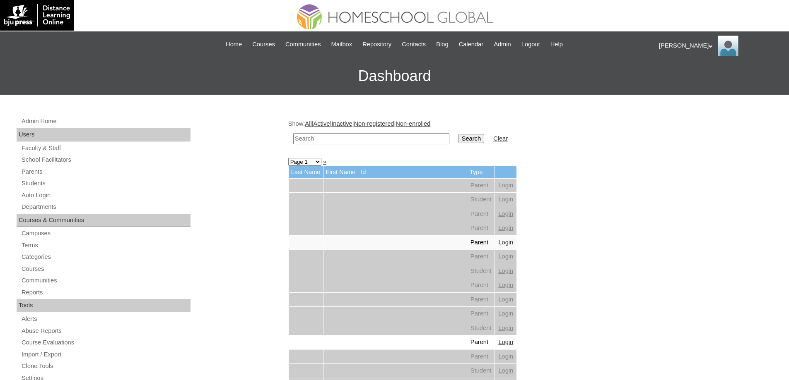
click at [404, 140] on input "text" at bounding box center [371, 138] width 156 height 11
type input "Benasa"
click at [466, 146] on td "Search" at bounding box center [471, 138] width 34 height 19
click at [479, 142] on input "Search" at bounding box center [471, 138] width 26 height 9
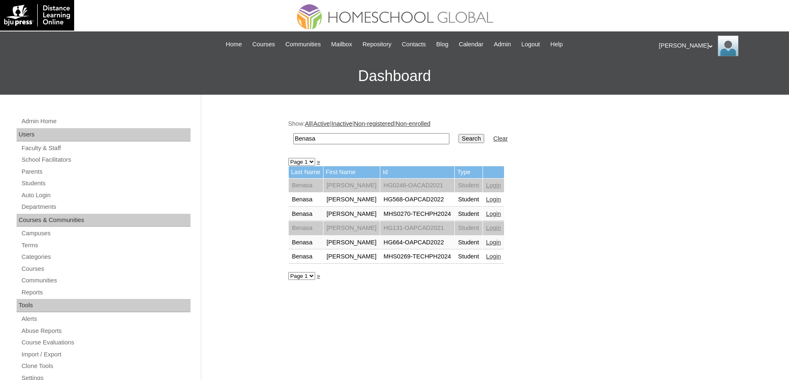
click at [501, 260] on link "Login" at bounding box center [493, 256] width 15 height 7
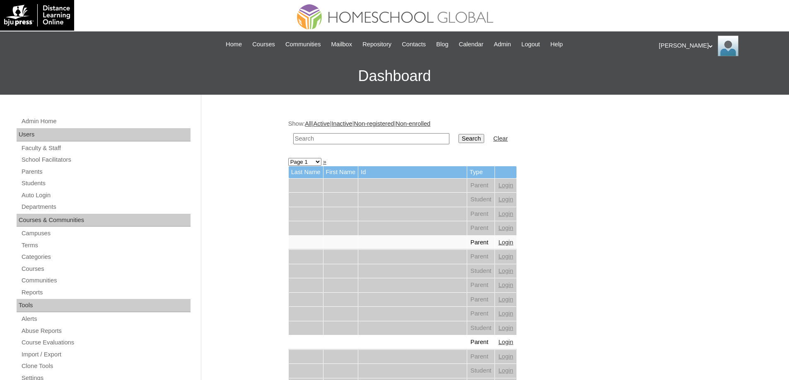
click at [381, 130] on td at bounding box center [371, 138] width 164 height 19
click at [411, 135] on input "text" at bounding box center [371, 138] width 156 height 11
paste input "Sivam"
type input "Sivam"
click at [474, 139] on input "Search" at bounding box center [471, 138] width 26 height 9
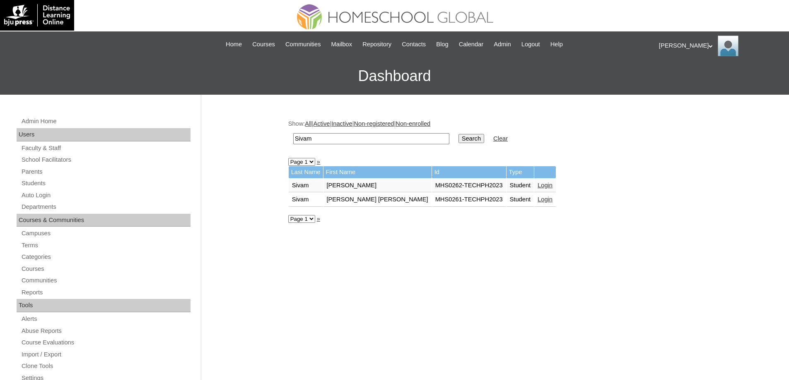
click at [537, 202] on link "Login" at bounding box center [544, 199] width 15 height 7
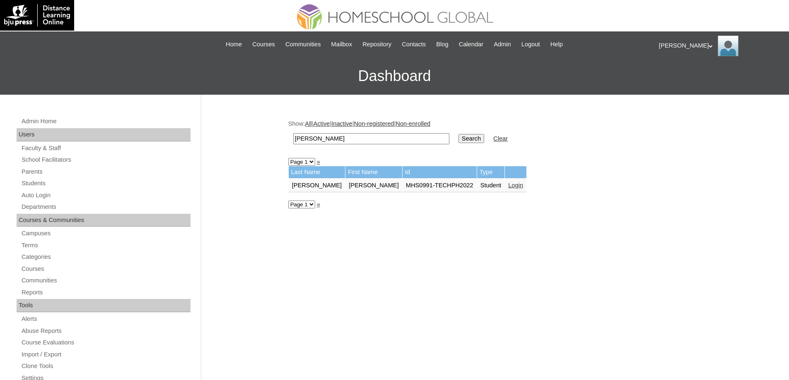
click at [508, 189] on link "Login" at bounding box center [515, 185] width 15 height 7
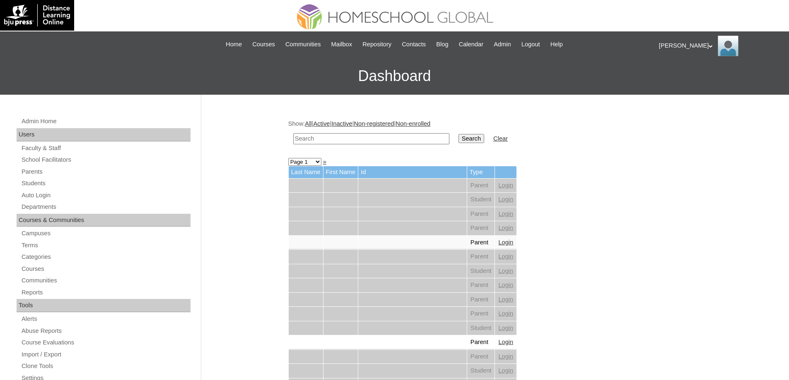
click at [373, 133] on td at bounding box center [371, 138] width 164 height 19
drag, startPoint x: 406, startPoint y: 139, endPoint x: 423, endPoint y: 139, distance: 17.4
click at [406, 139] on input "text" at bounding box center [371, 138] width 156 height 11
paste input "[PERSON_NAME]"
type input "[PERSON_NAME]"
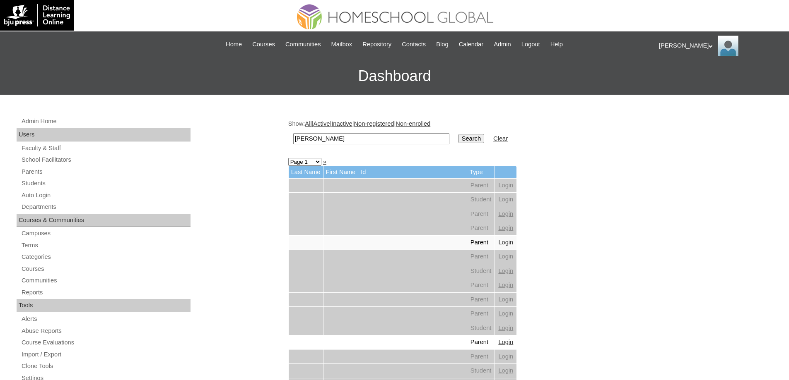
click at [477, 140] on input "Search" at bounding box center [471, 138] width 26 height 9
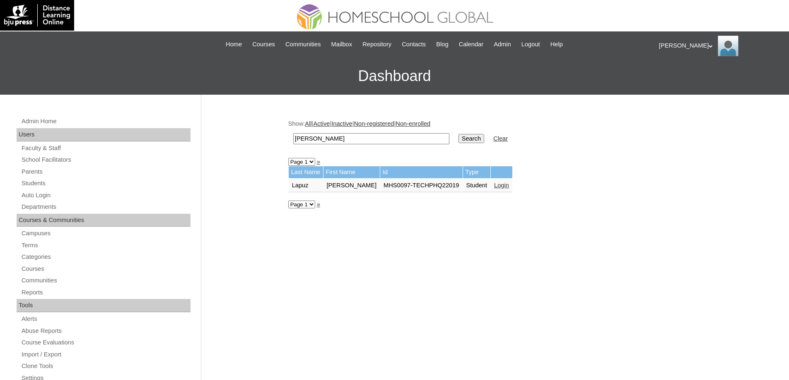
click at [500, 186] on link "Login" at bounding box center [501, 185] width 15 height 7
